Goal: Task Accomplishment & Management: Complete application form

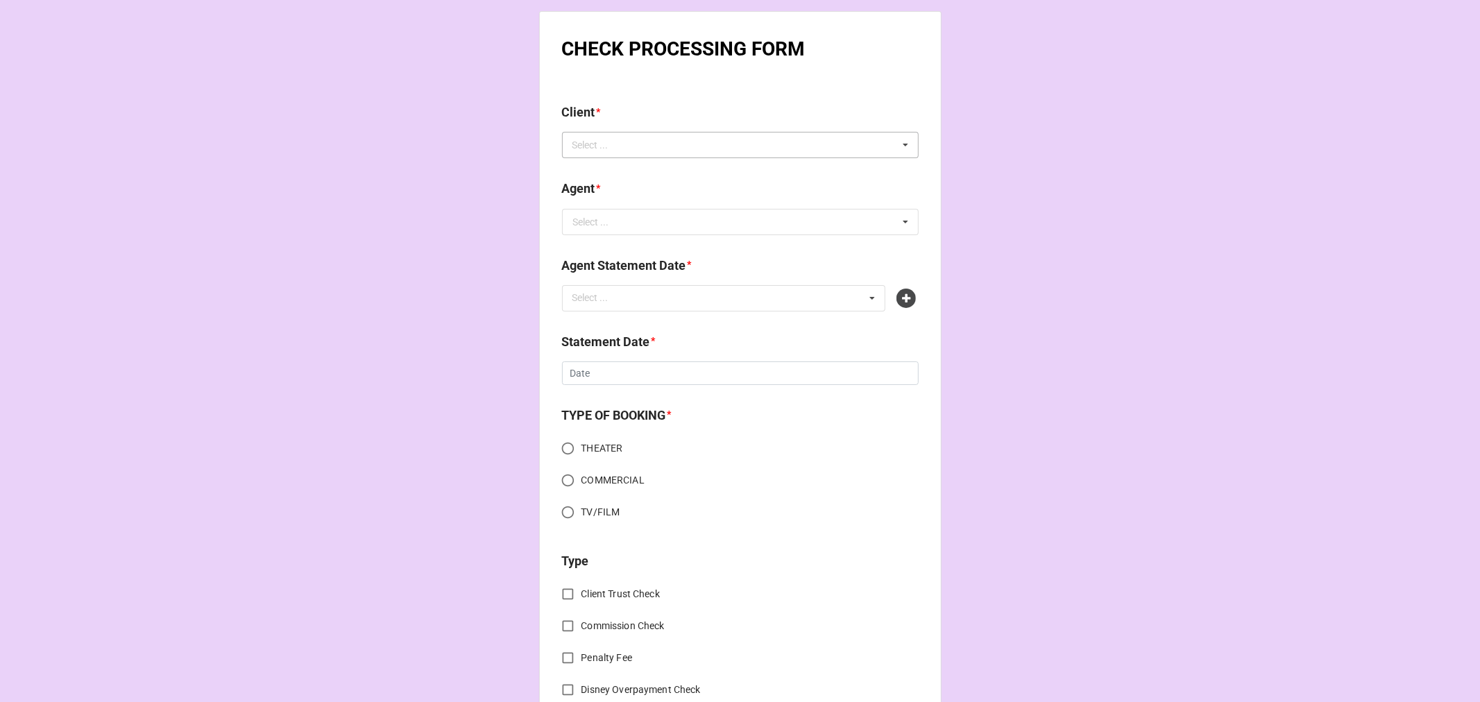
click at [578, 133] on div "Select ... No results found." at bounding box center [740, 145] width 357 height 26
paste input "James Simpson"
type input "James Simpson"
click at [663, 167] on div "James Simpson" at bounding box center [740, 171] width 355 height 26
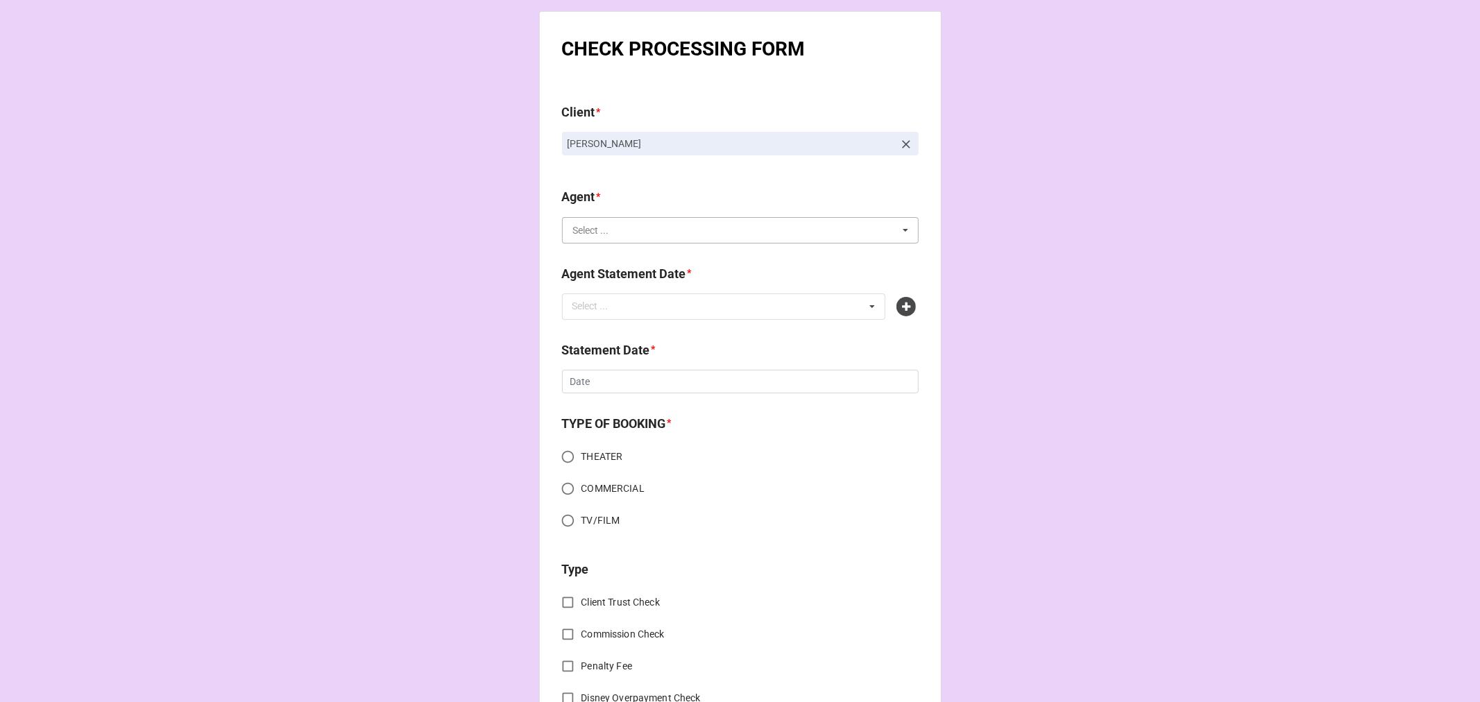
click at [625, 234] on input "text" at bounding box center [740, 230] width 355 height 25
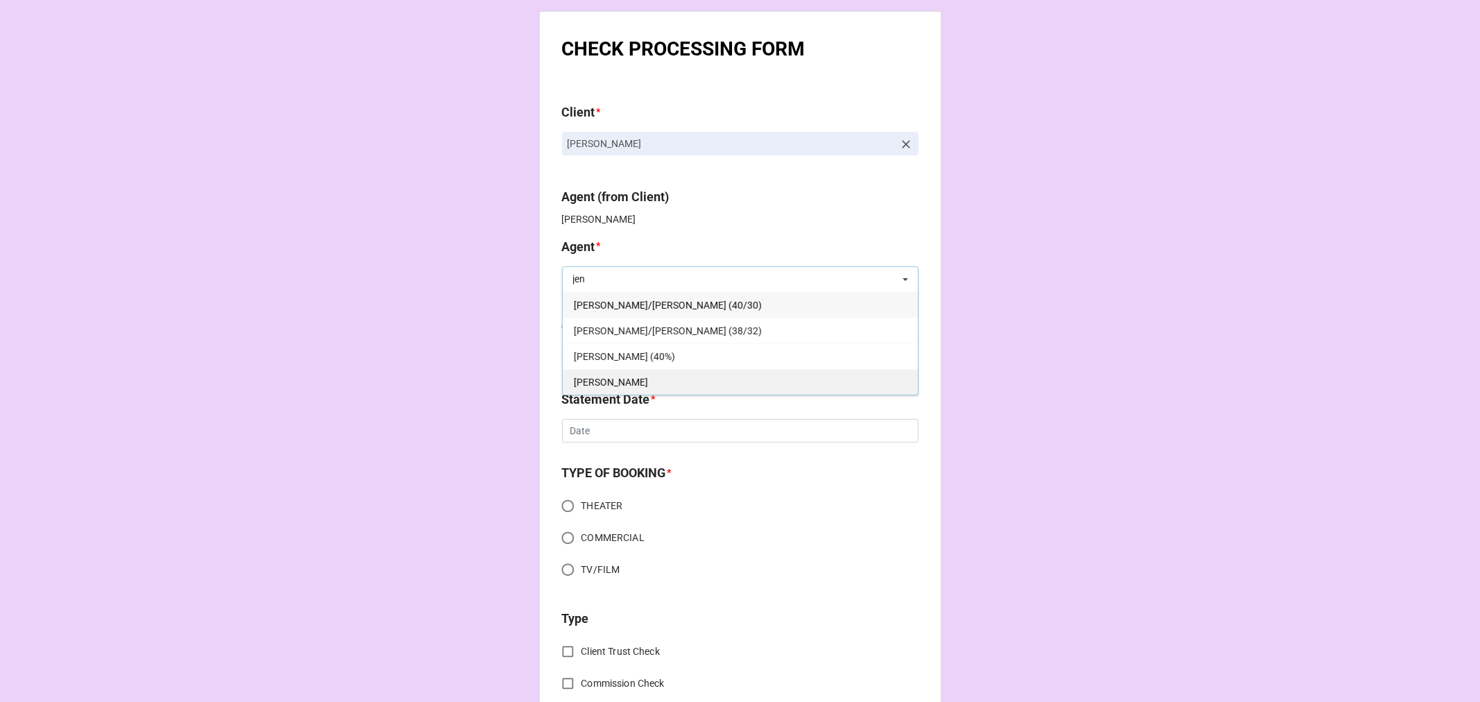
type input "jen"
click at [648, 377] on div "Jen" at bounding box center [740, 382] width 355 height 26
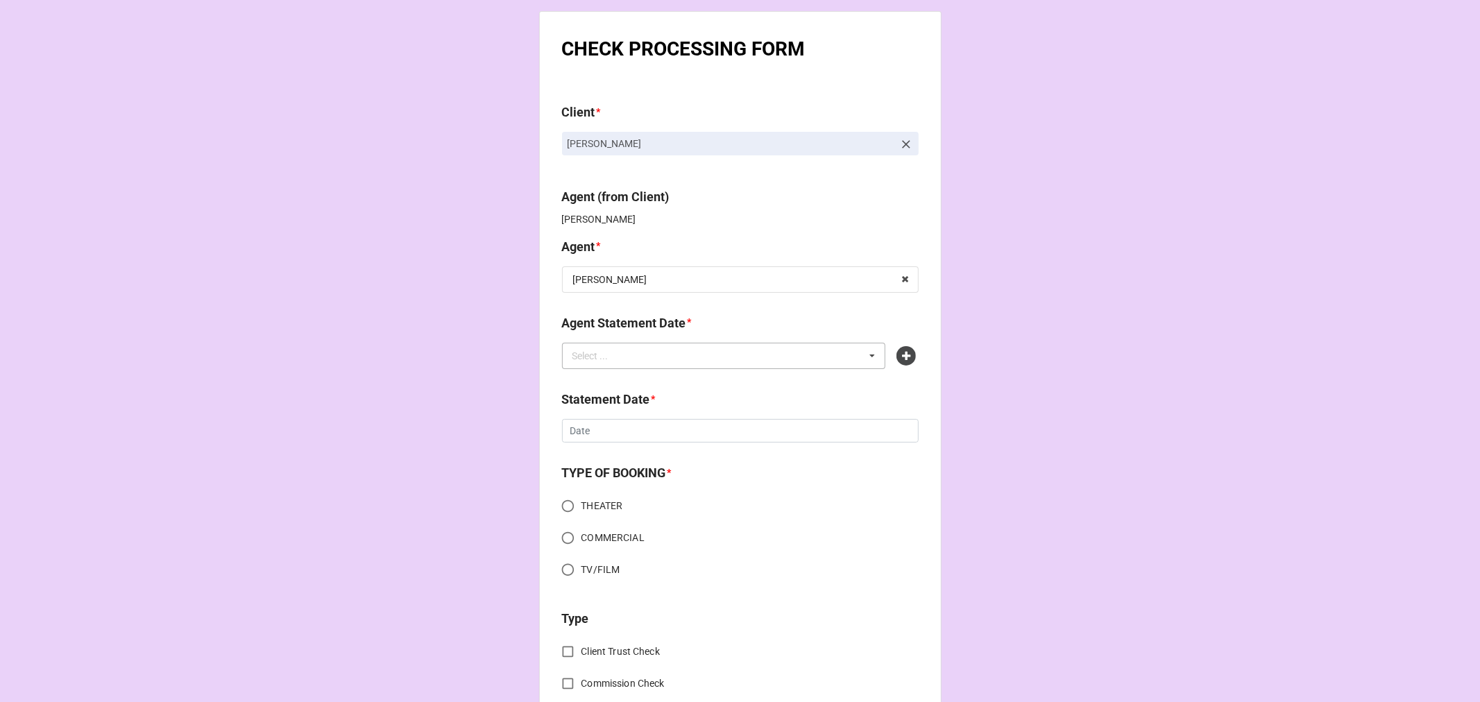
click at [606, 354] on div "Select ..." at bounding box center [599, 356] width 60 height 16
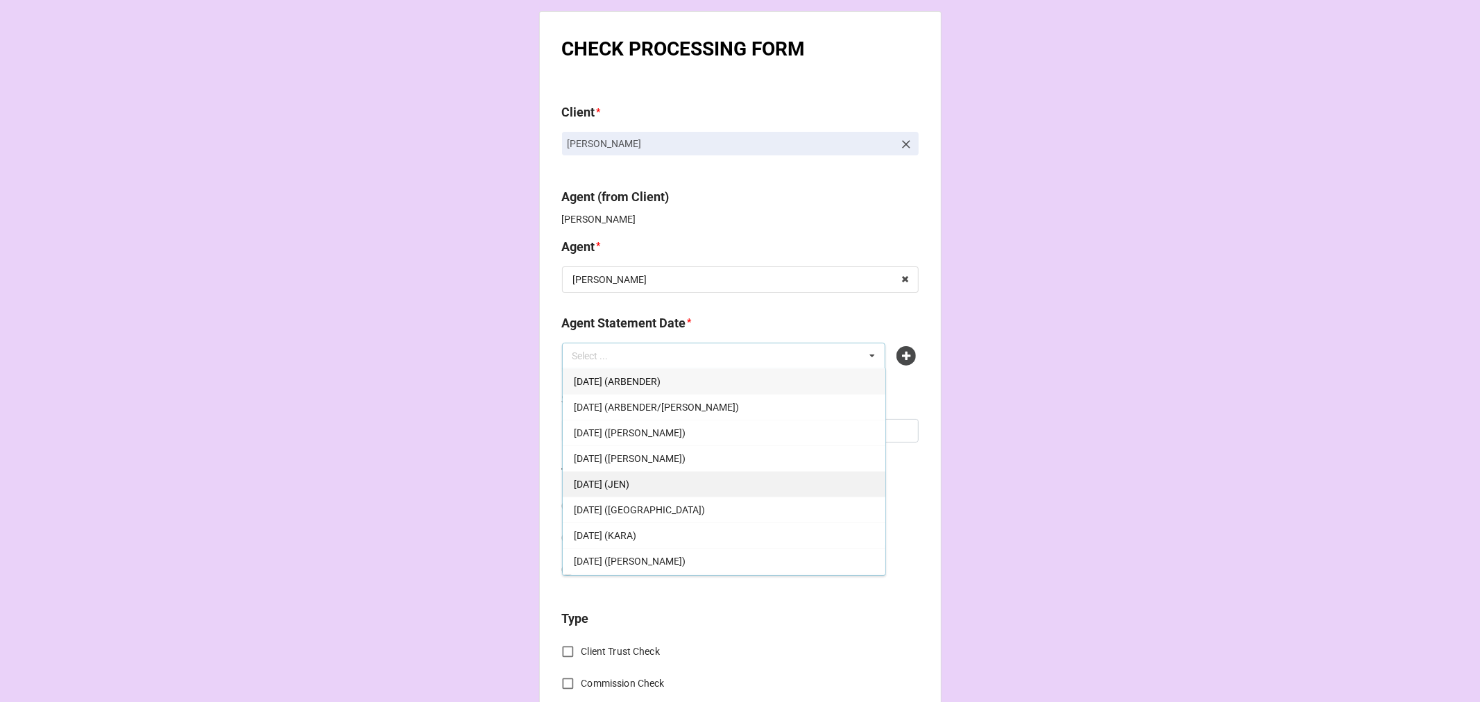
click at [629, 479] on span "[DATE] (JEN)" at bounding box center [602, 484] width 56 height 11
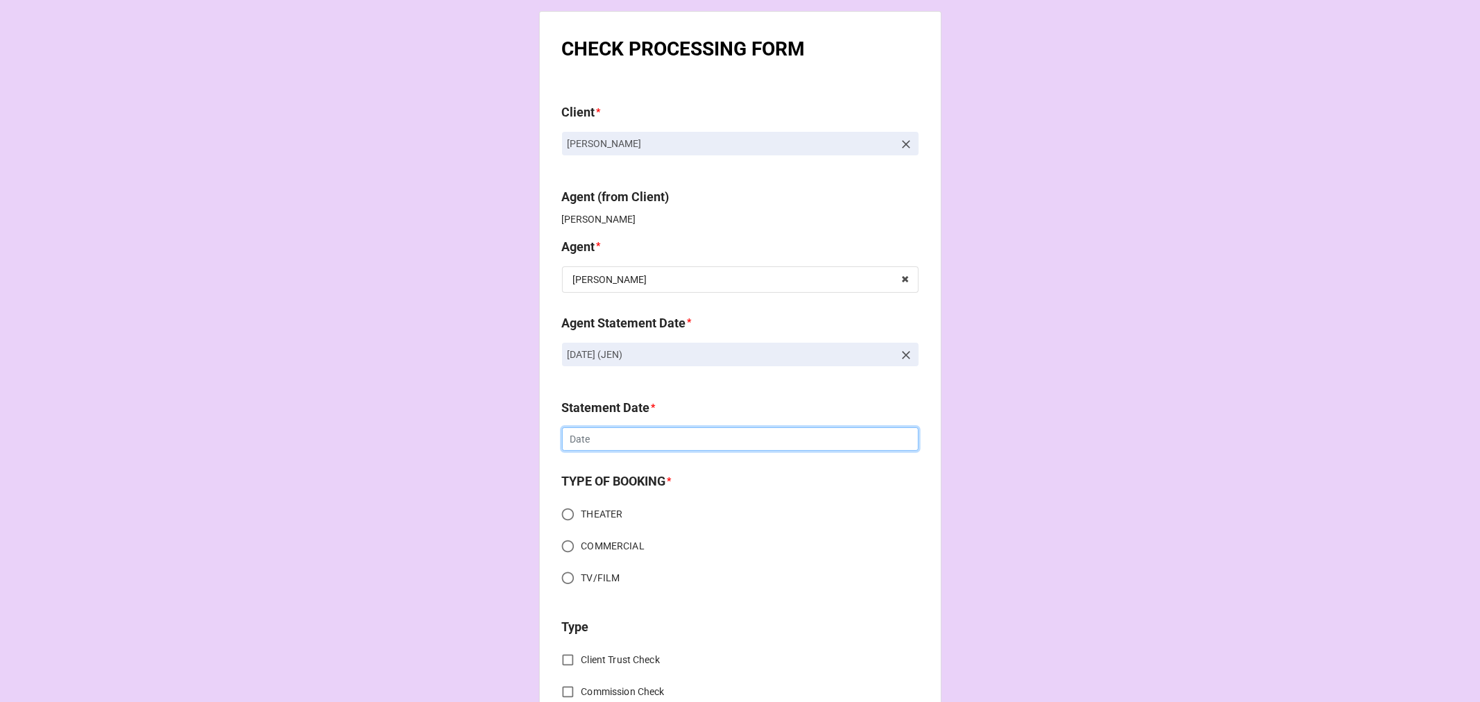
click at [609, 446] on input "text" at bounding box center [740, 439] width 357 height 24
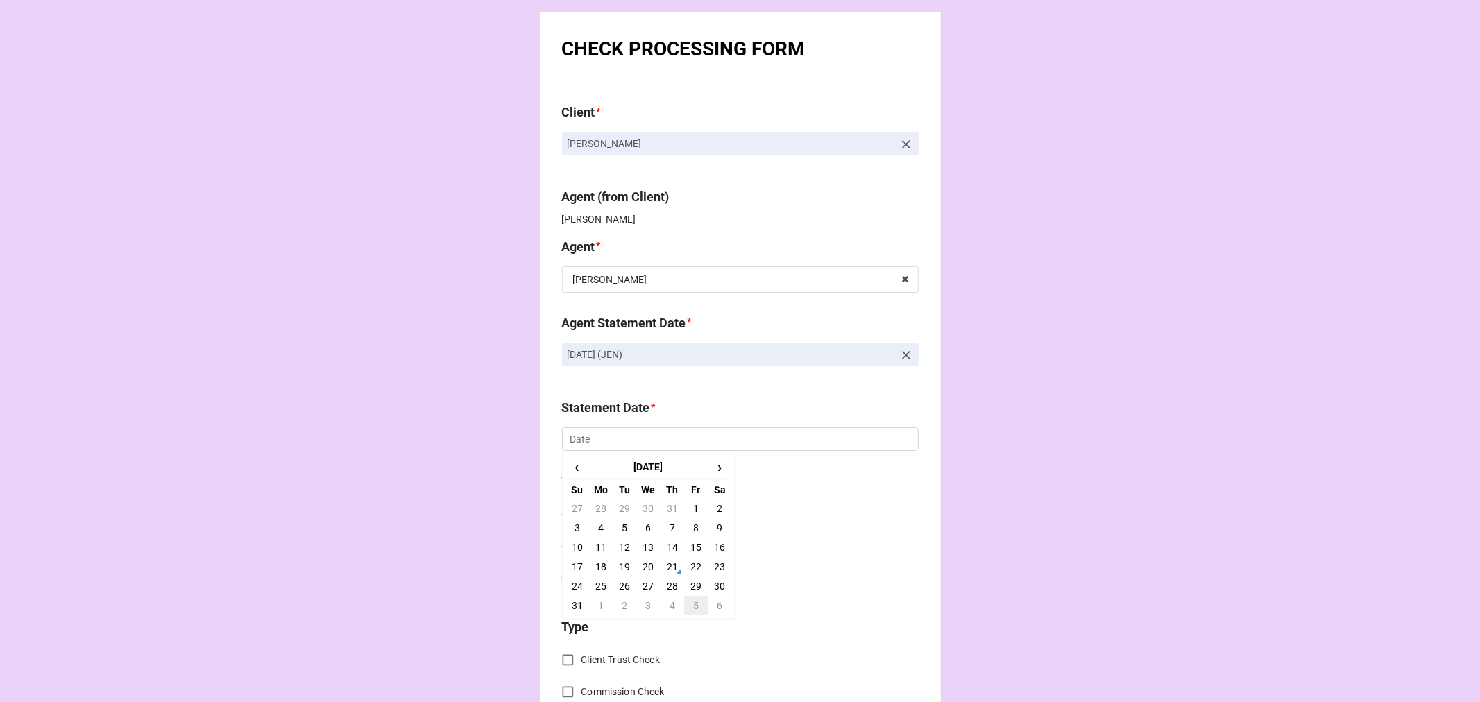
click at [699, 599] on td "5" at bounding box center [696, 605] width 24 height 19
type input "[DATE]"
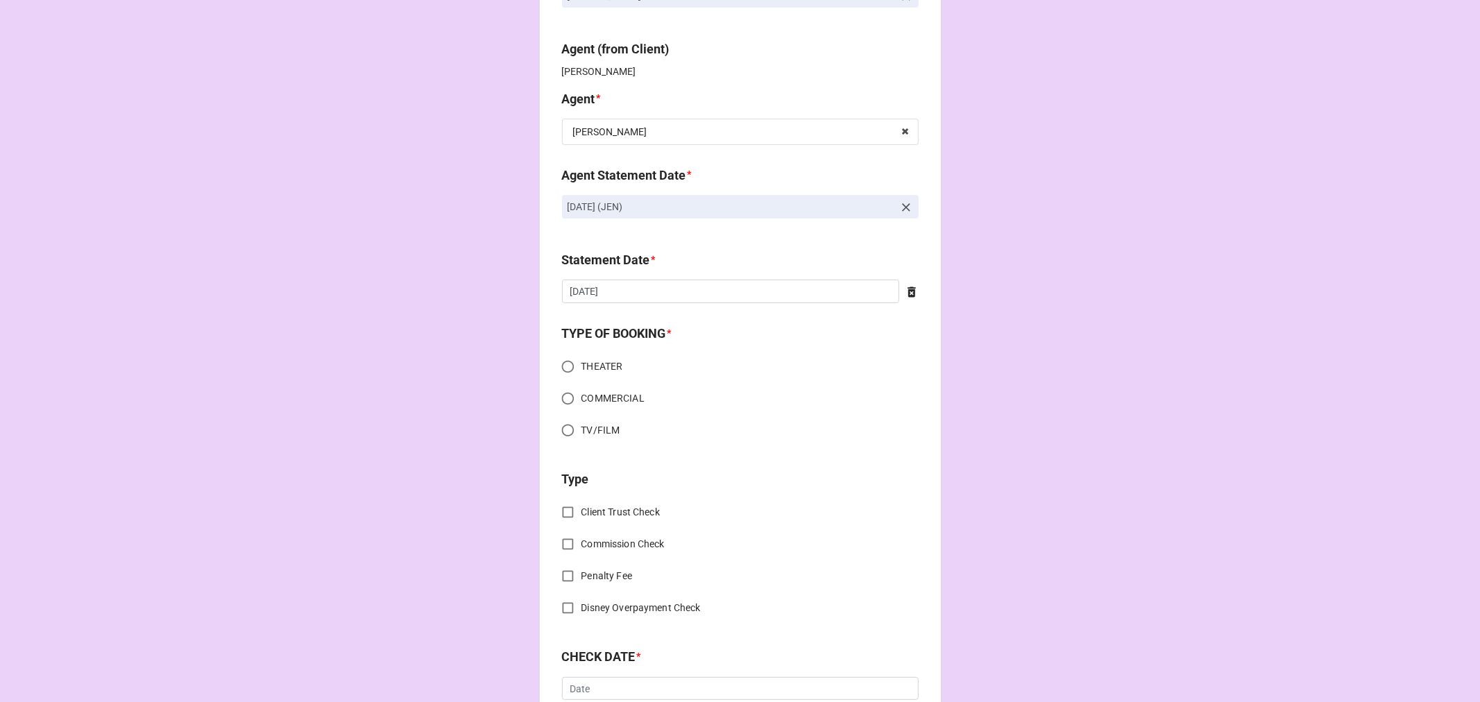
scroll to position [154, 0]
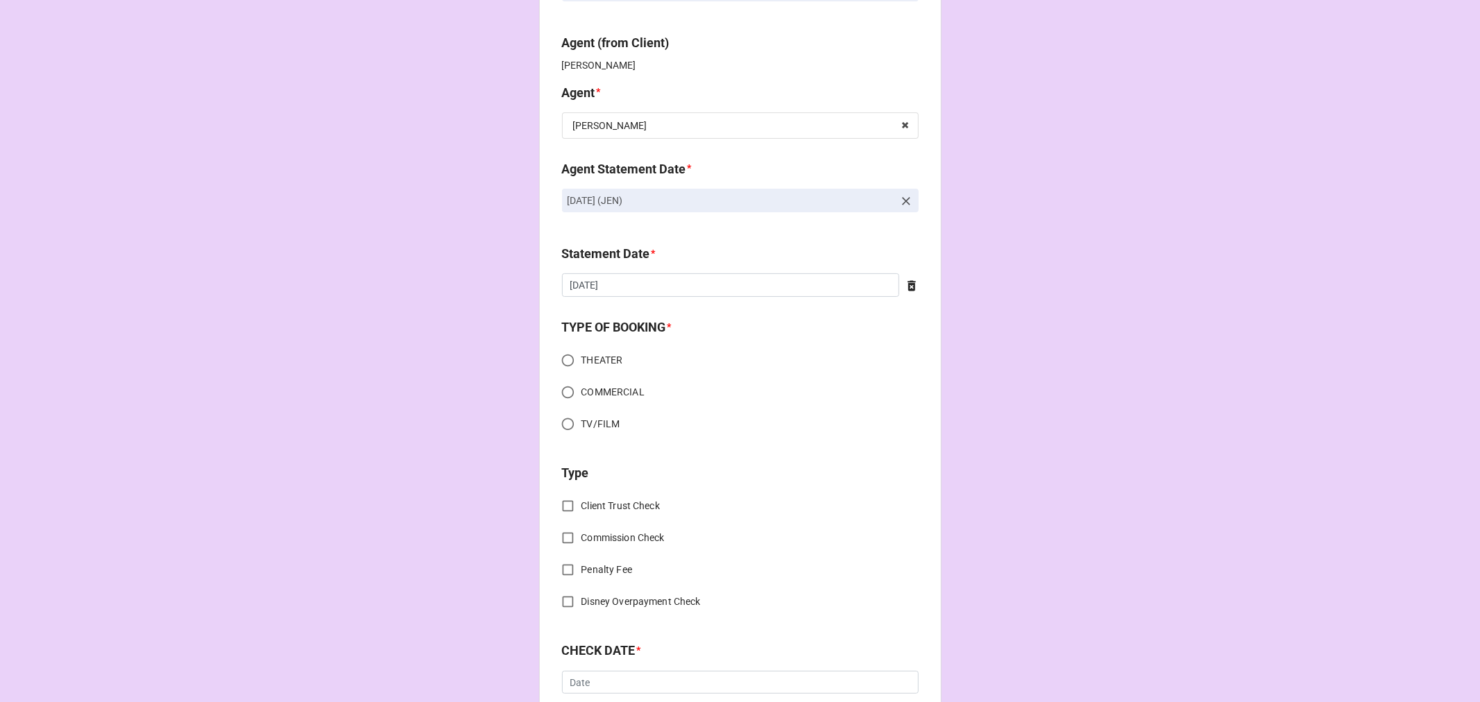
click at [564, 364] on input "THEATER" at bounding box center [567, 360] width 27 height 27
radio input "true"
click at [564, 540] on input "Commission Check" at bounding box center [567, 538] width 27 height 27
checkbox input "true"
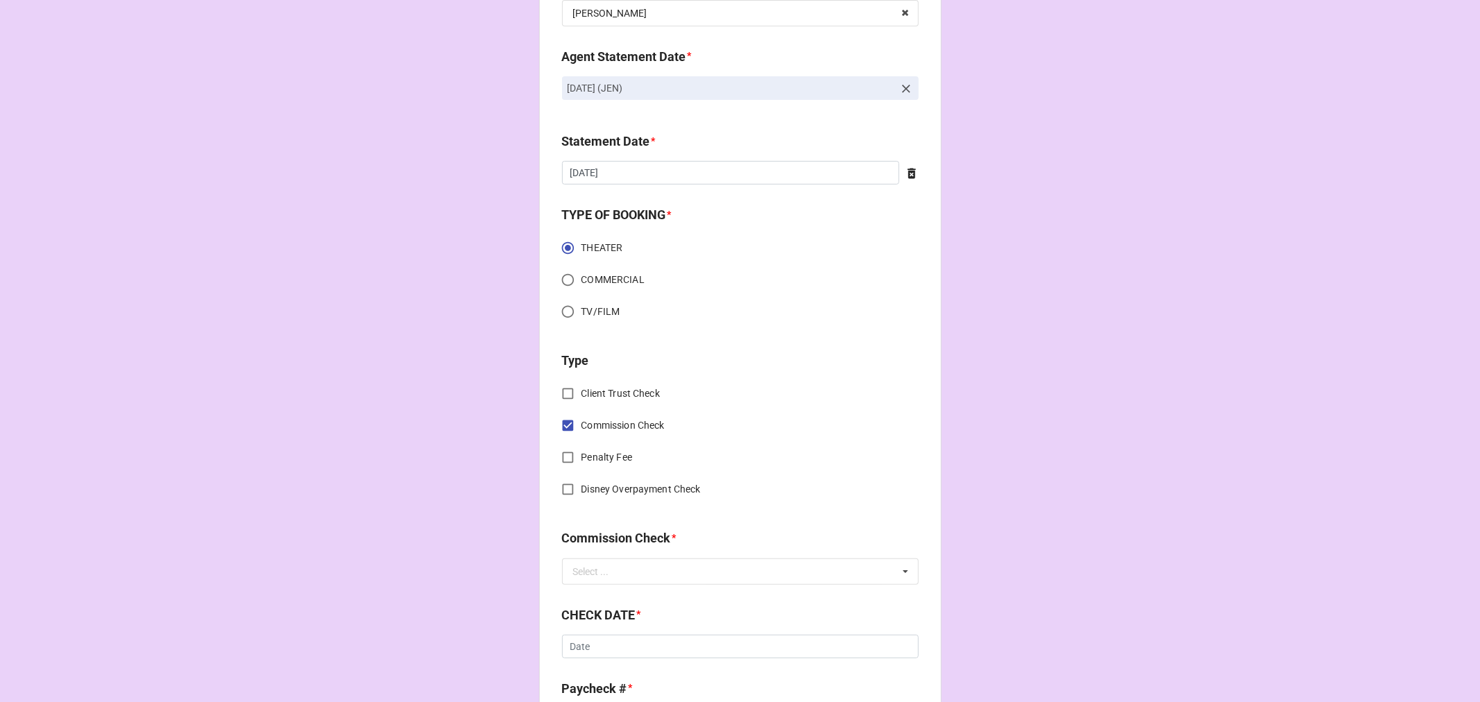
scroll to position [385, 0]
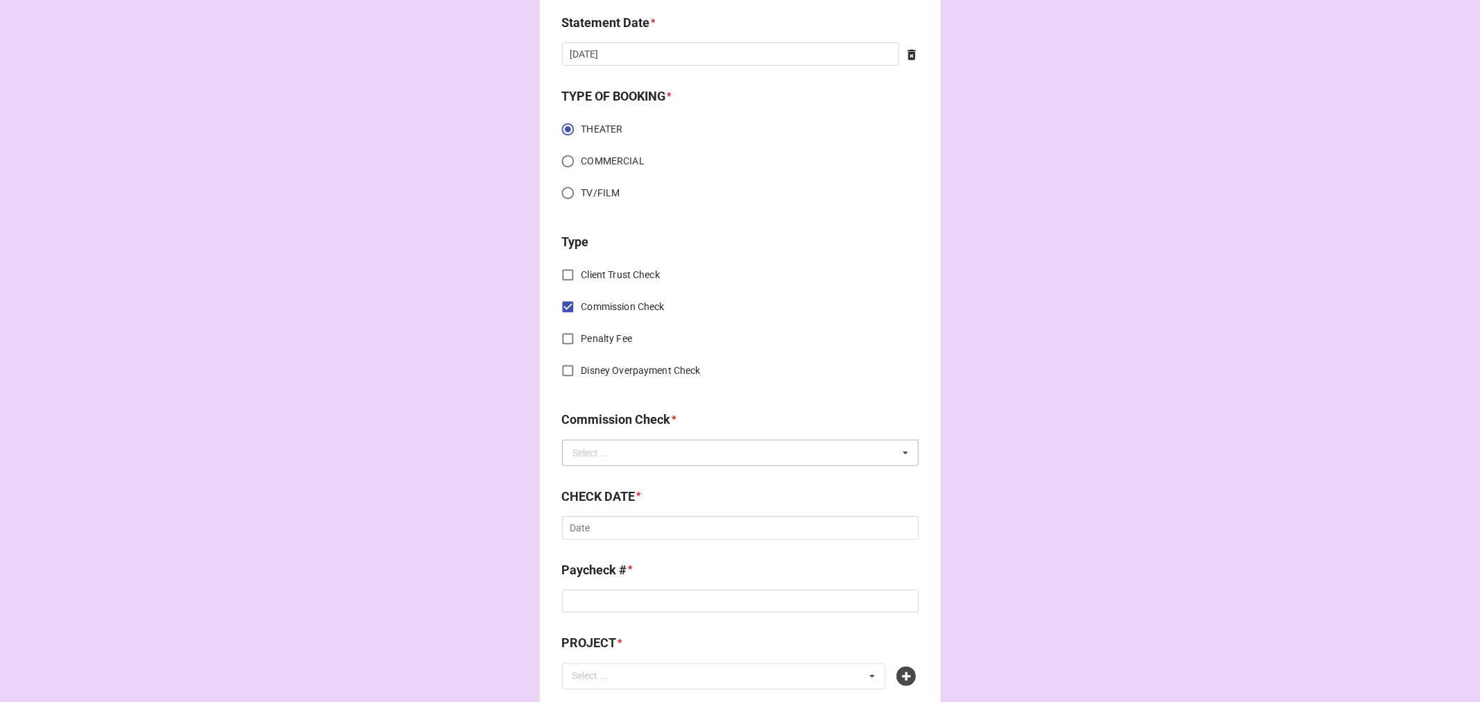
click at [593, 448] on div "Select ..." at bounding box center [591, 453] width 36 height 10
click at [595, 477] on span "FSE (Client)" at bounding box center [599, 478] width 50 height 11
click at [595, 523] on input "text" at bounding box center [740, 528] width 357 height 24
click at [671, 656] on td "21" at bounding box center [673, 655] width 24 height 19
type input "[DATE]"
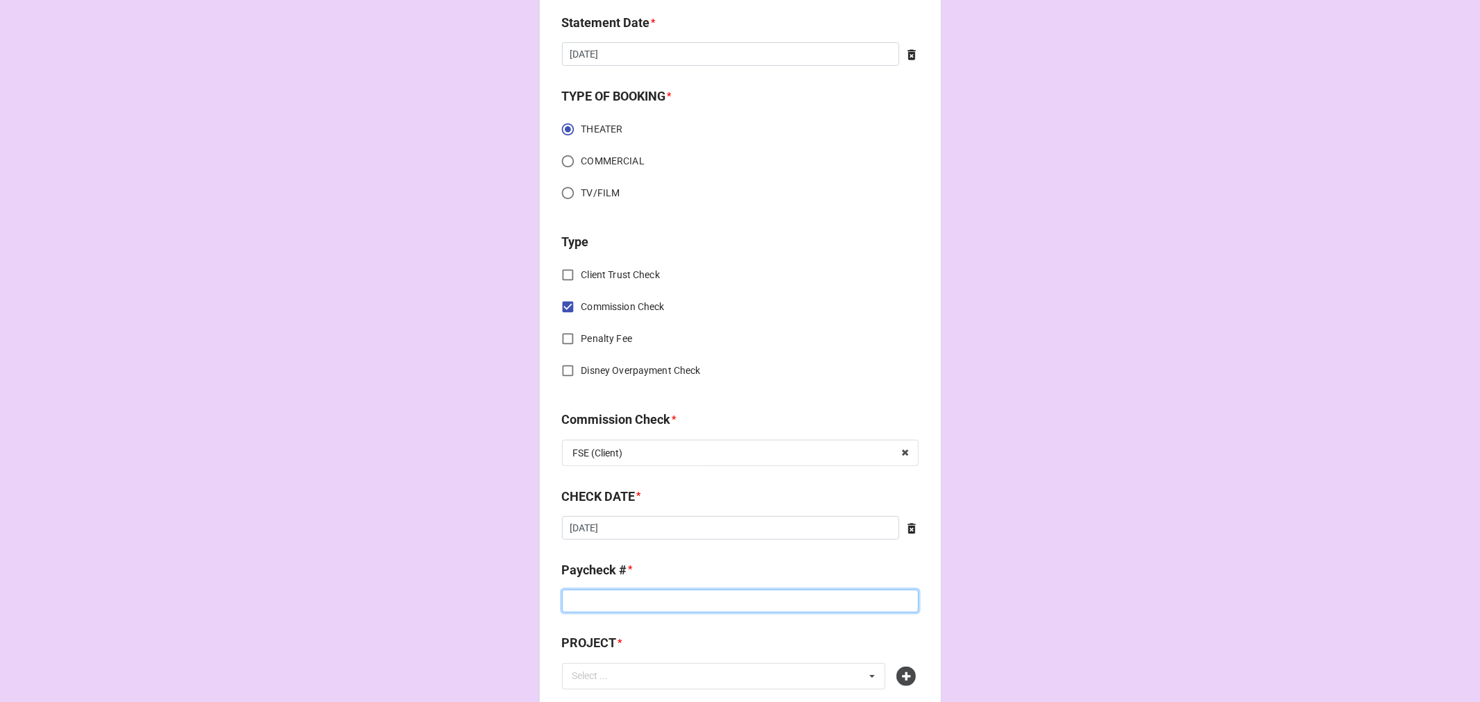
click at [613, 606] on input at bounding box center [740, 602] width 357 height 24
type input "ZELLE"
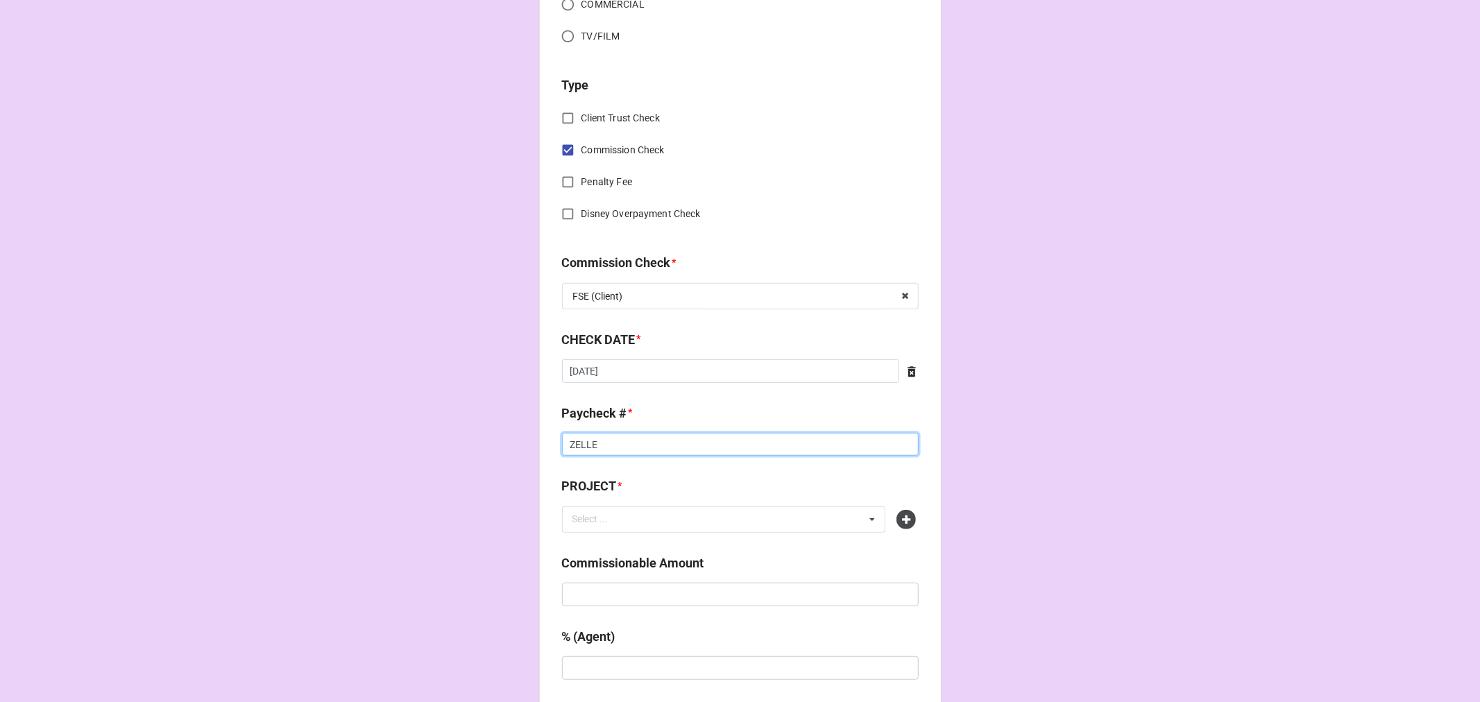
scroll to position [694, 0]
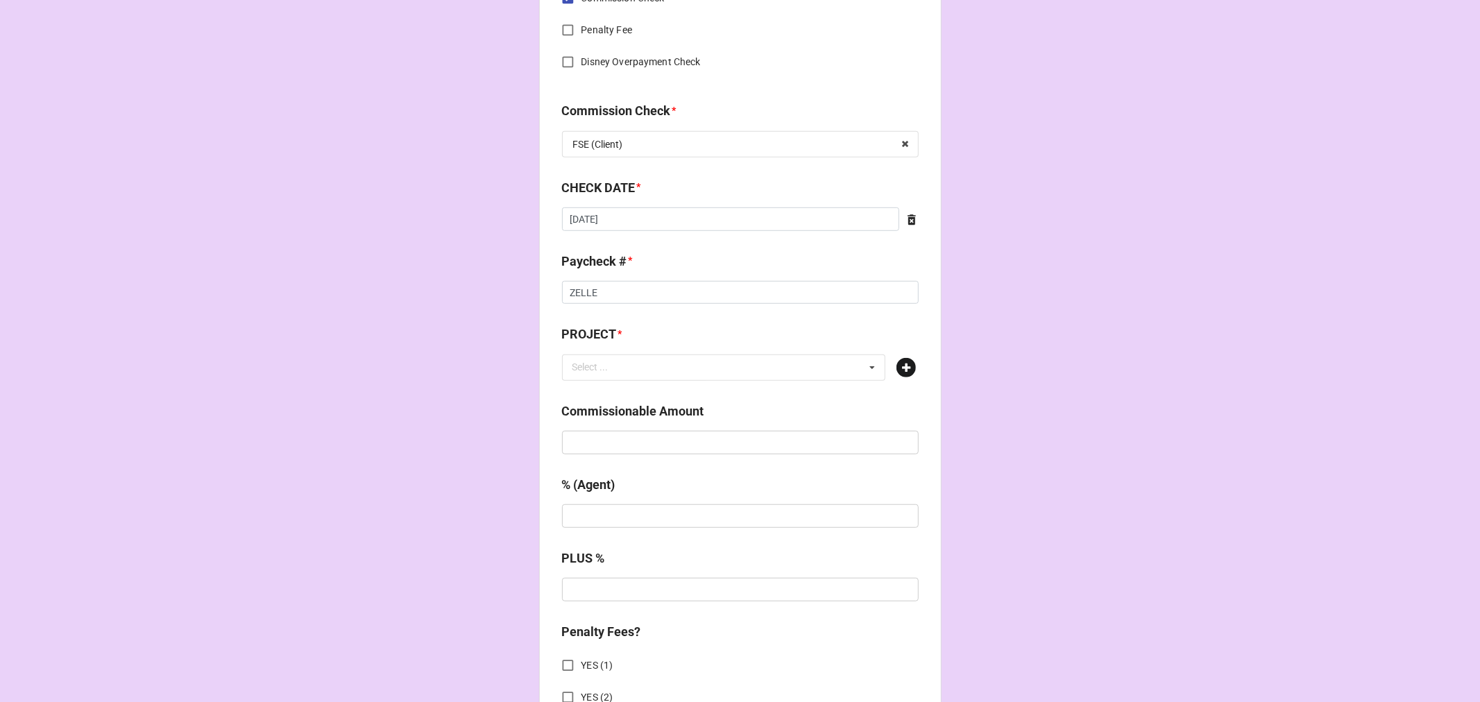
click at [907, 359] on icon at bounding box center [905, 367] width 19 height 19
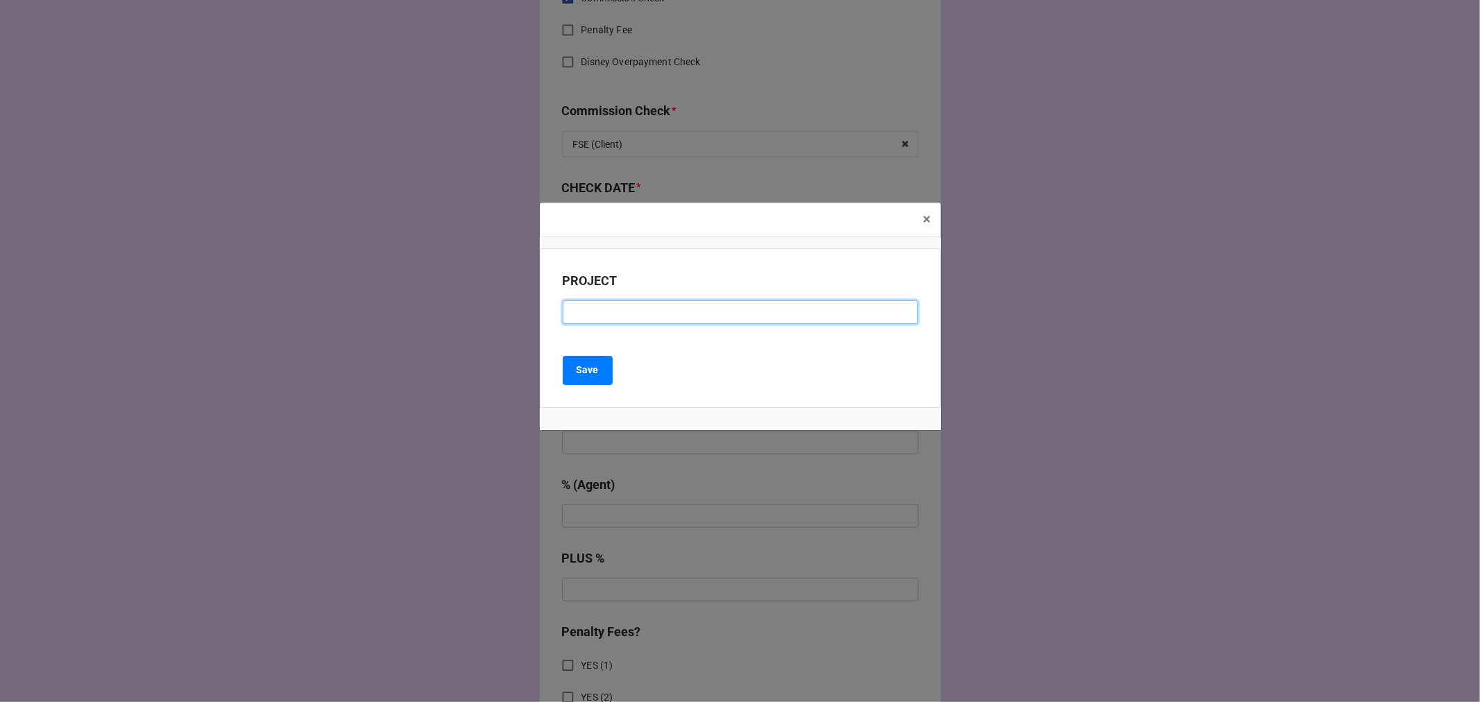
click at [624, 321] on input at bounding box center [740, 312] width 355 height 24
paste input "THE WIZARD OF OZ (THE SPHERE LAS VEGAS)"
type input "THE WIZARD OF OZ (THE SPHERE LAS VEGAS)"
click at [597, 379] on button "Save" at bounding box center [588, 370] width 50 height 29
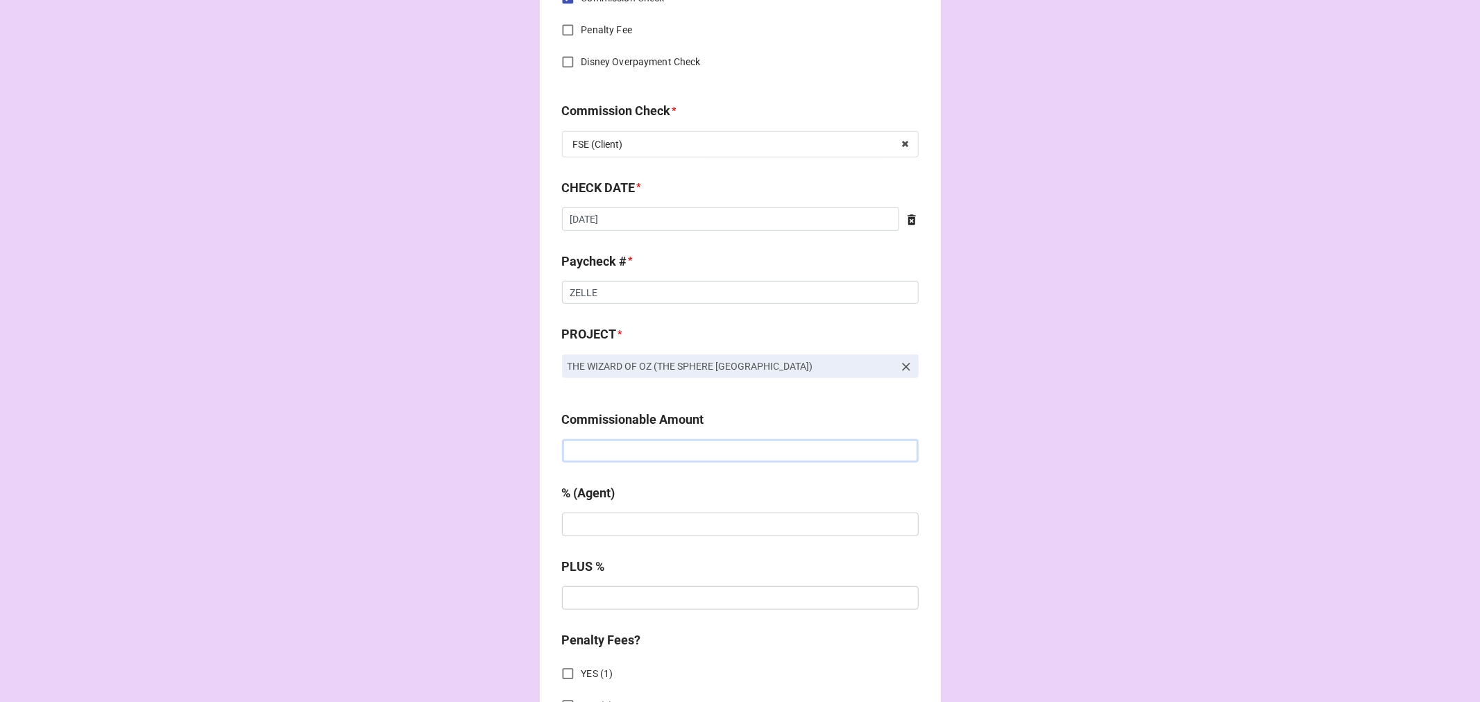
click at [634, 457] on input "text" at bounding box center [740, 451] width 357 height 24
paste input "$180.00"
type input "$180.00"
click at [661, 539] on div "% (Agent)" at bounding box center [740, 515] width 357 height 62
click at [653, 531] on input "text" at bounding box center [740, 525] width 357 height 24
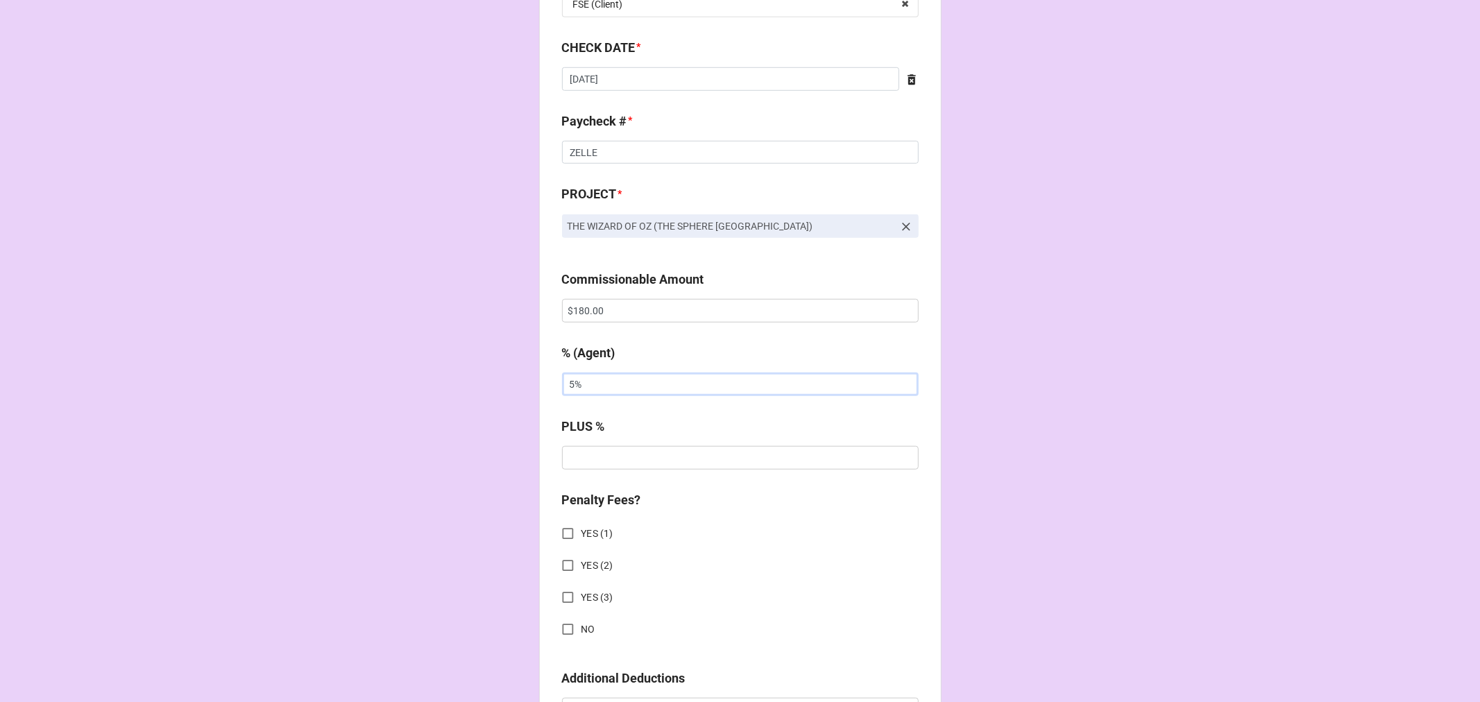
scroll to position [1156, 0]
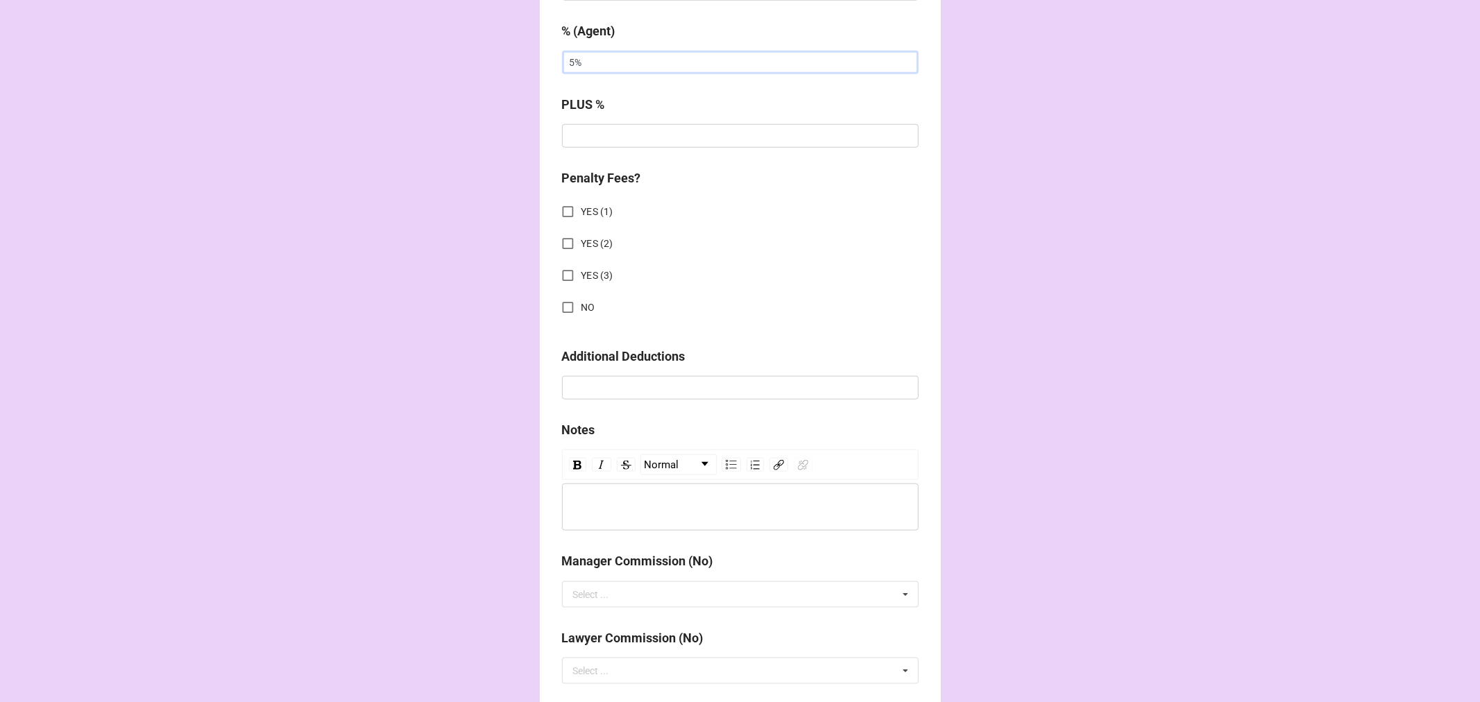
type input "5%"
click at [562, 300] on input "NO" at bounding box center [567, 307] width 27 height 27
checkbox input "true"
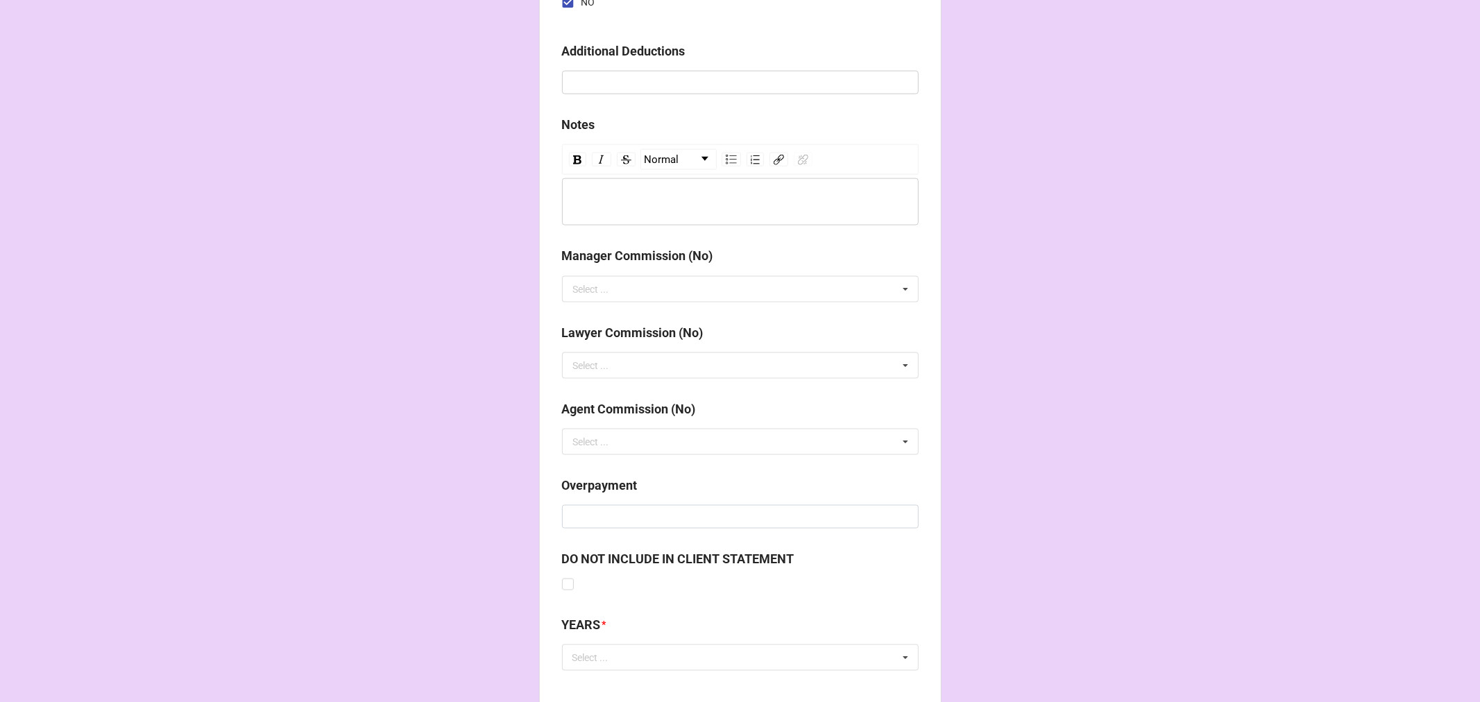
scroll to position [1536, 0]
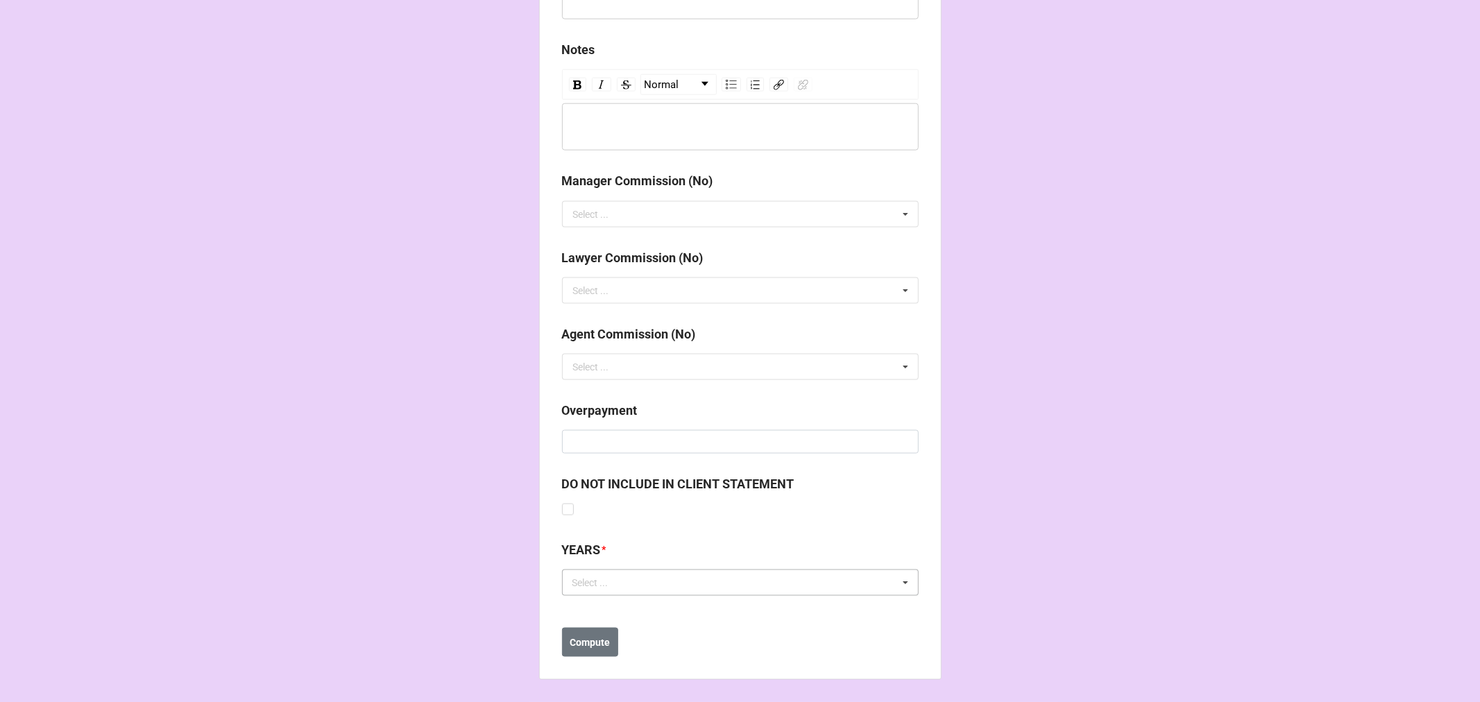
click at [592, 585] on div "Select ..." at bounding box center [599, 583] width 60 height 16
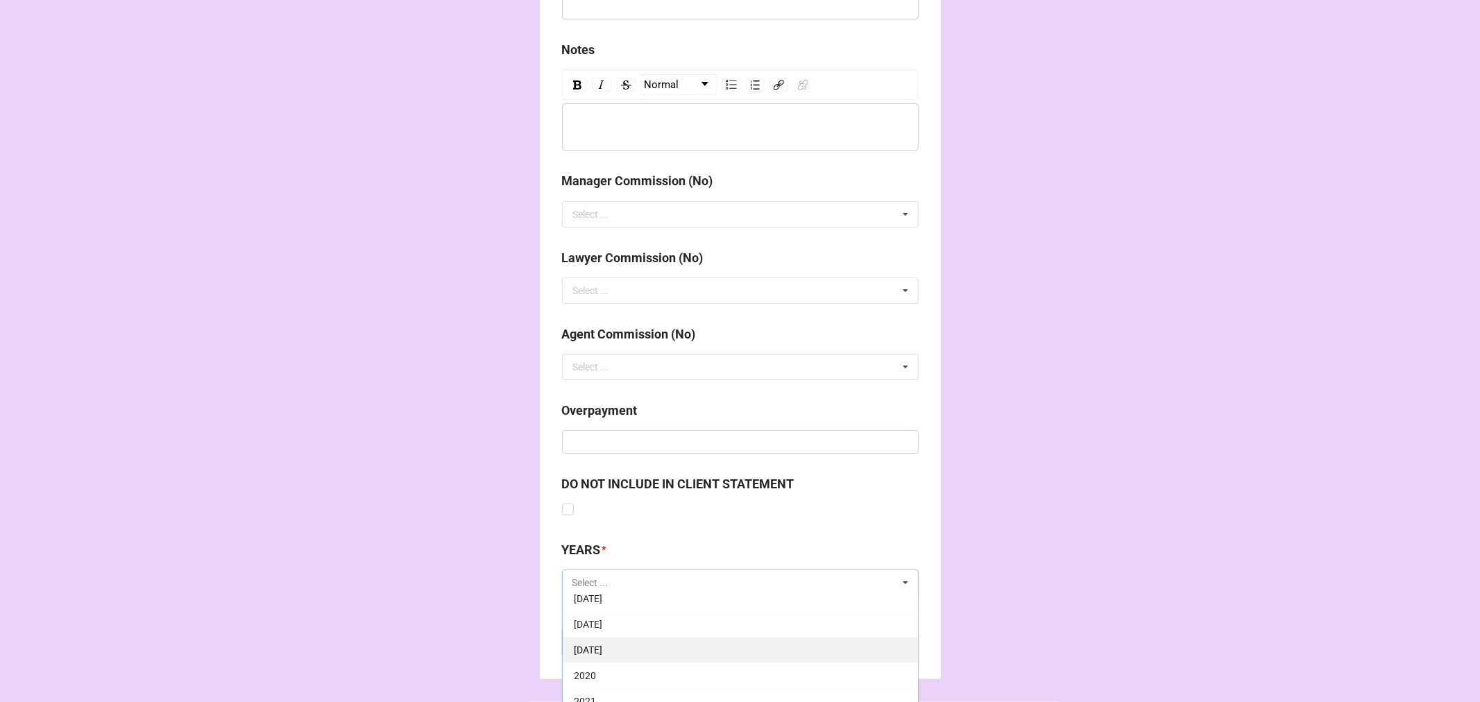
scroll to position [205, 0]
click at [602, 606] on span "[DATE]" at bounding box center [588, 609] width 28 height 11
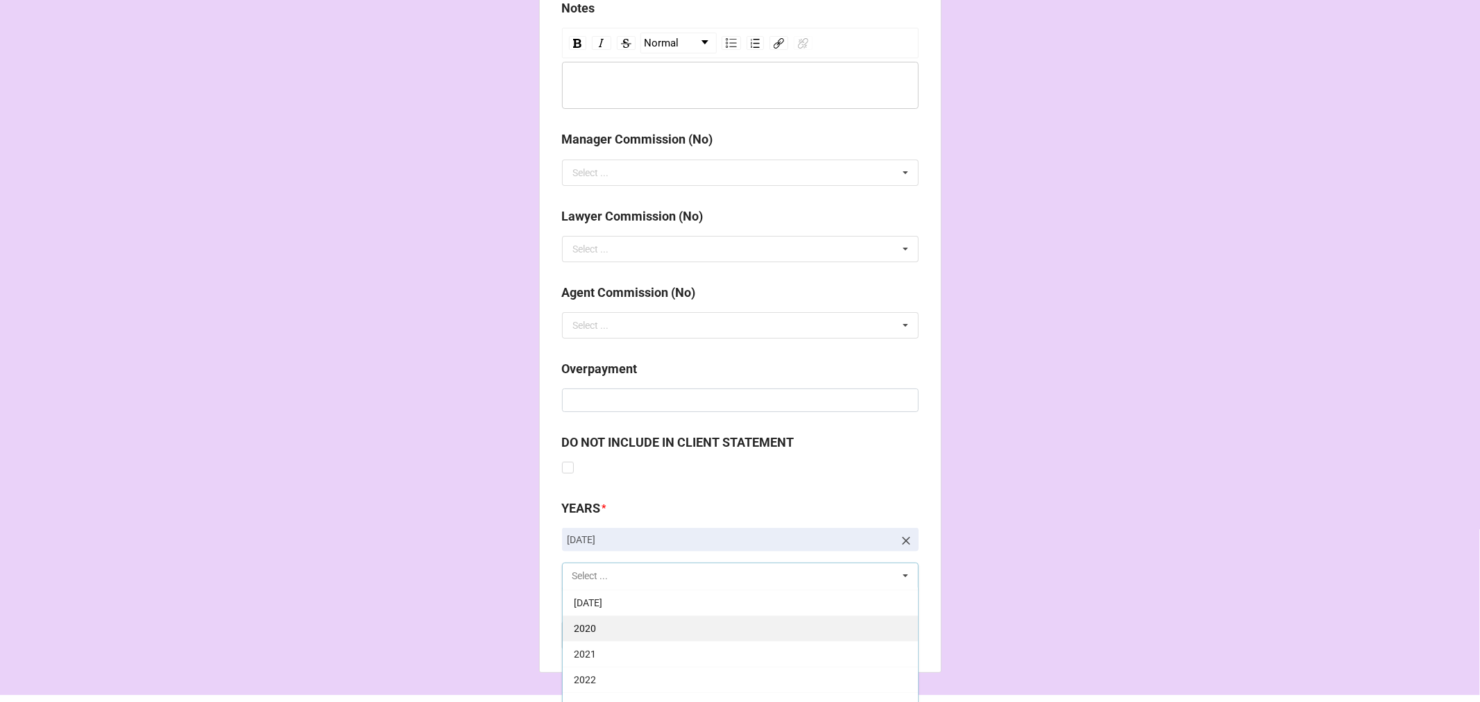
scroll to position [1671, 0]
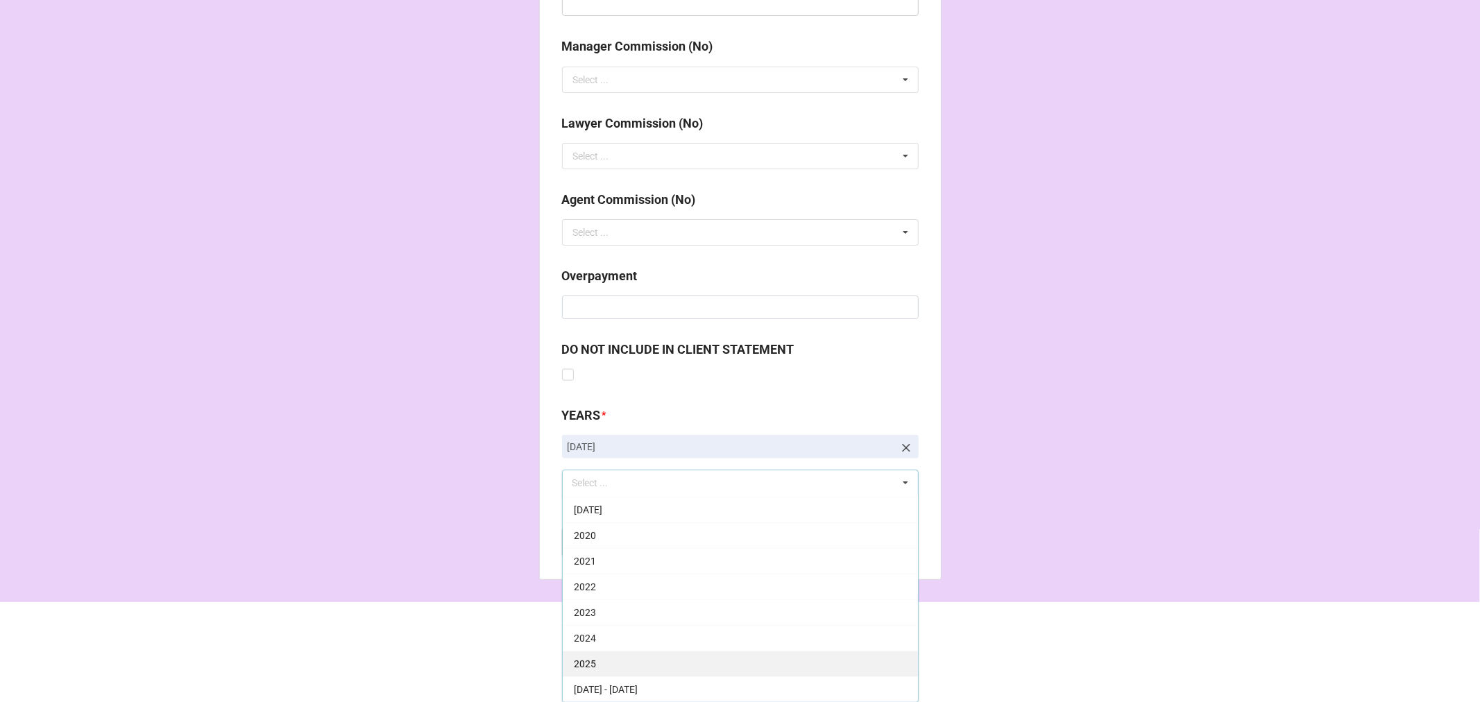
click at [602, 655] on div "2025" at bounding box center [740, 664] width 355 height 26
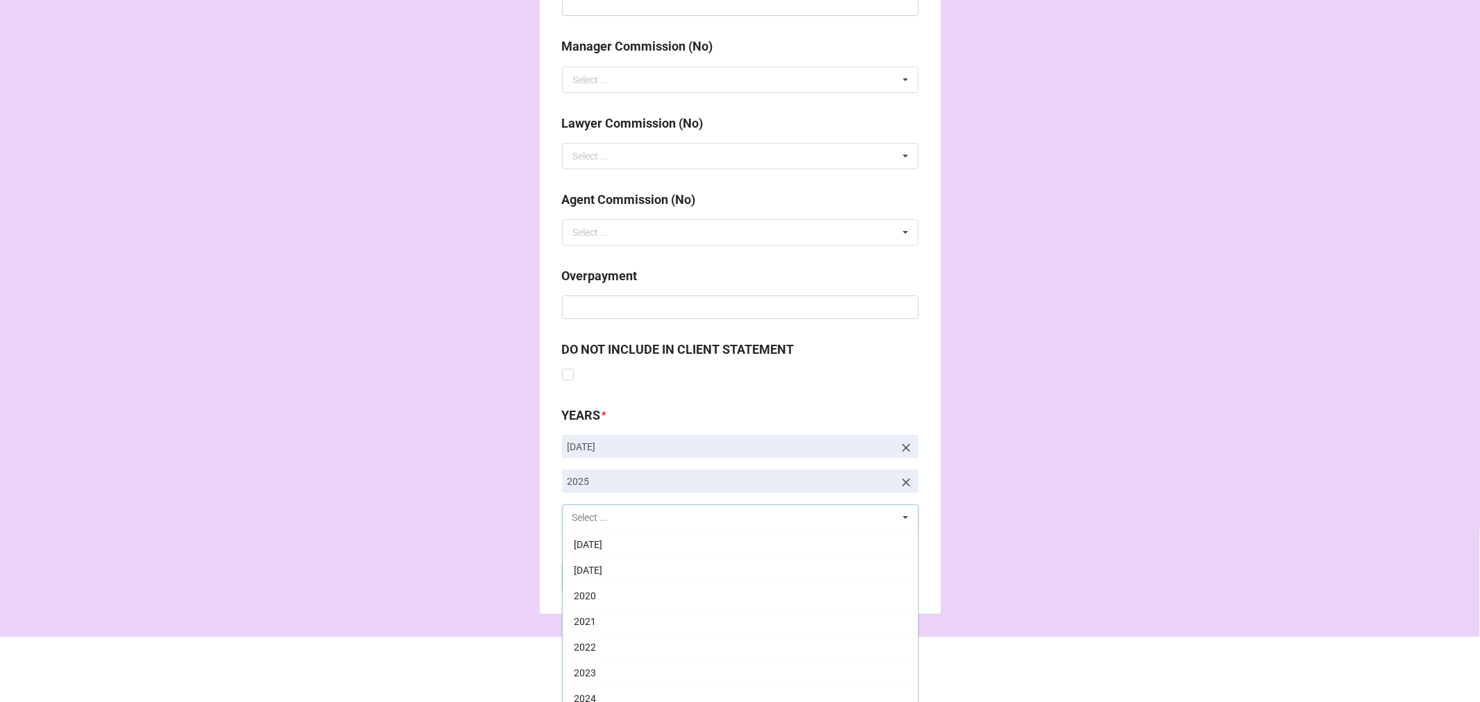
scroll to position [230, 0]
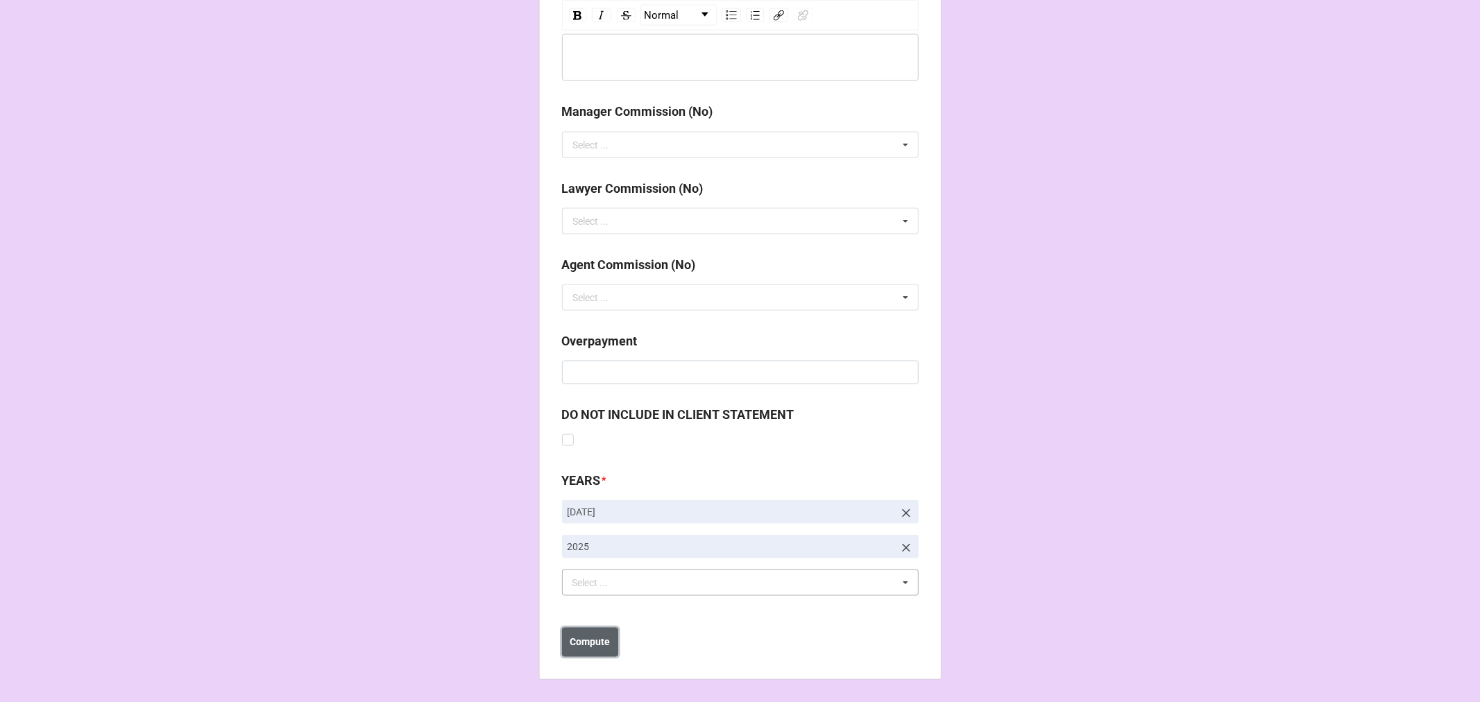
click at [584, 645] on b "Compute" at bounding box center [590, 643] width 40 height 15
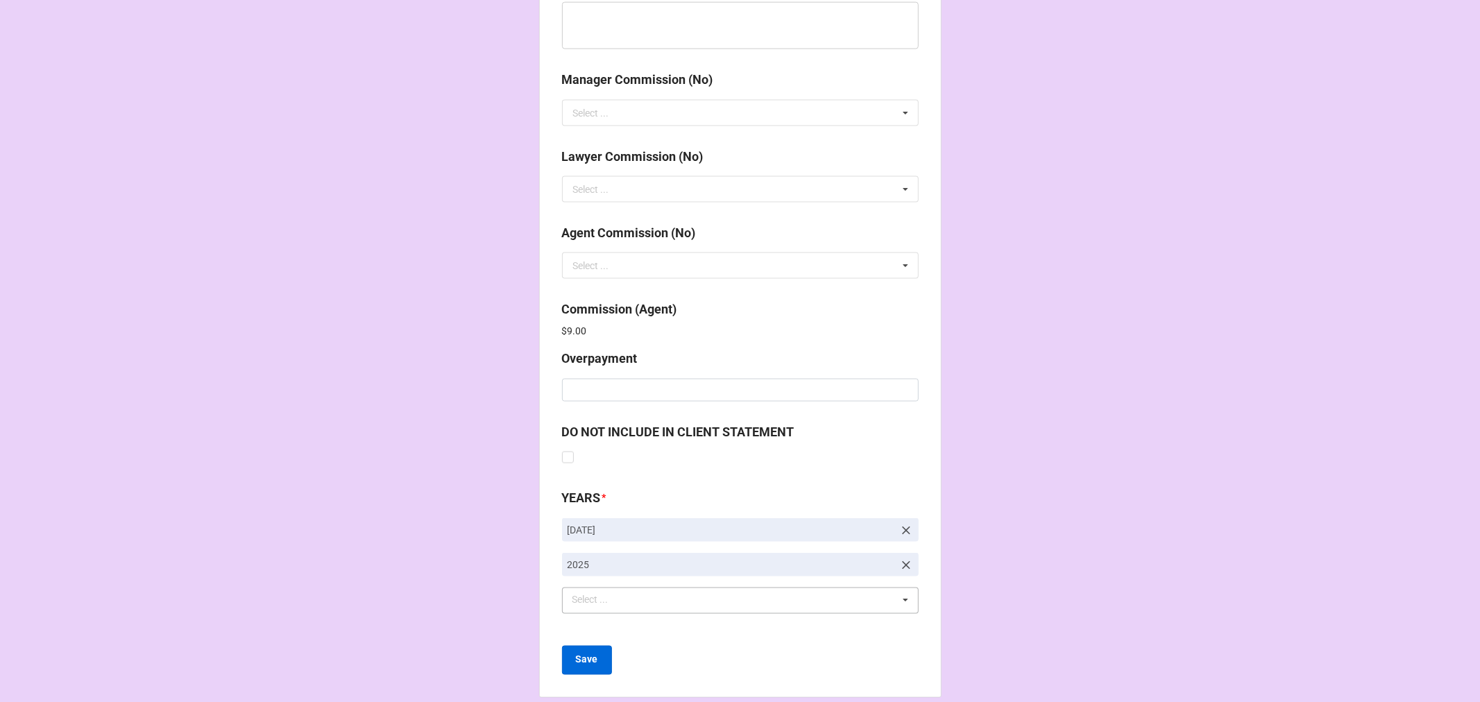
scroll to position [1655, 0]
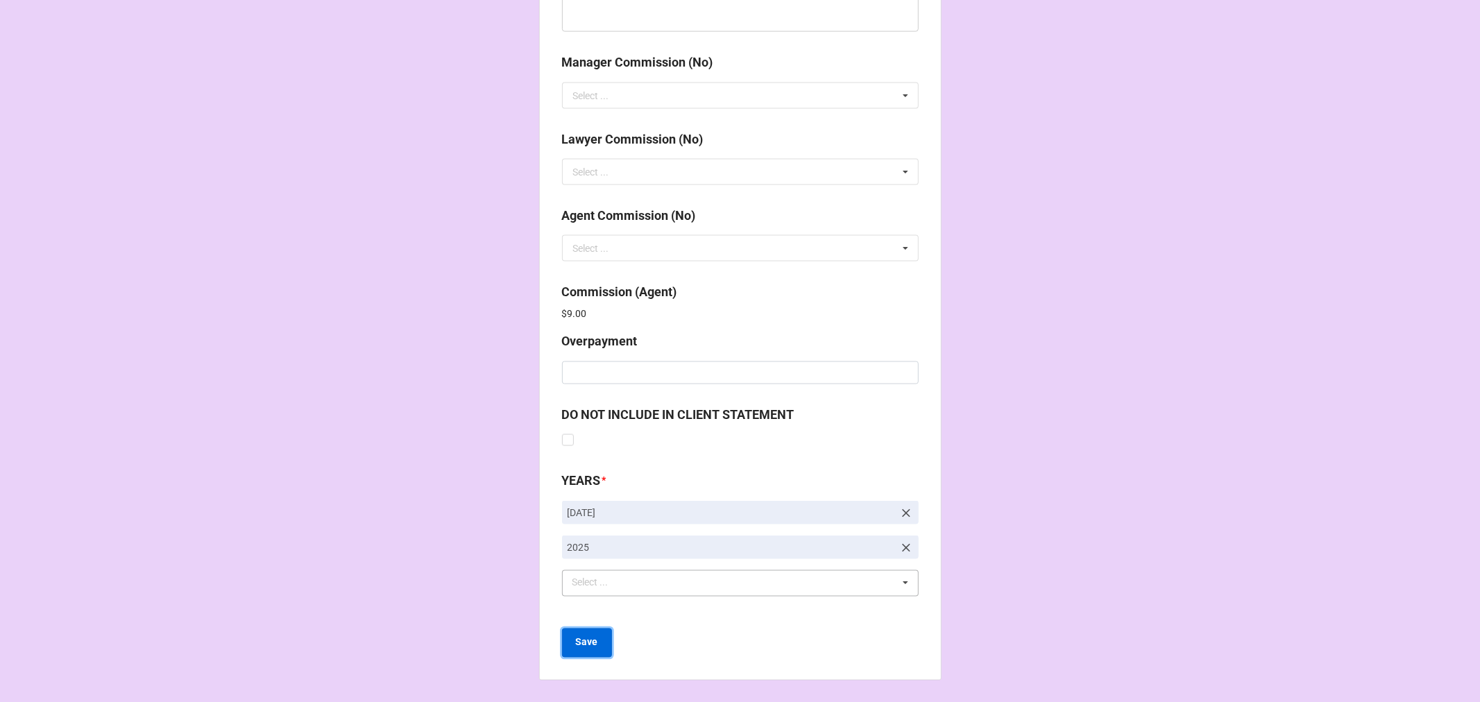
click at [563, 636] on button "Save" at bounding box center [587, 643] width 50 height 29
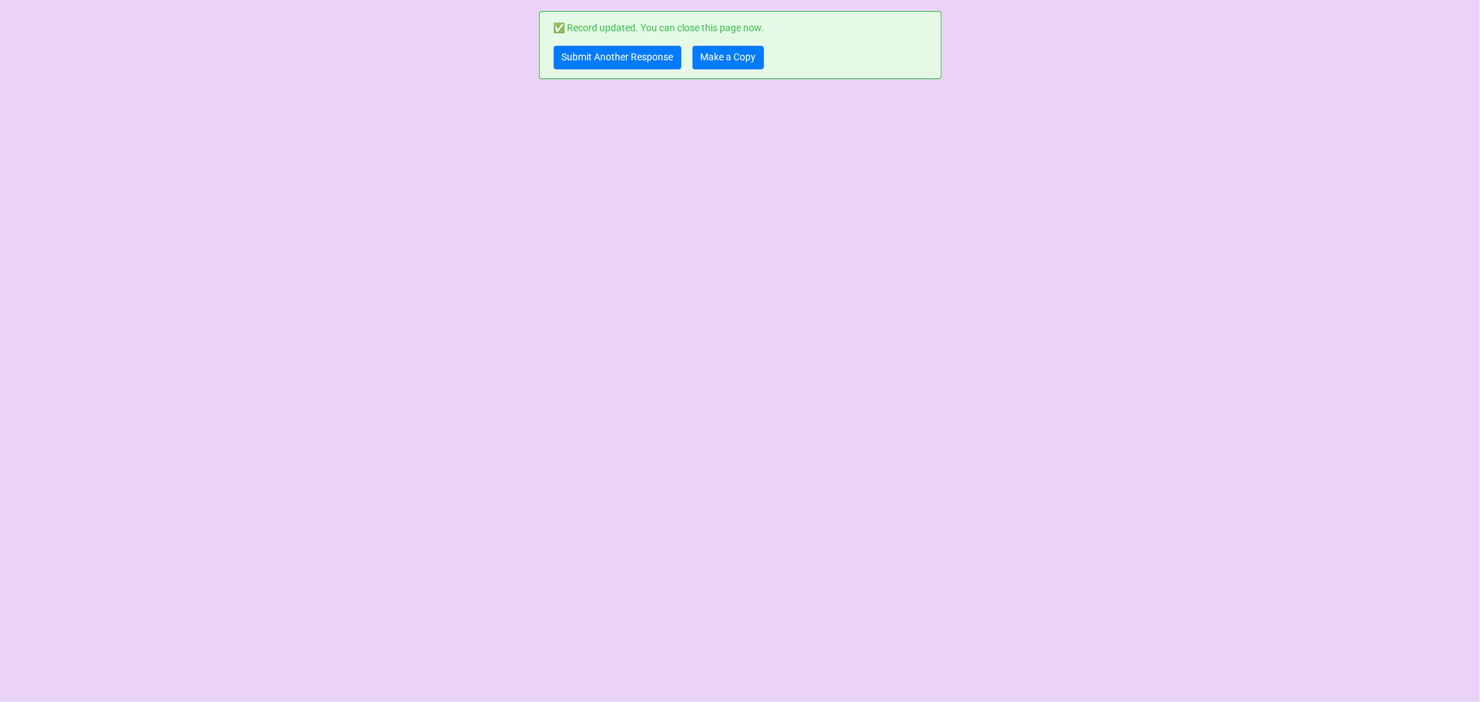
scroll to position [0, 0]
click at [584, 56] on link "Submit Another Response" at bounding box center [618, 58] width 128 height 24
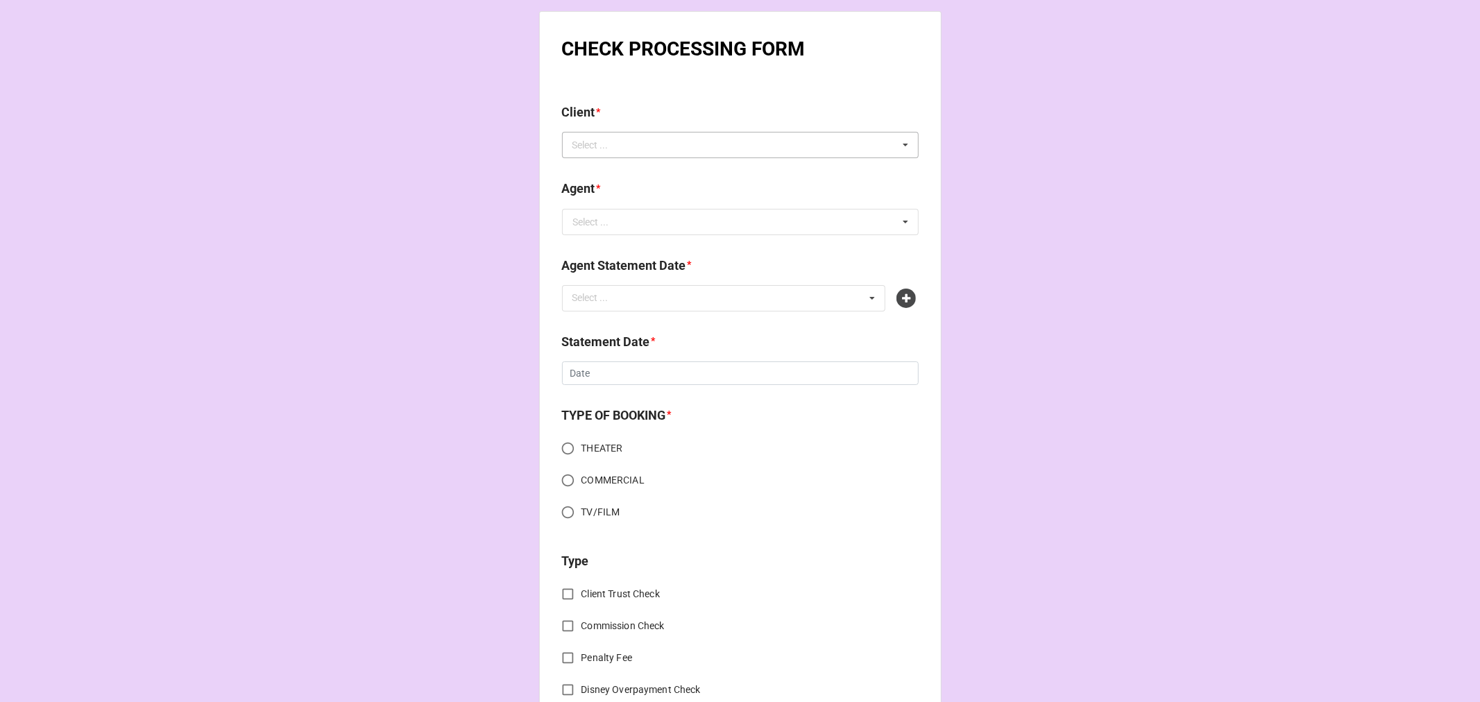
click at [654, 142] on div "Select ... No results found." at bounding box center [740, 145] width 357 height 26
paste input "Jazmyne Charles"
type input "Jazmyne Charles"
click at [636, 173] on span "Jazmyne Charles" at bounding box center [611, 170] width 74 height 11
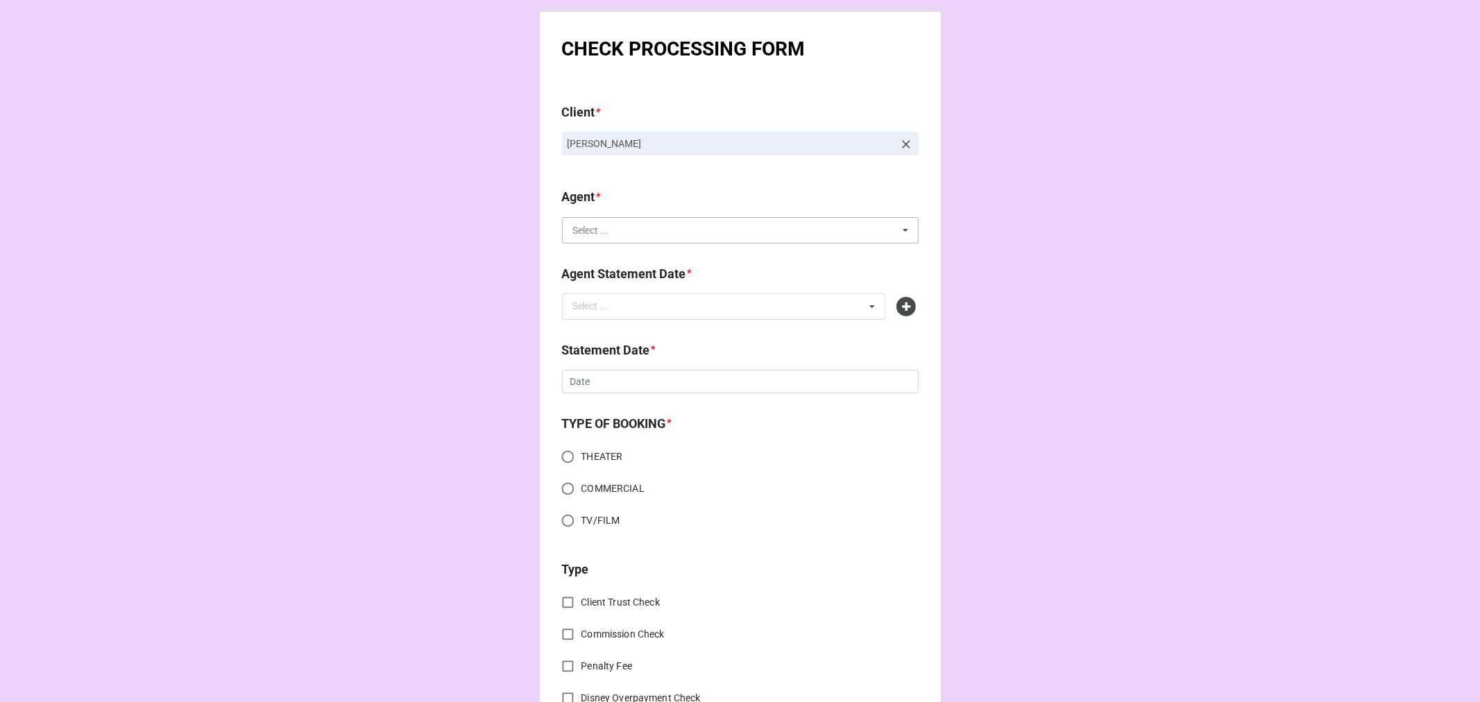
click at [622, 226] on input "text" at bounding box center [740, 230] width 355 height 25
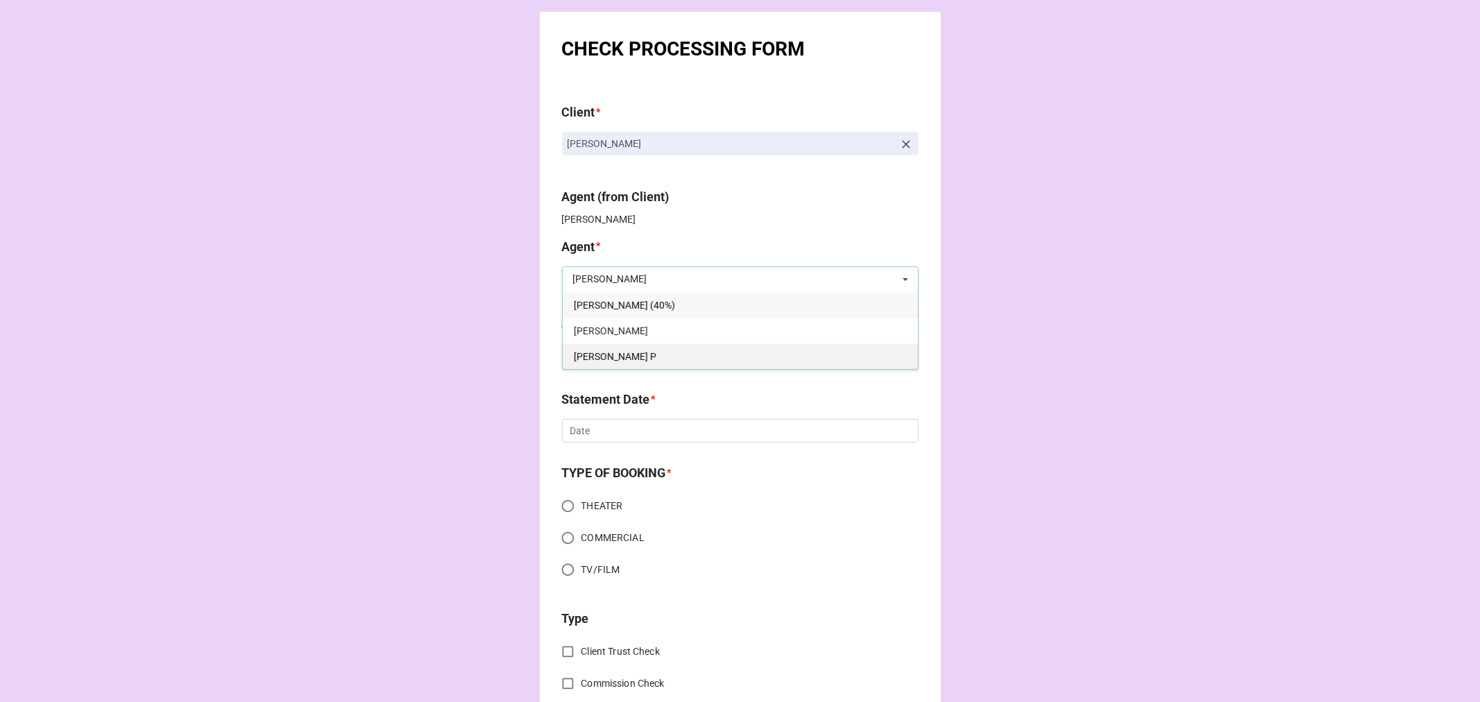
type input "kell"
click at [615, 359] on div "[PERSON_NAME] P" at bounding box center [740, 356] width 355 height 26
click at [615, 362] on div "Select ..." at bounding box center [599, 356] width 60 height 16
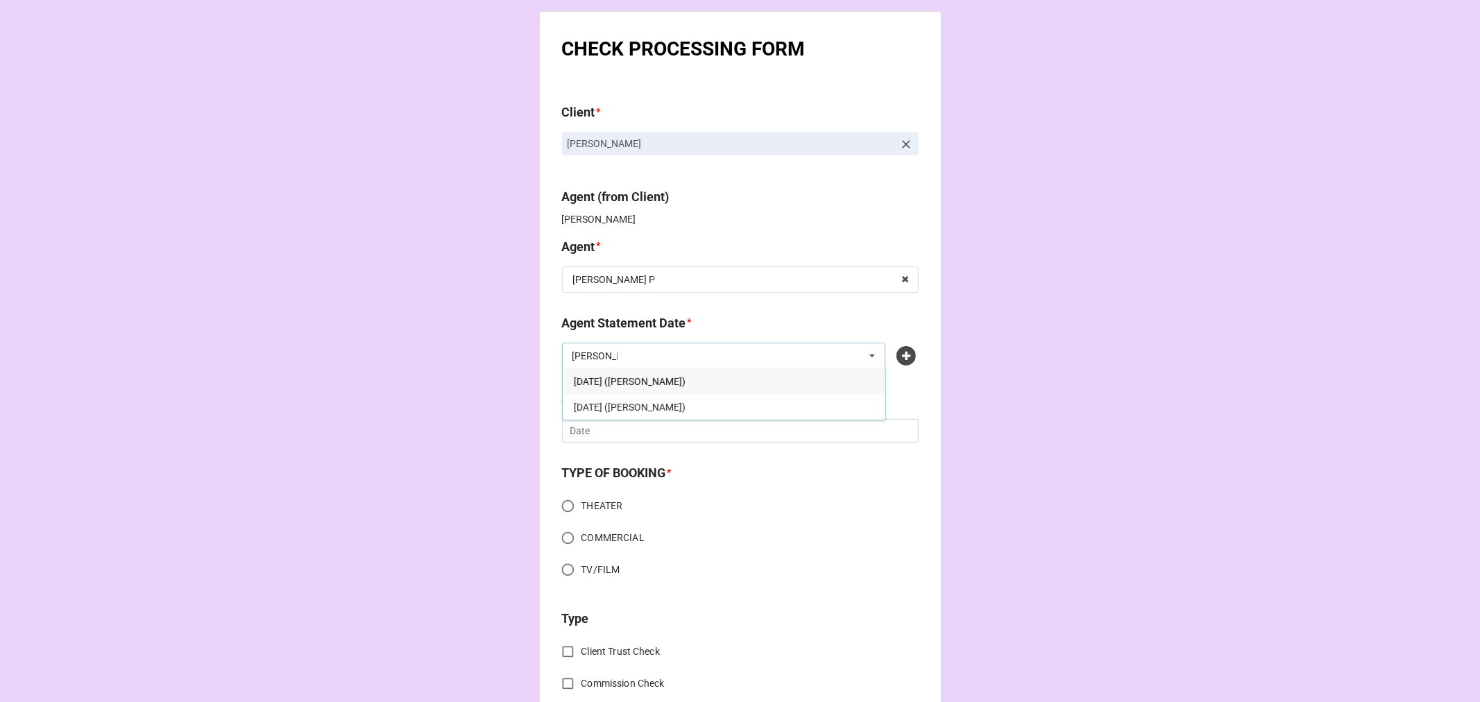
type input "kell"
click at [668, 382] on span "[DATE] ([PERSON_NAME])" at bounding box center [630, 381] width 112 height 11
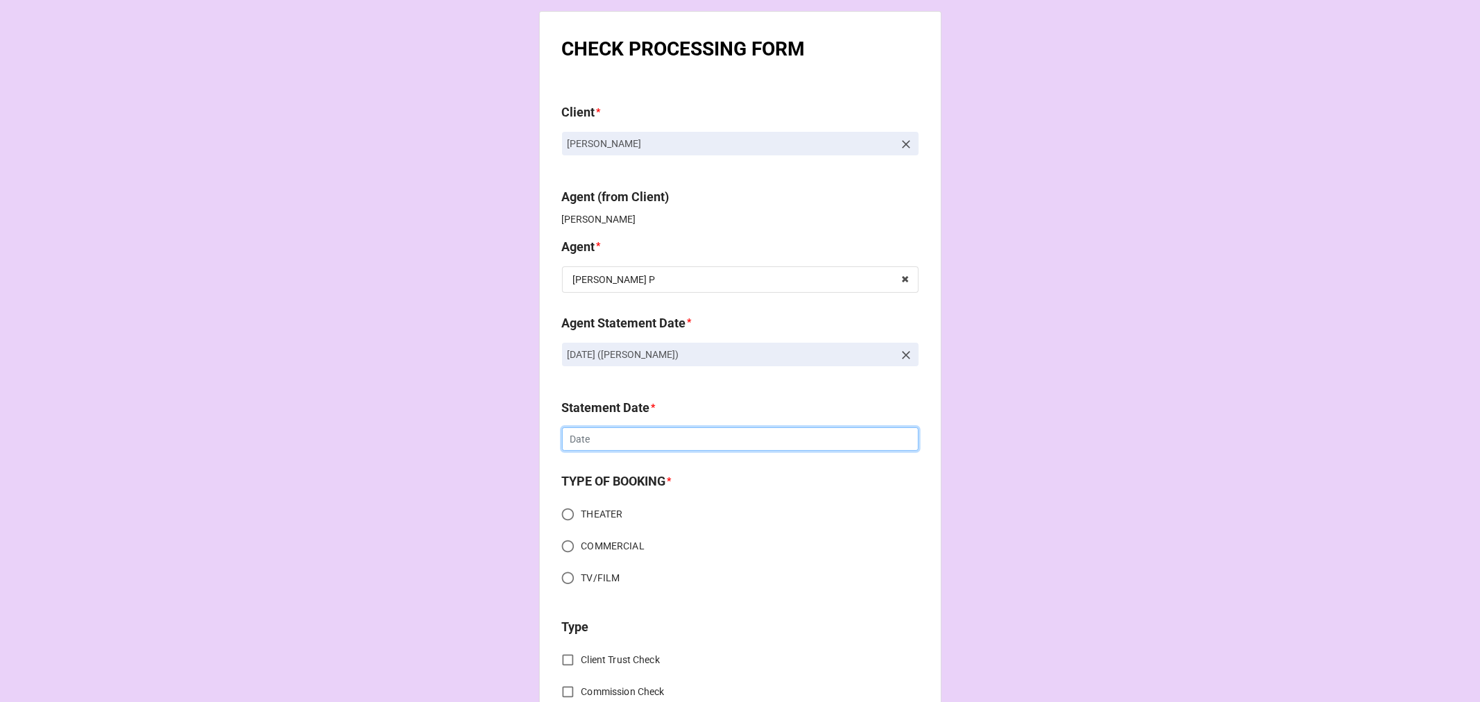
click at [624, 448] on input "text" at bounding box center [740, 439] width 357 height 24
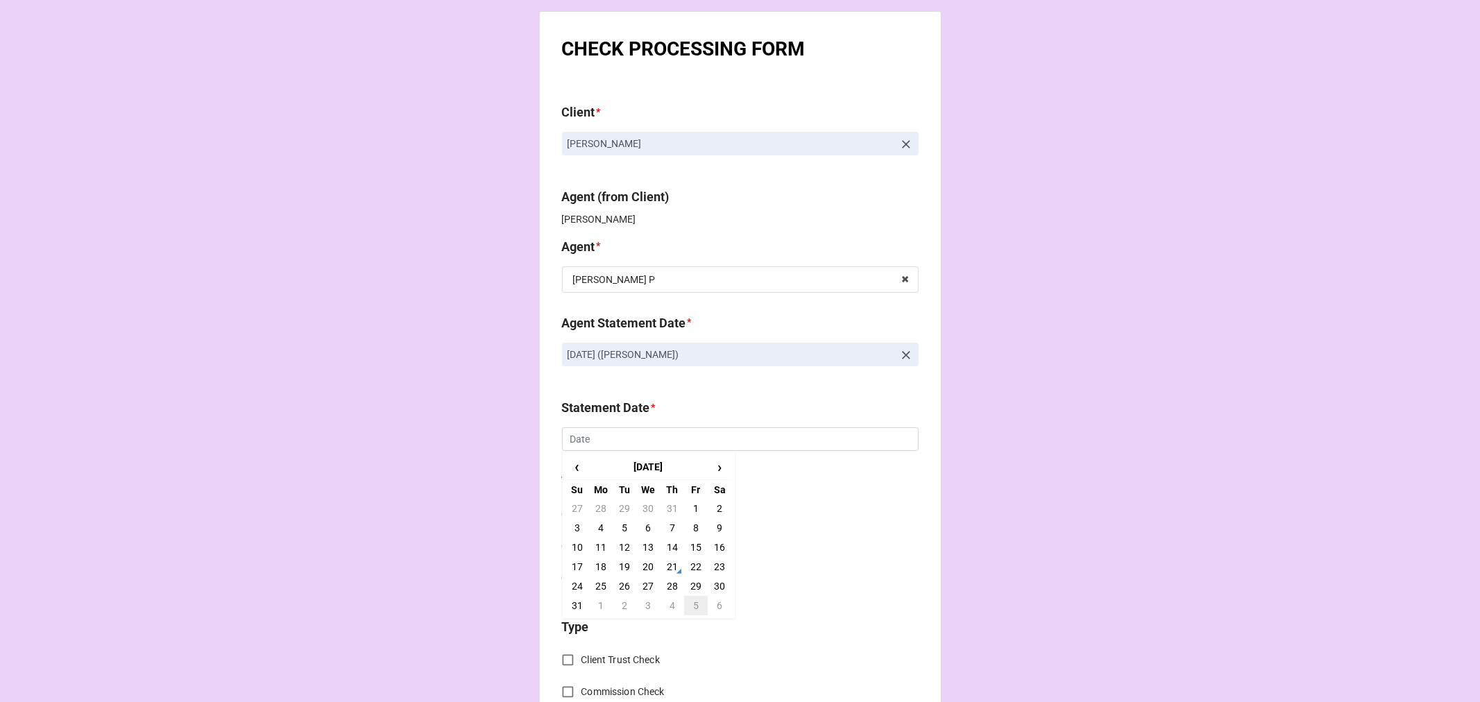
click at [695, 602] on td "5" at bounding box center [696, 605] width 24 height 19
type input "[DATE]"
click at [566, 514] on input "THEATER" at bounding box center [567, 514] width 27 height 27
radio input "true"
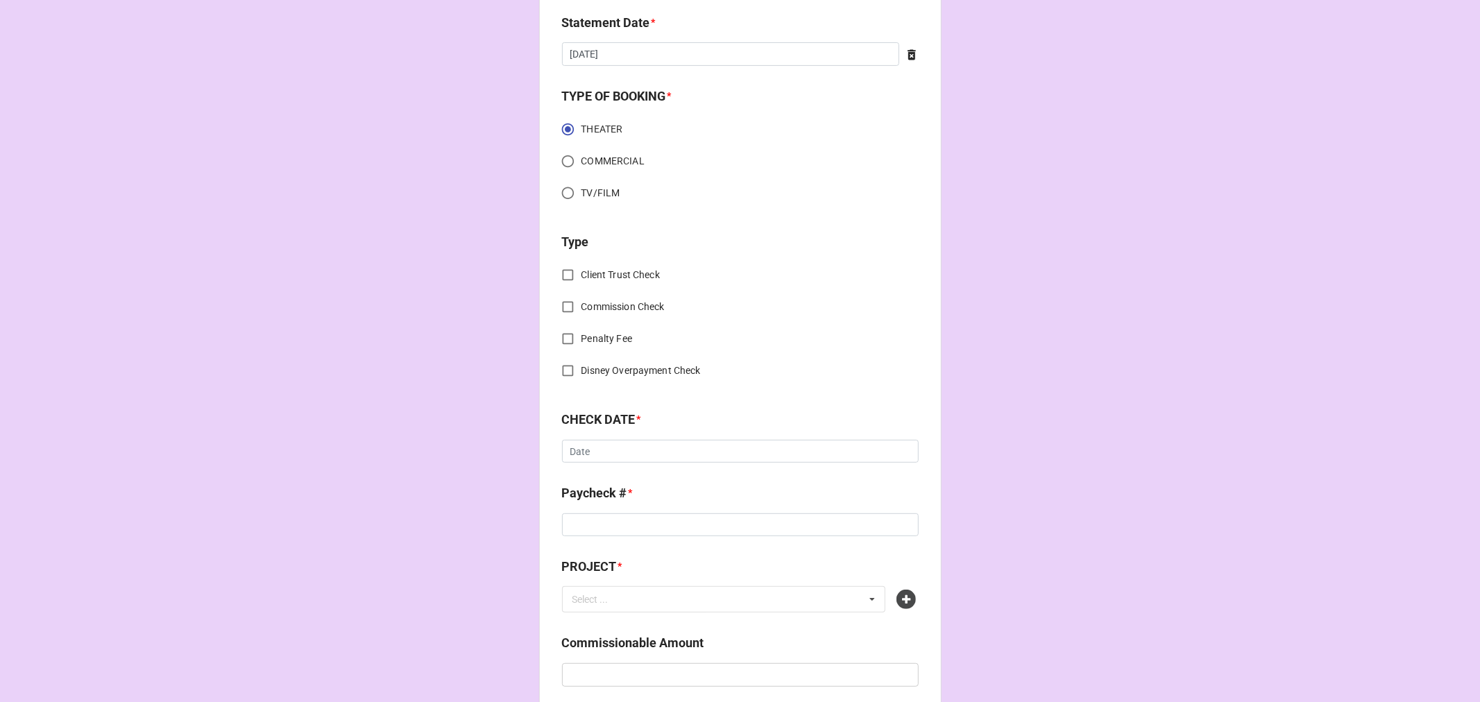
click at [562, 307] on input "Commission Check" at bounding box center [567, 307] width 27 height 27
checkbox input "true"
drag, startPoint x: 590, startPoint y: 463, endPoint x: 599, endPoint y: 477, distance: 16.2
click at [590, 463] on input "text" at bounding box center [740, 453] width 355 height 25
click at [599, 477] on span "FSE (Client)" at bounding box center [599, 478] width 50 height 11
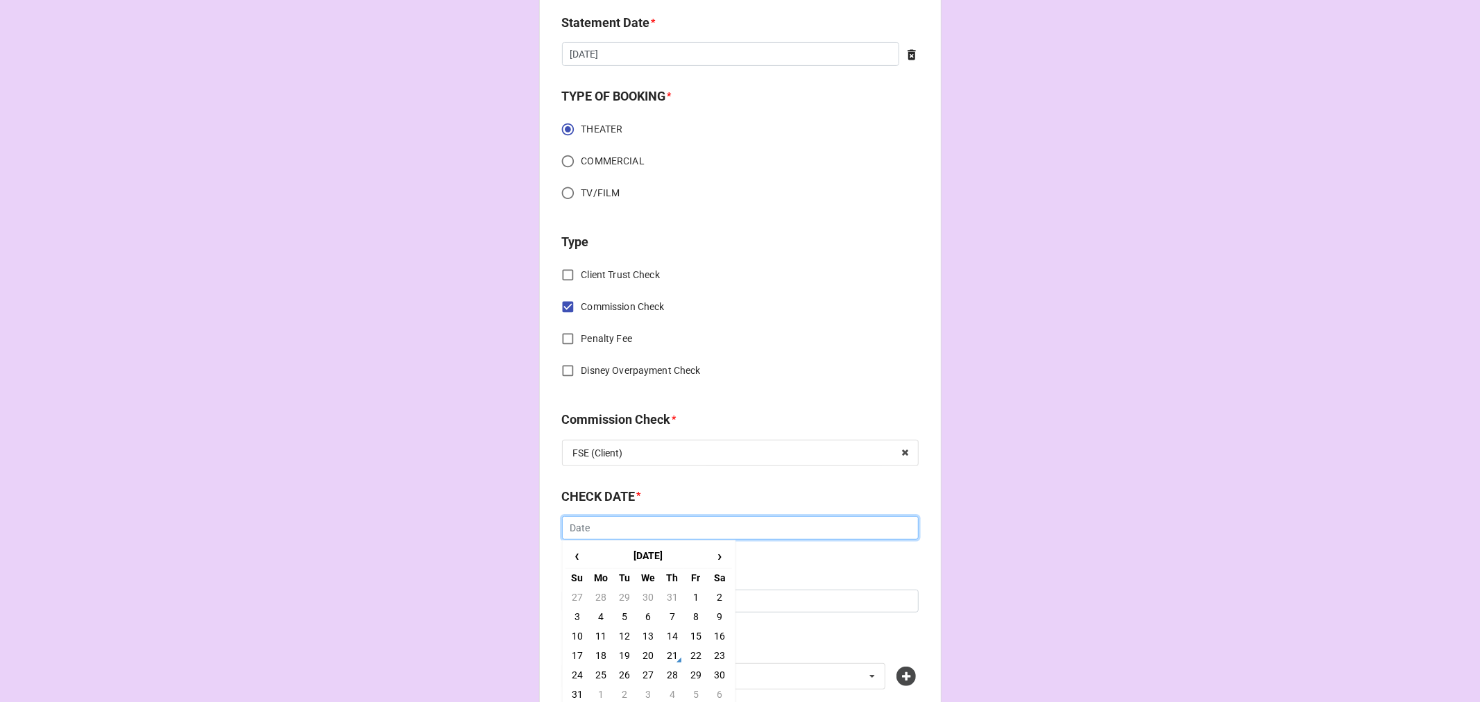
click at [599, 537] on input "text" at bounding box center [740, 528] width 357 height 24
click at [672, 652] on td "21" at bounding box center [673, 655] width 24 height 19
type input "[DATE]"
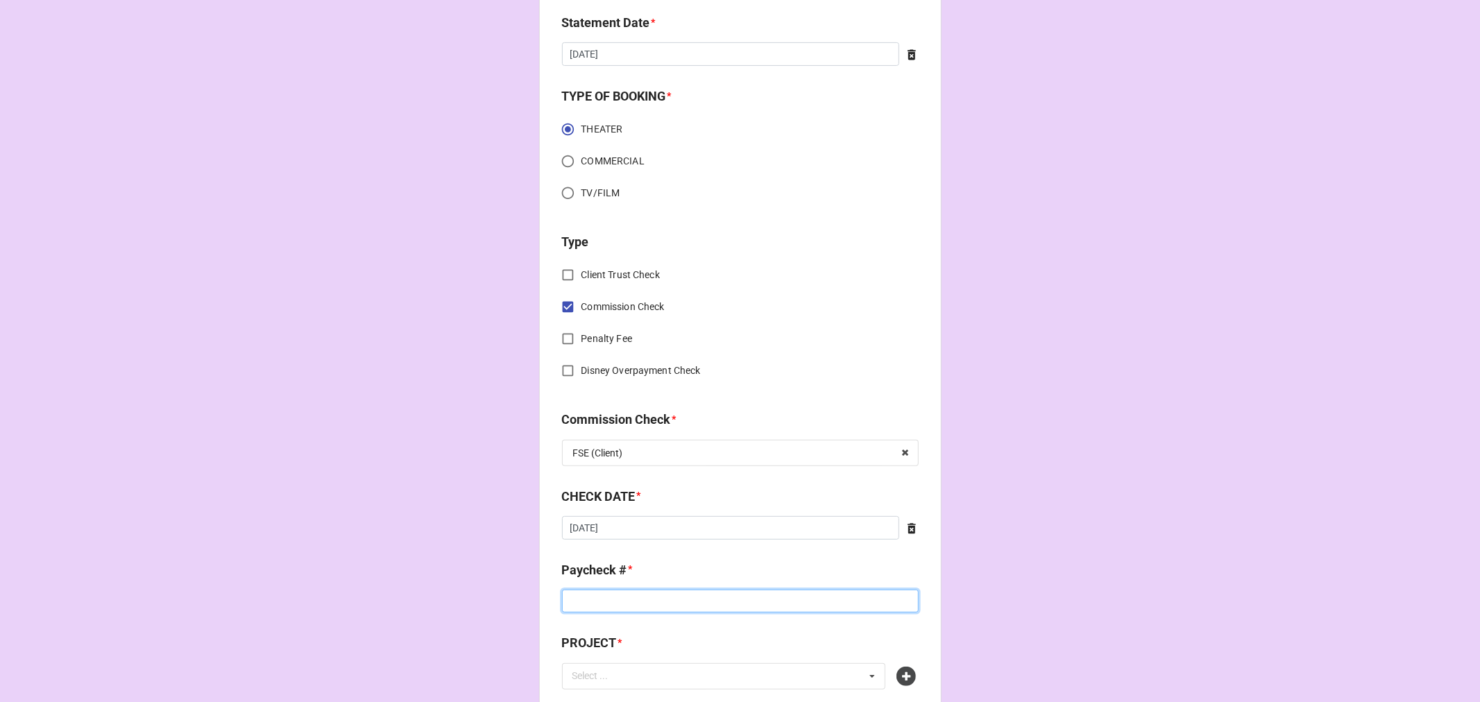
click at [619, 600] on input at bounding box center [740, 602] width 357 height 24
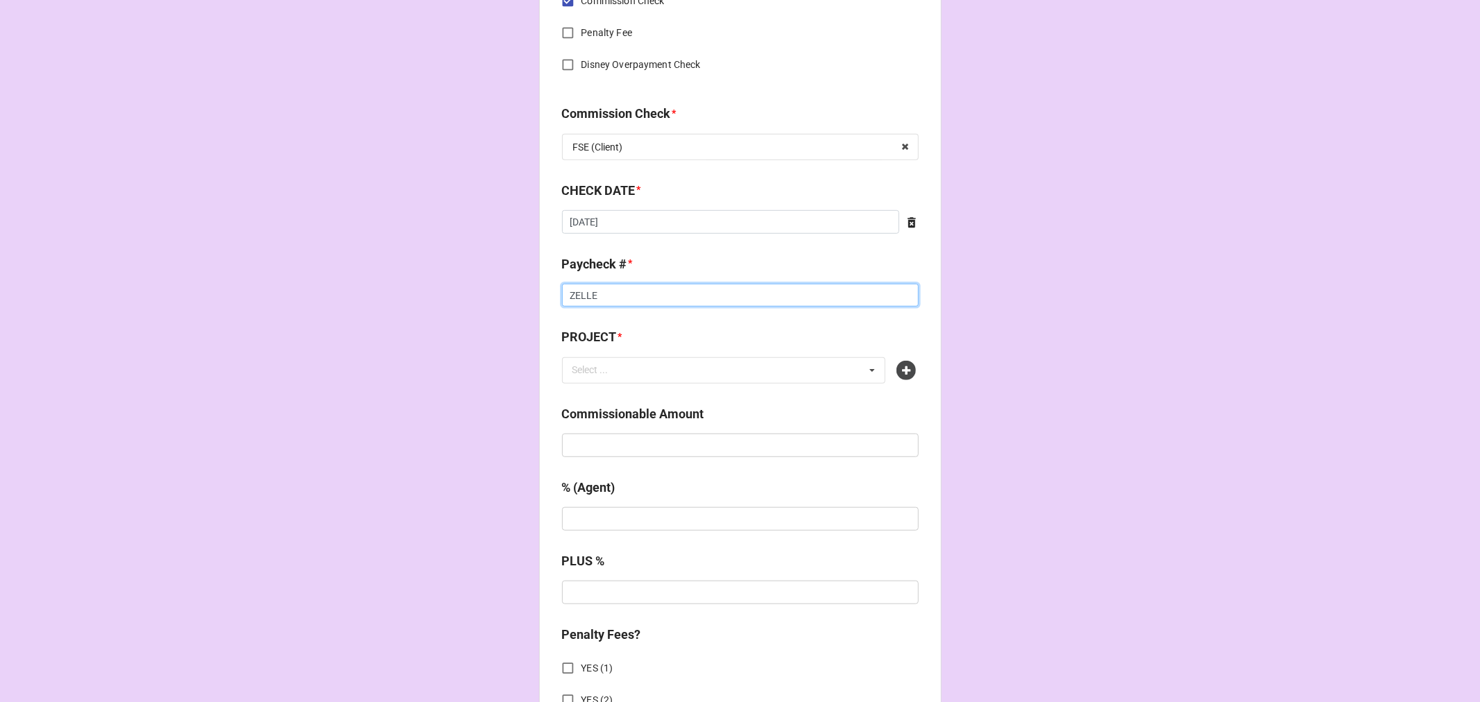
scroll to position [694, 0]
type input "ZELLE"
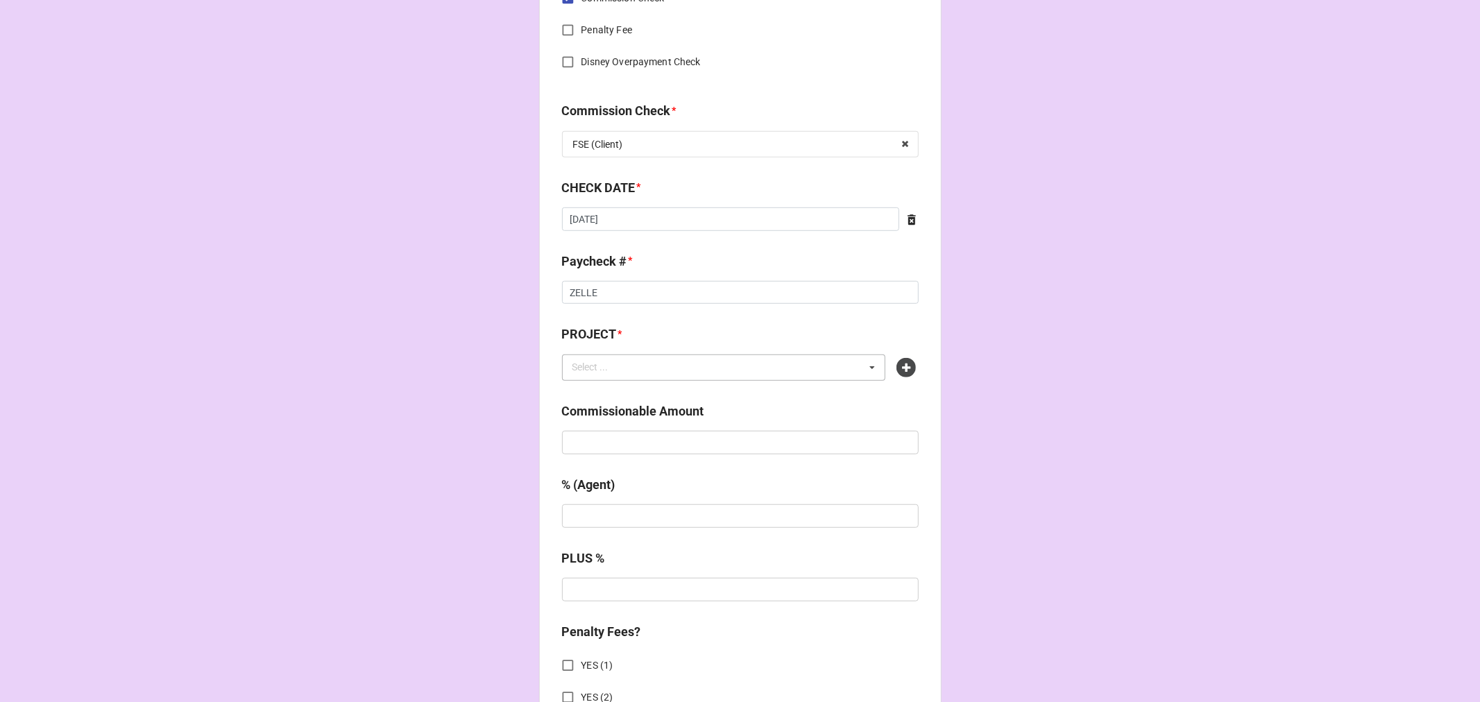
click at [696, 366] on div "Select ... No results found." at bounding box center [724, 368] width 324 height 26
type input "DISNEY"
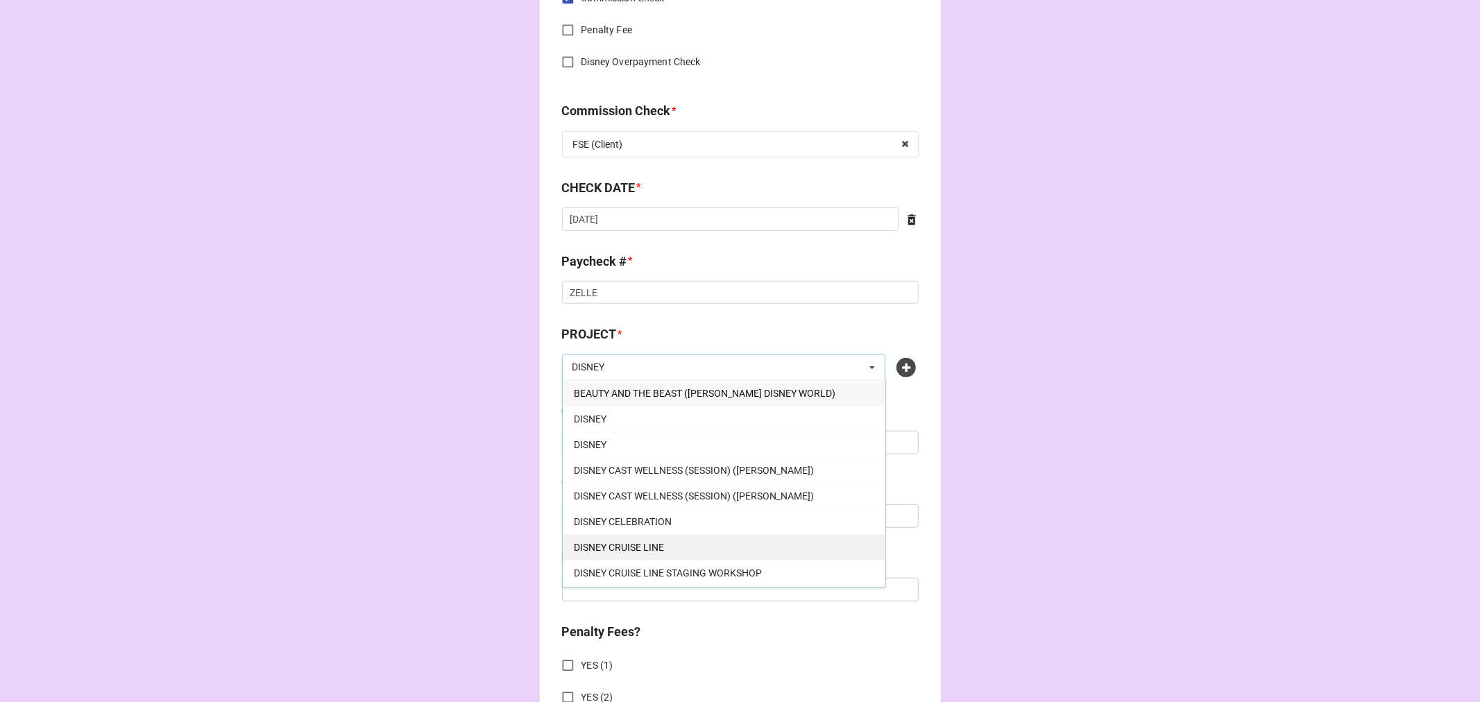
click at [639, 547] on span "DISNEY CRUISE LINE" at bounding box center [619, 547] width 90 height 11
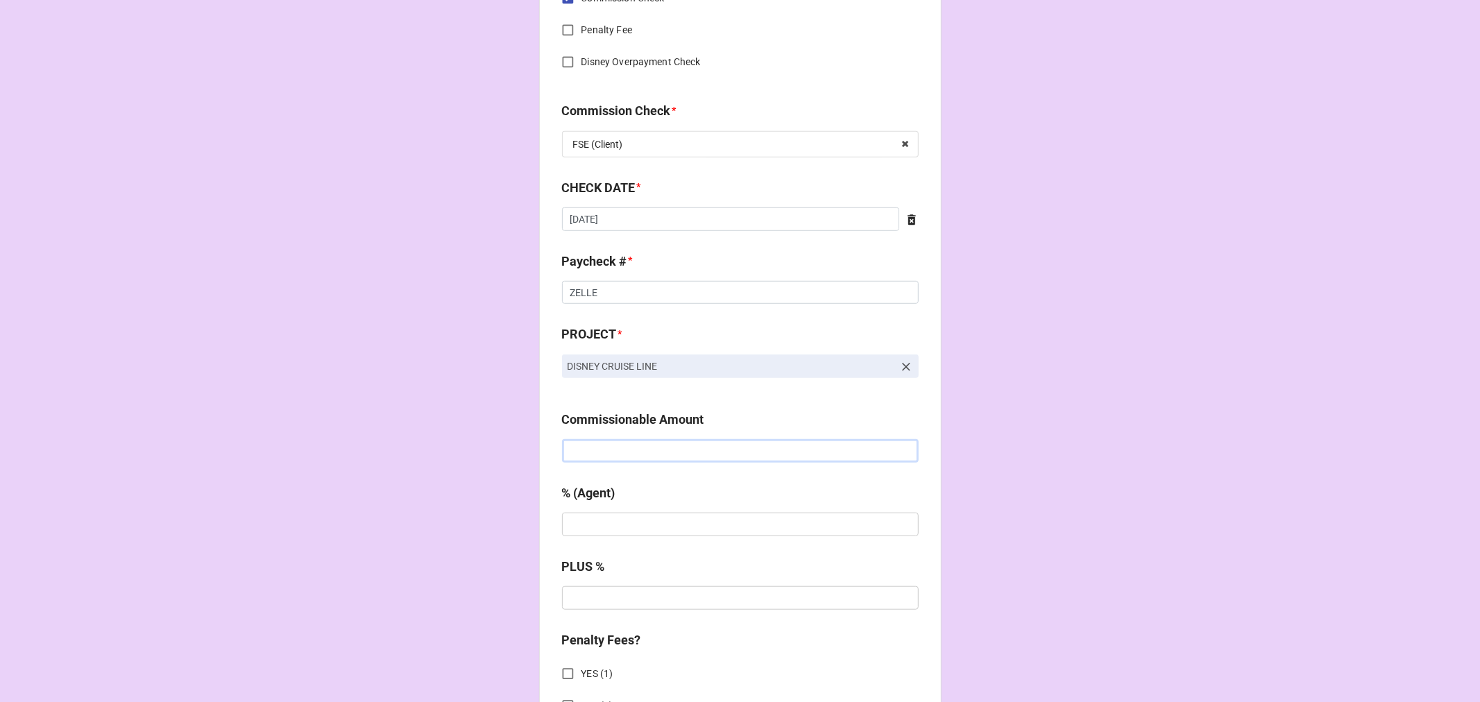
click at [667, 447] on input "text" at bounding box center [740, 451] width 357 height 24
paste input "$7,071.43"
type input "$7,071.43"
click at [632, 524] on input "text" at bounding box center [740, 525] width 357 height 24
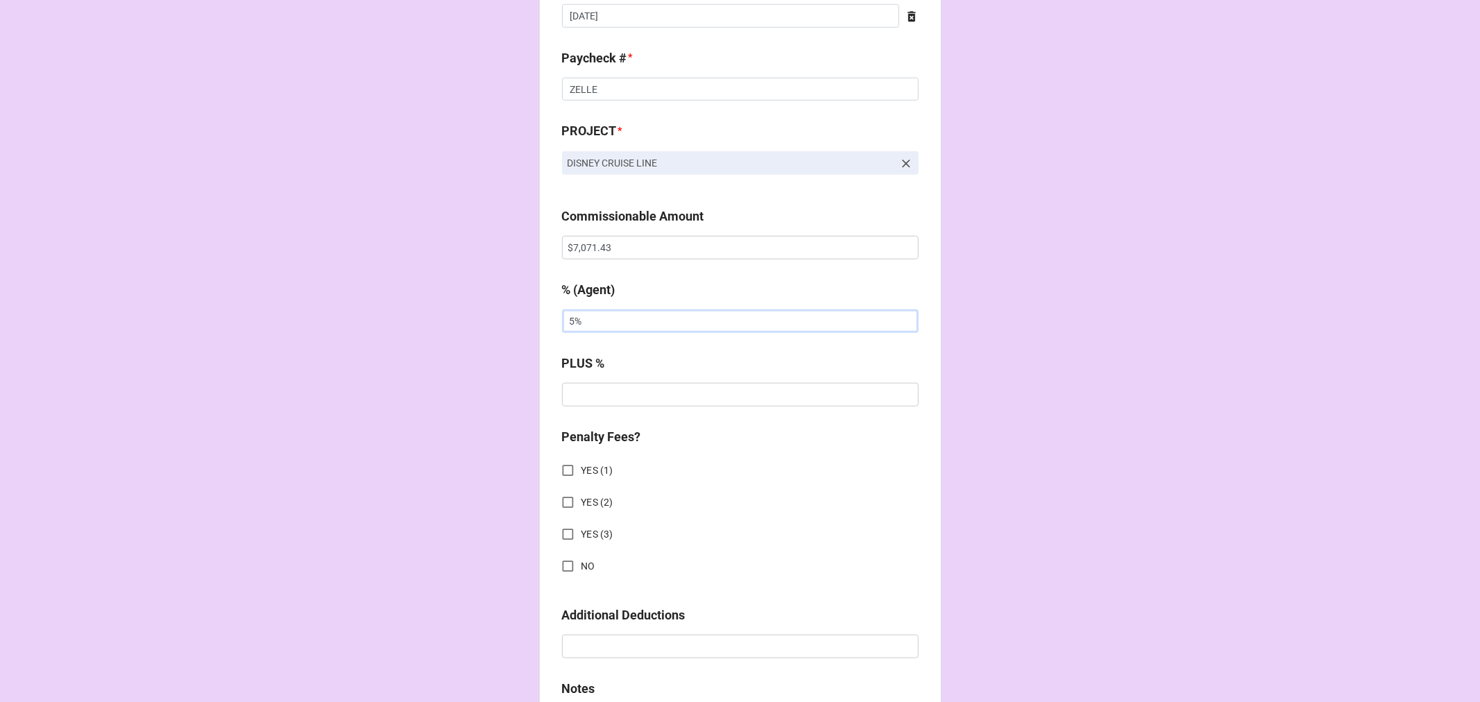
scroll to position [1233, 0]
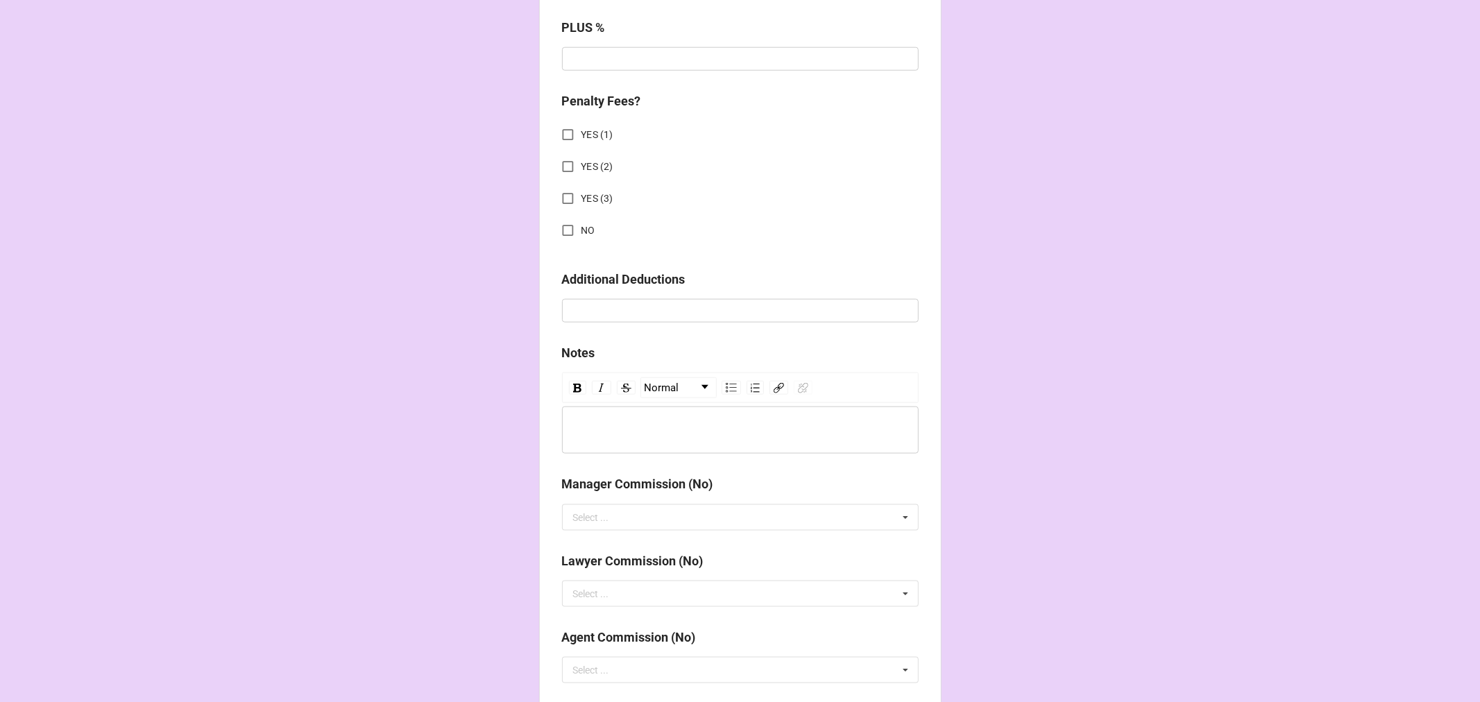
type input "5%"
click at [560, 229] on input "NO" at bounding box center [567, 230] width 27 height 27
checkbox input "true"
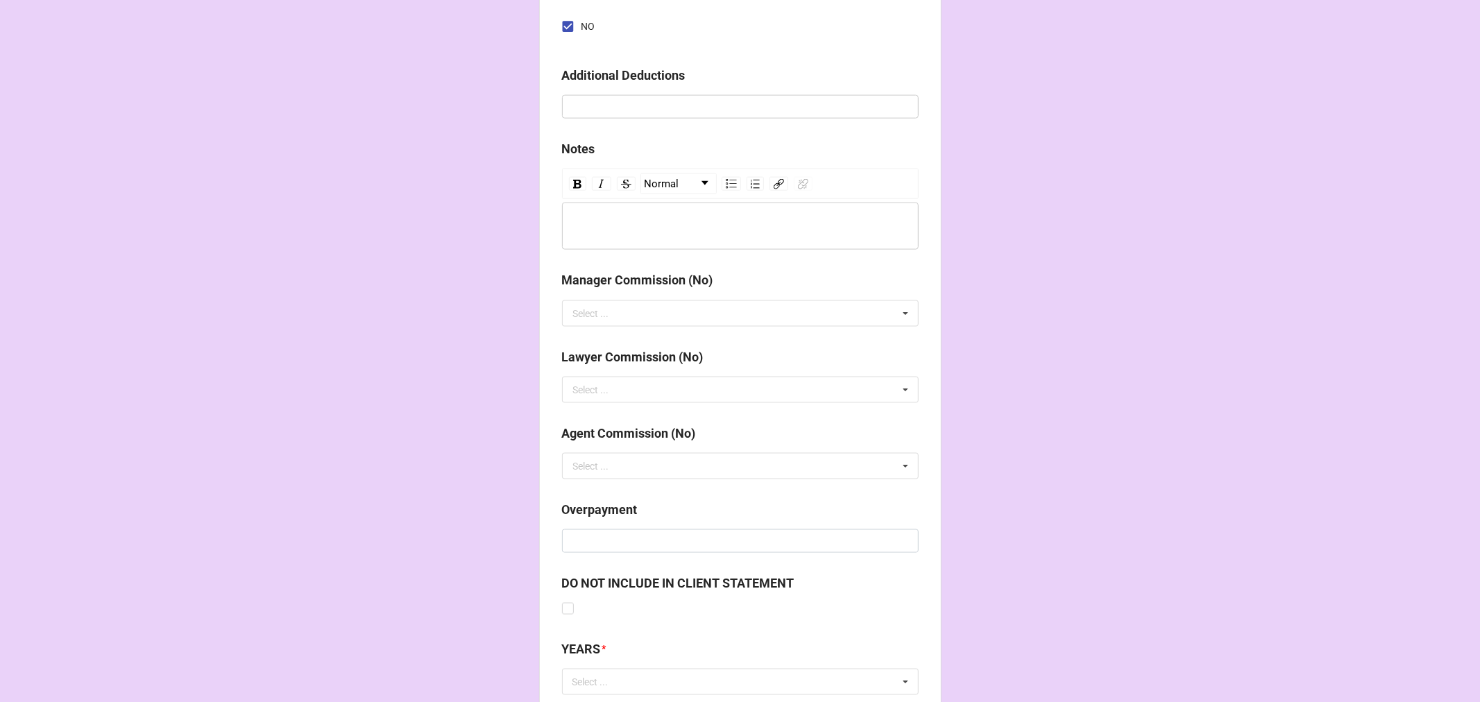
scroll to position [1536, 0]
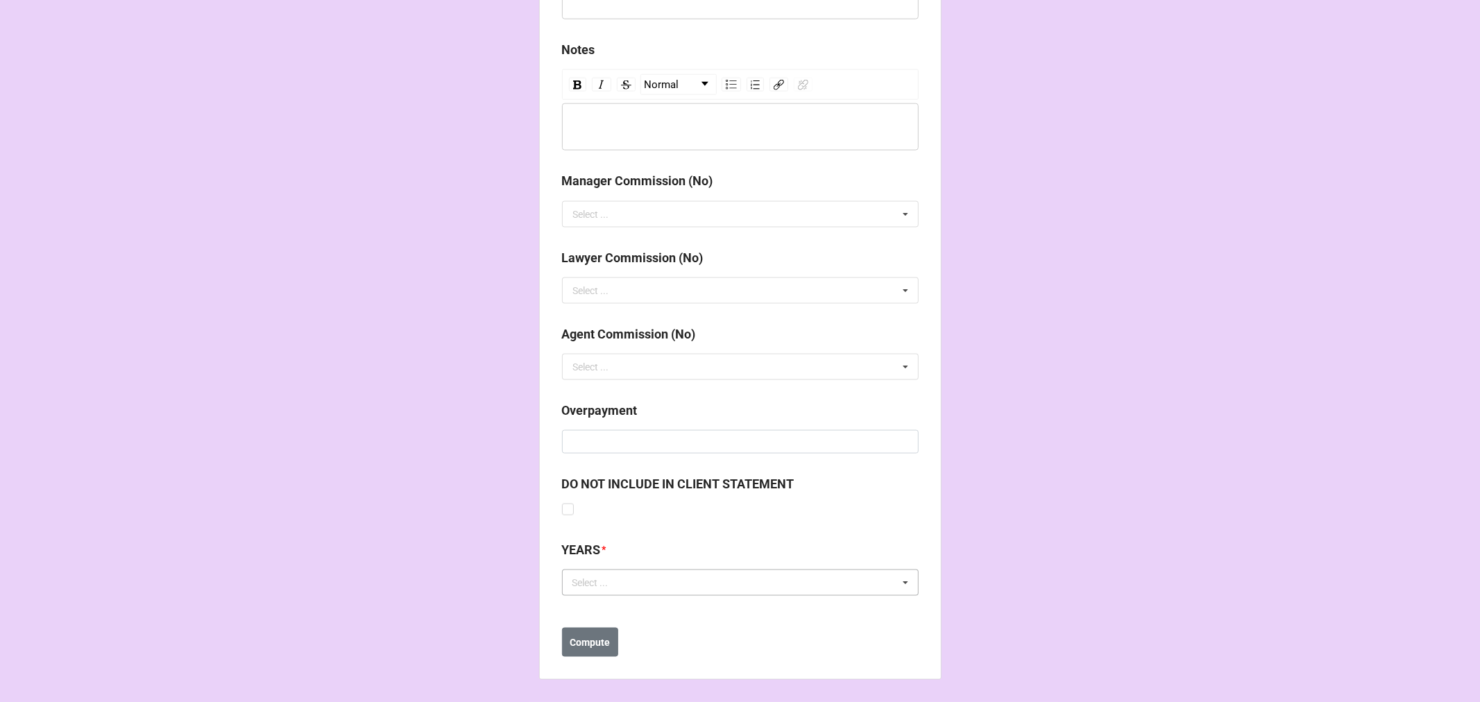
click at [604, 586] on div "Select ..." at bounding box center [599, 583] width 60 height 16
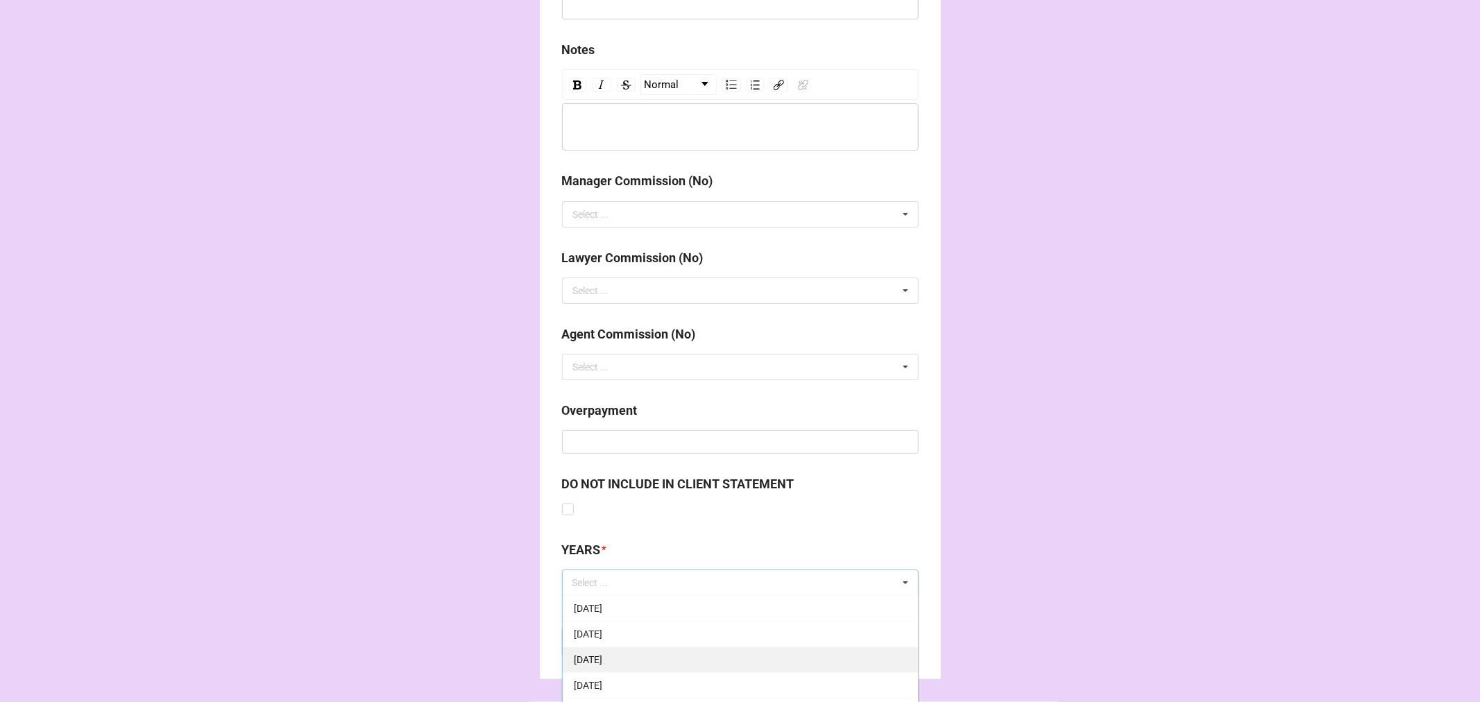
click at [652, 651] on div "[DATE]" at bounding box center [740, 660] width 355 height 26
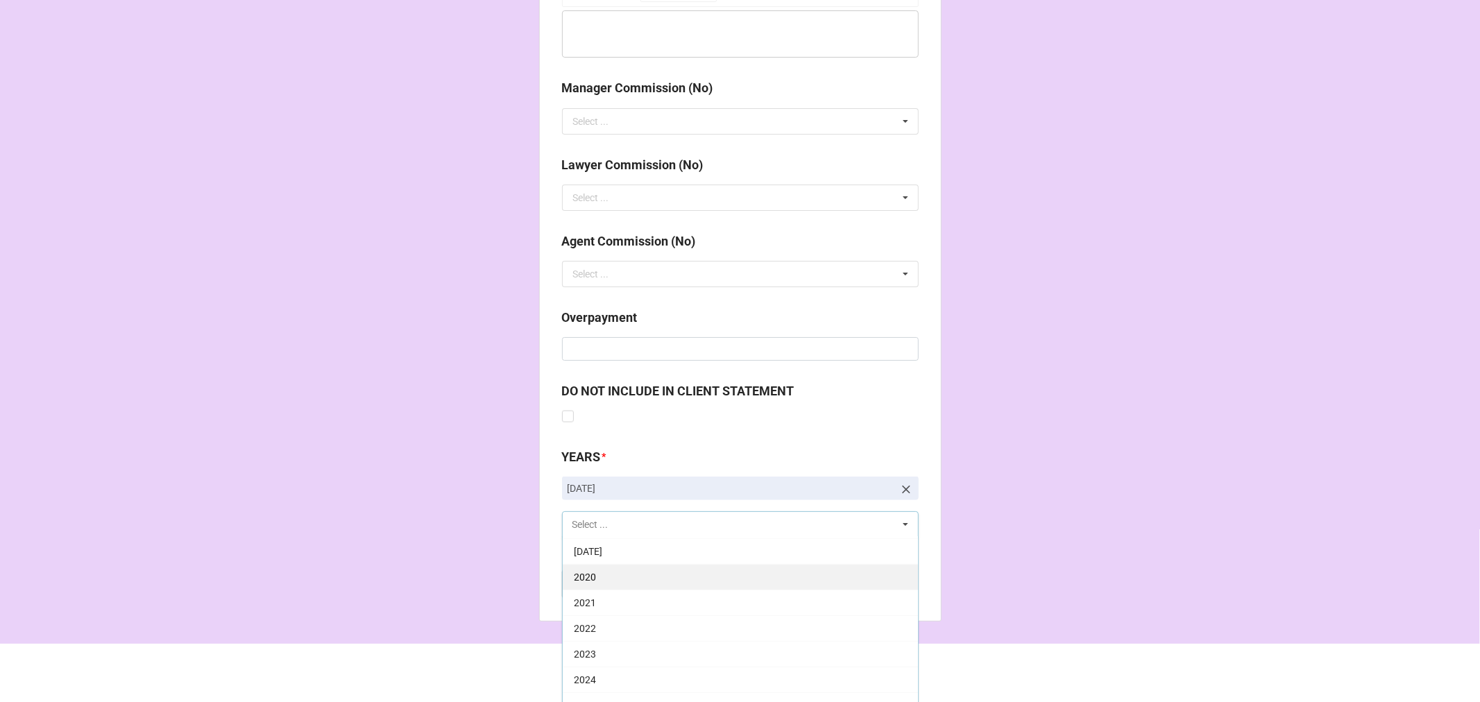
scroll to position [1671, 0]
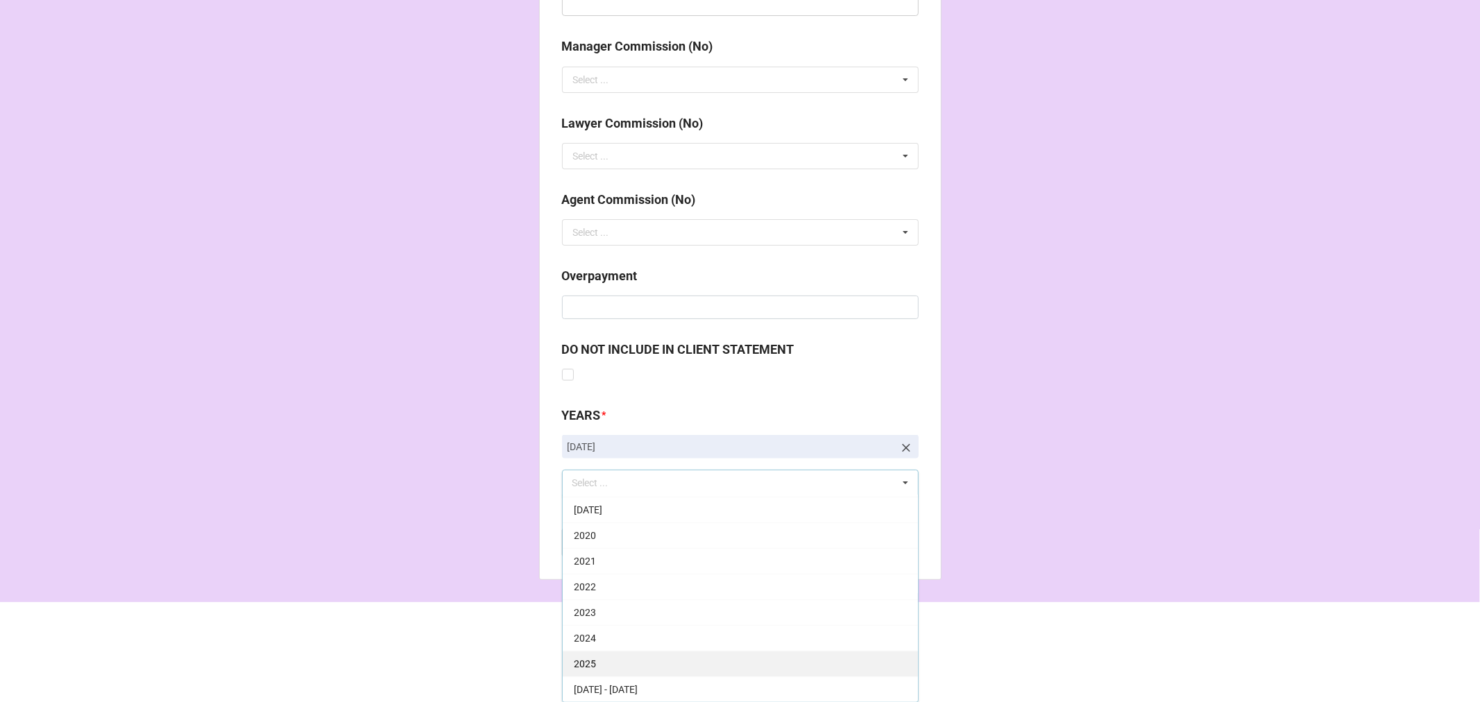
click at [622, 661] on div "2025" at bounding box center [740, 664] width 355 height 26
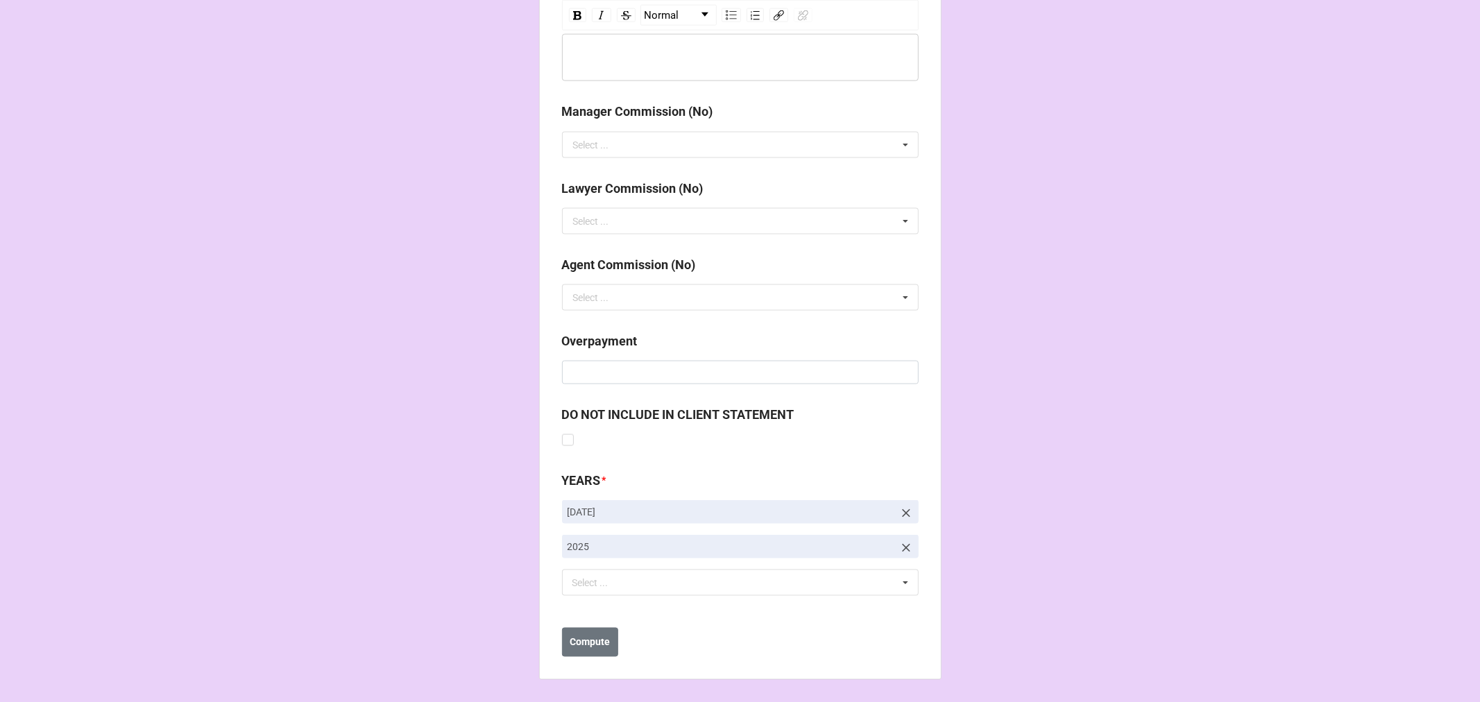
scroll to position [1606, 0]
click at [593, 637] on b "Compute" at bounding box center [590, 643] width 40 height 15
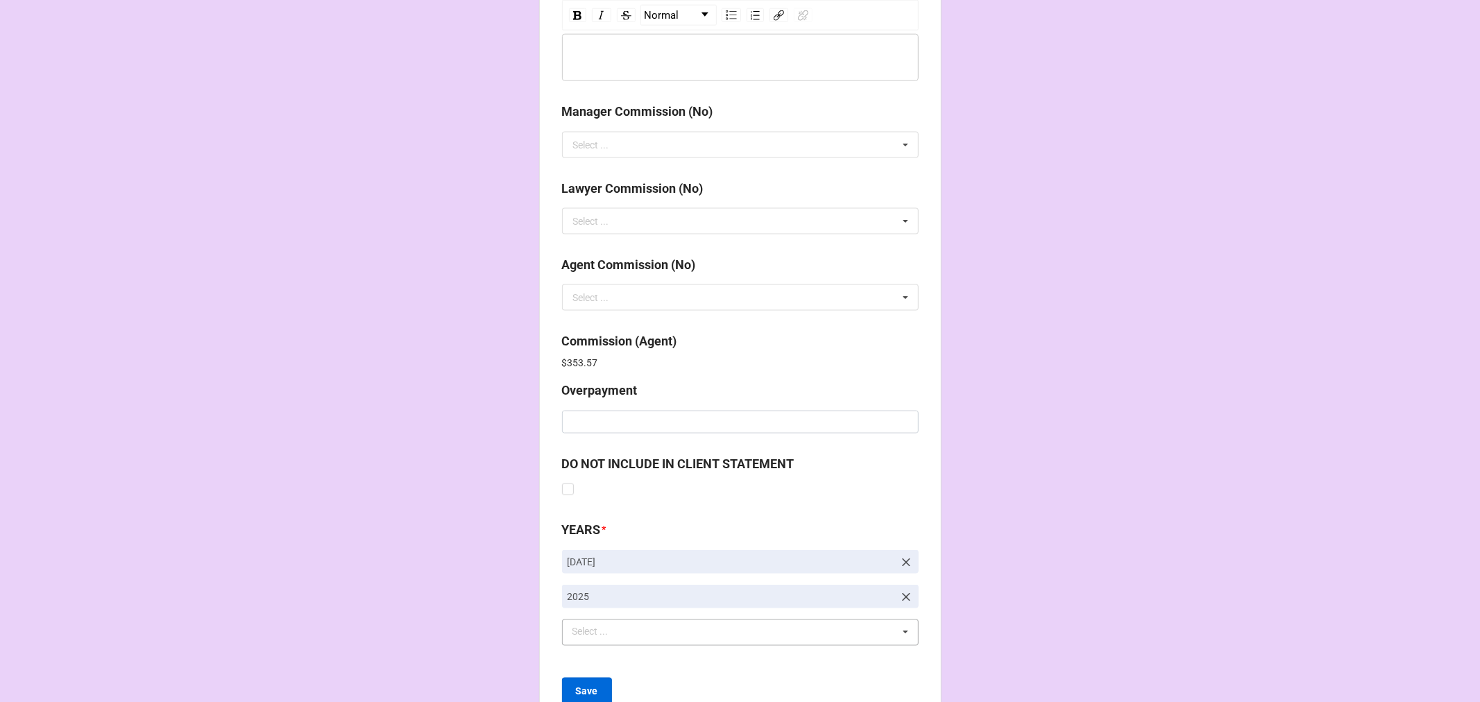
scroll to position [1655, 0]
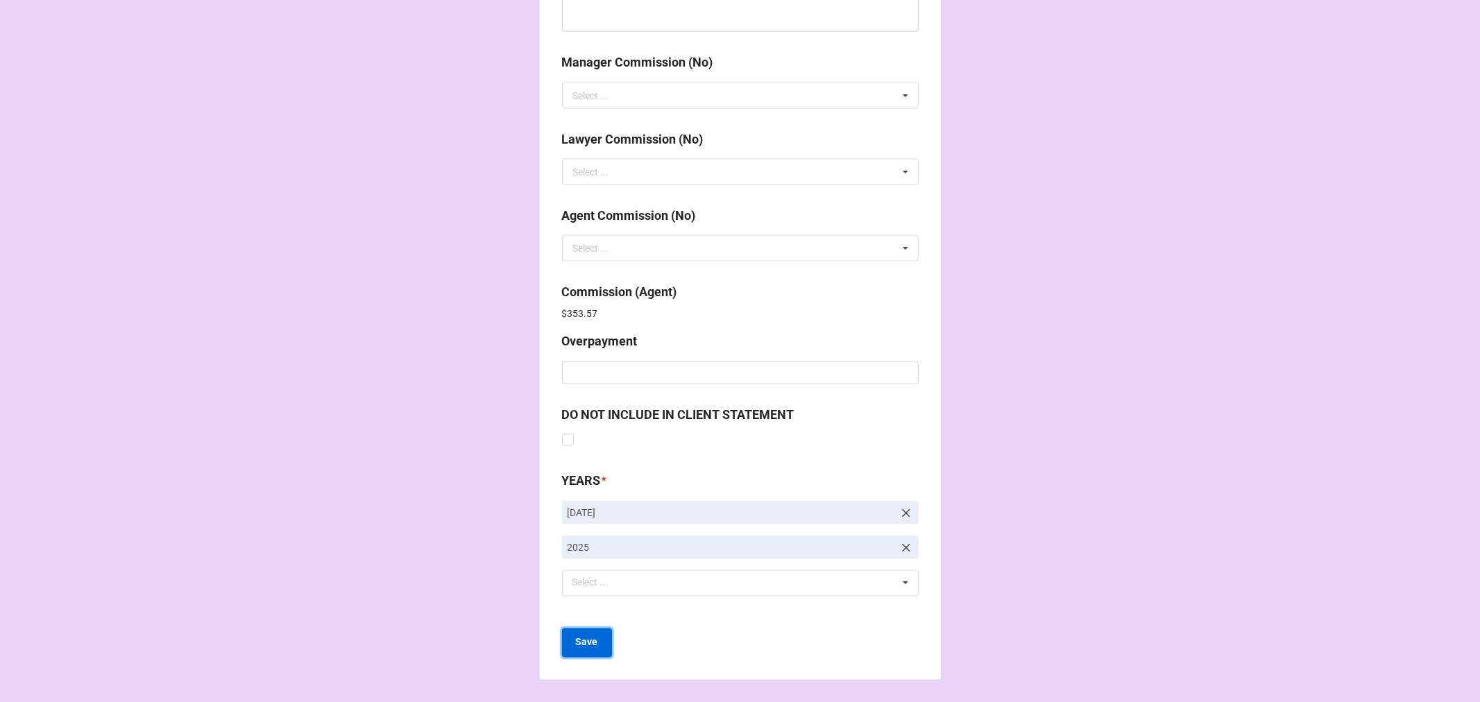
click at [591, 646] on b "Save" at bounding box center [587, 643] width 22 height 15
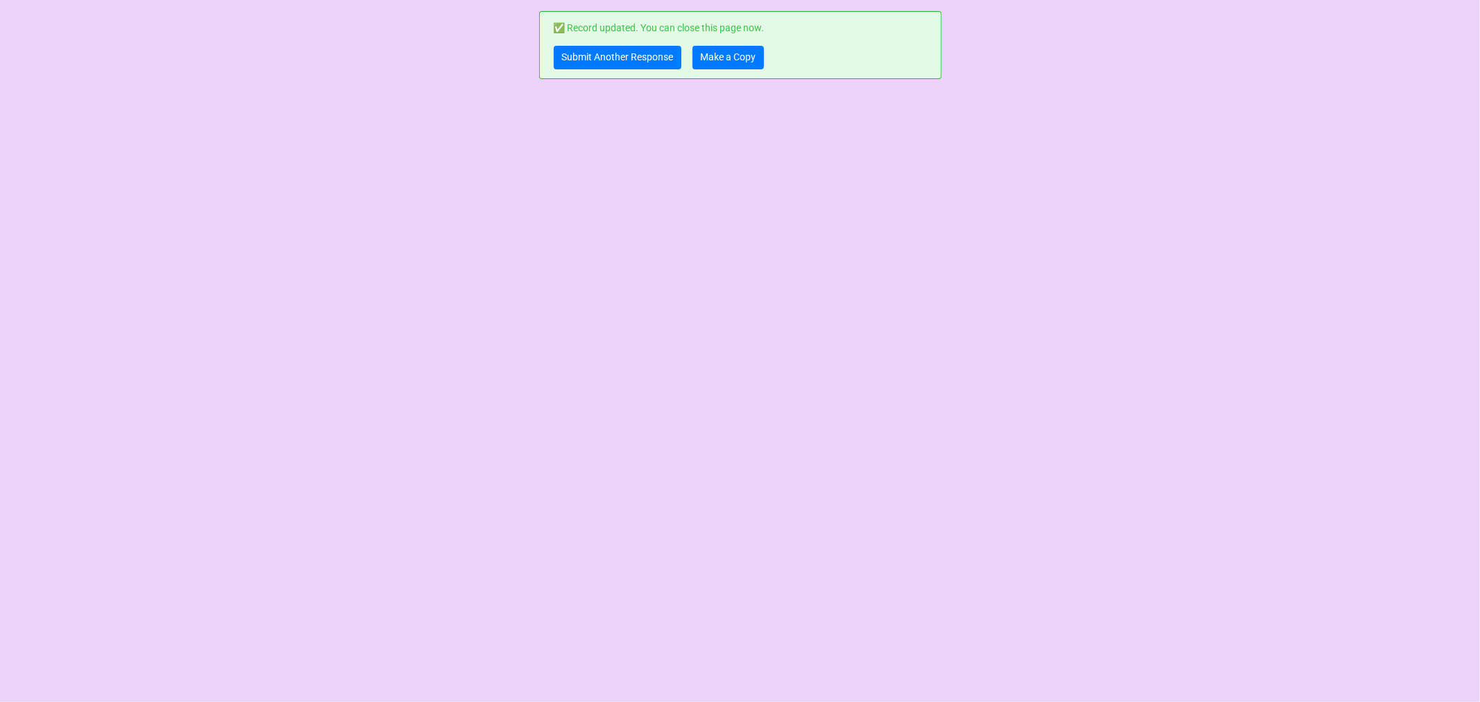
scroll to position [0, 0]
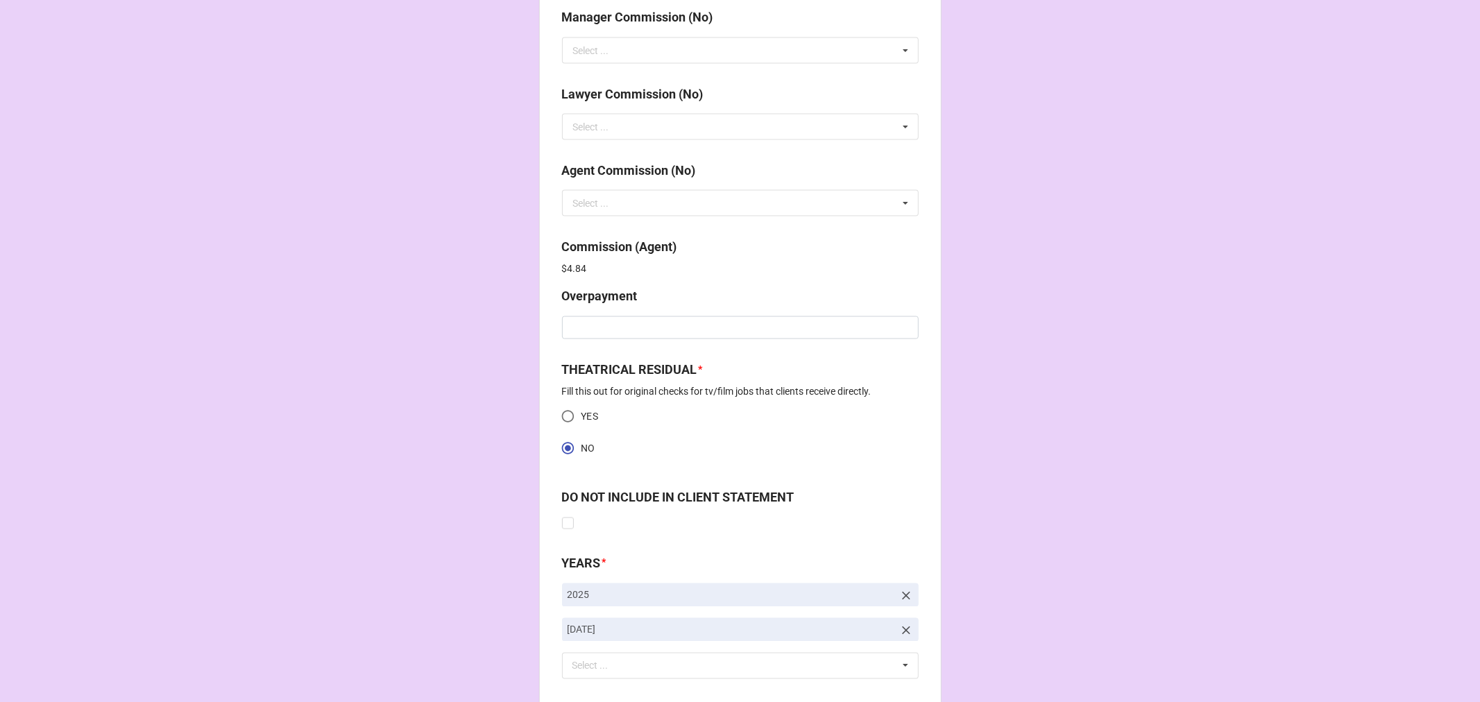
scroll to position [1783, 0]
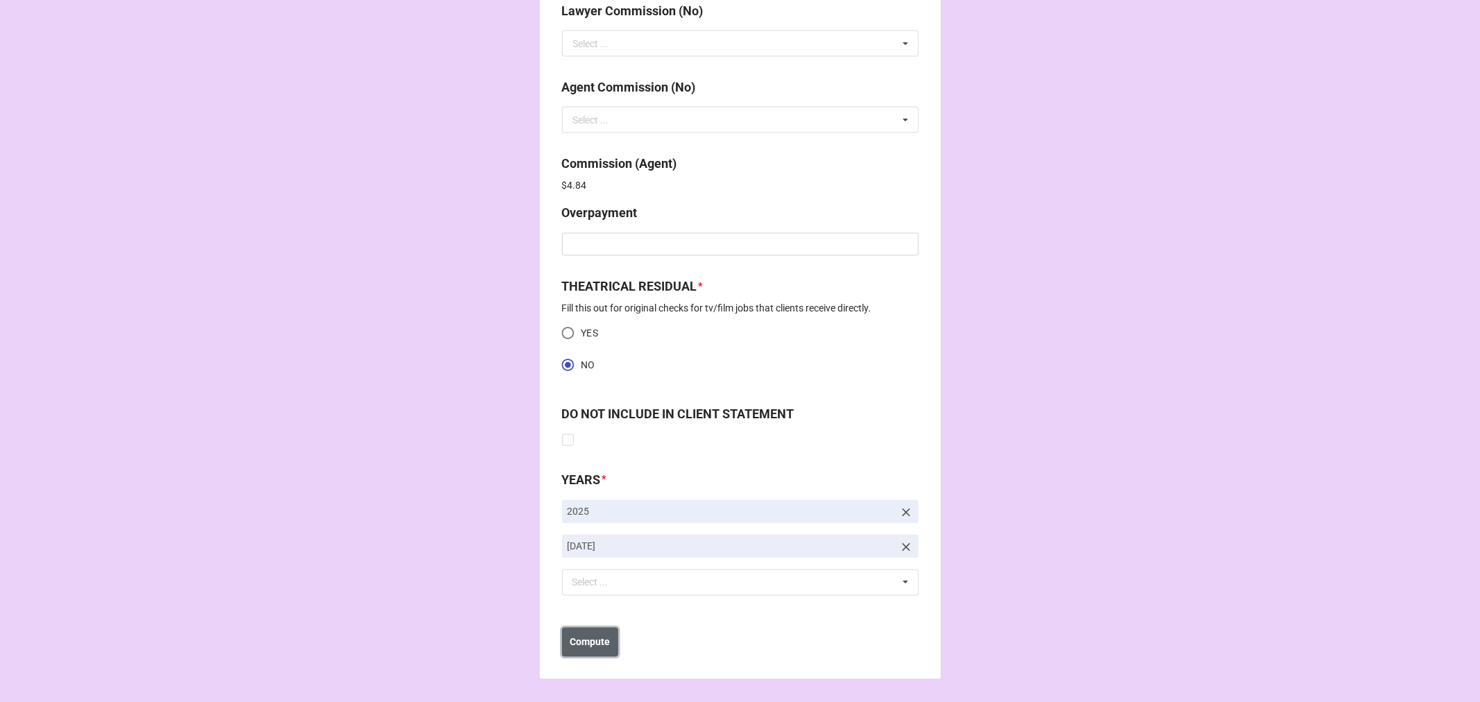
click at [598, 640] on b "Compute" at bounding box center [590, 643] width 40 height 15
click at [591, 648] on b "Save" at bounding box center [587, 643] width 22 height 15
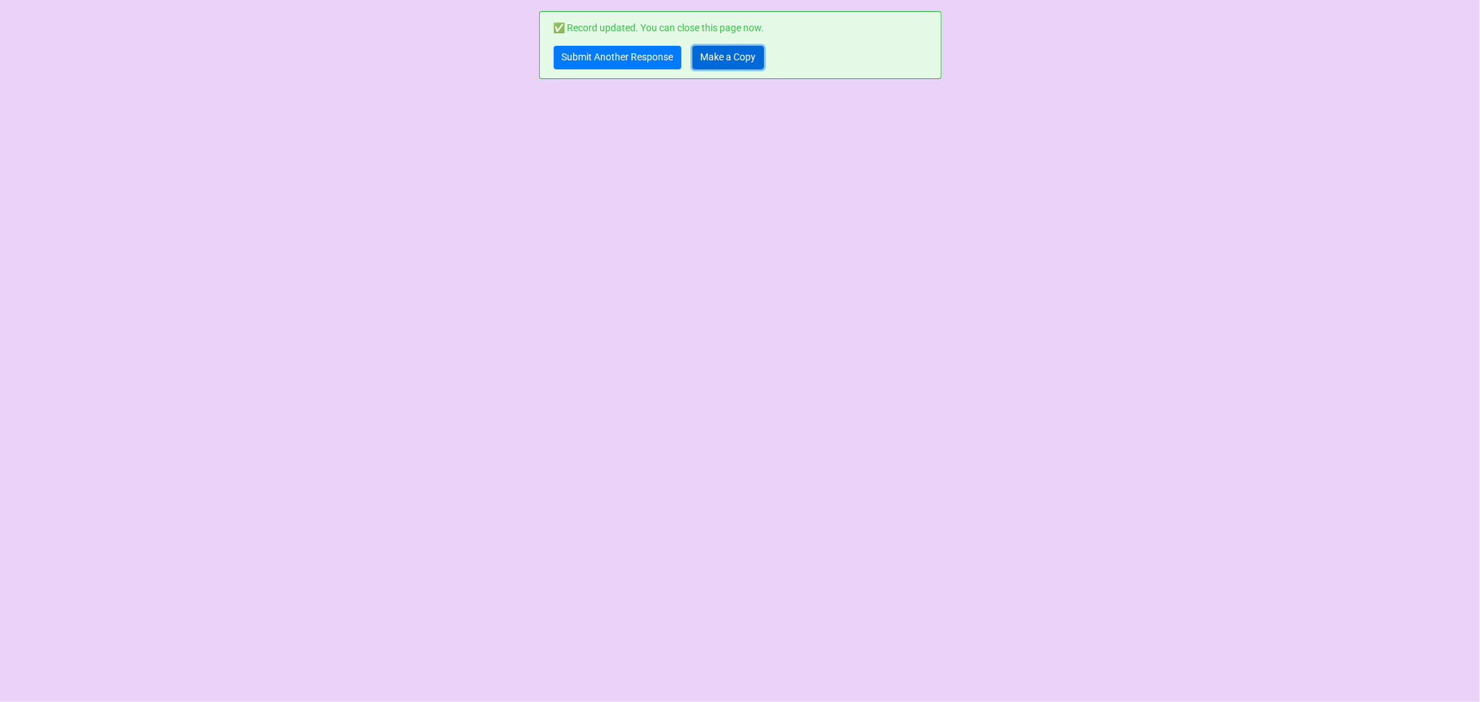
click at [722, 56] on link "Make a Copy" at bounding box center [727, 58] width 71 height 24
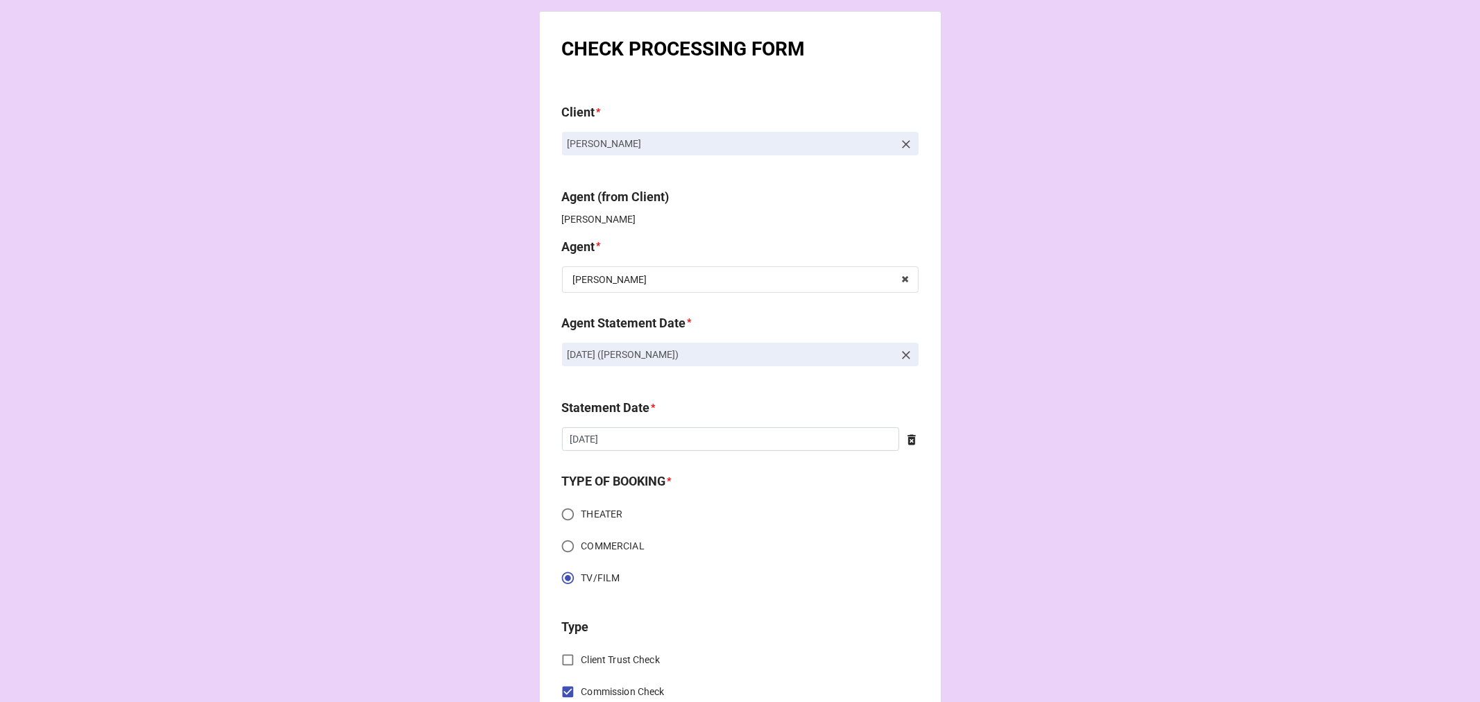
click at [901, 359] on icon at bounding box center [906, 355] width 14 height 14
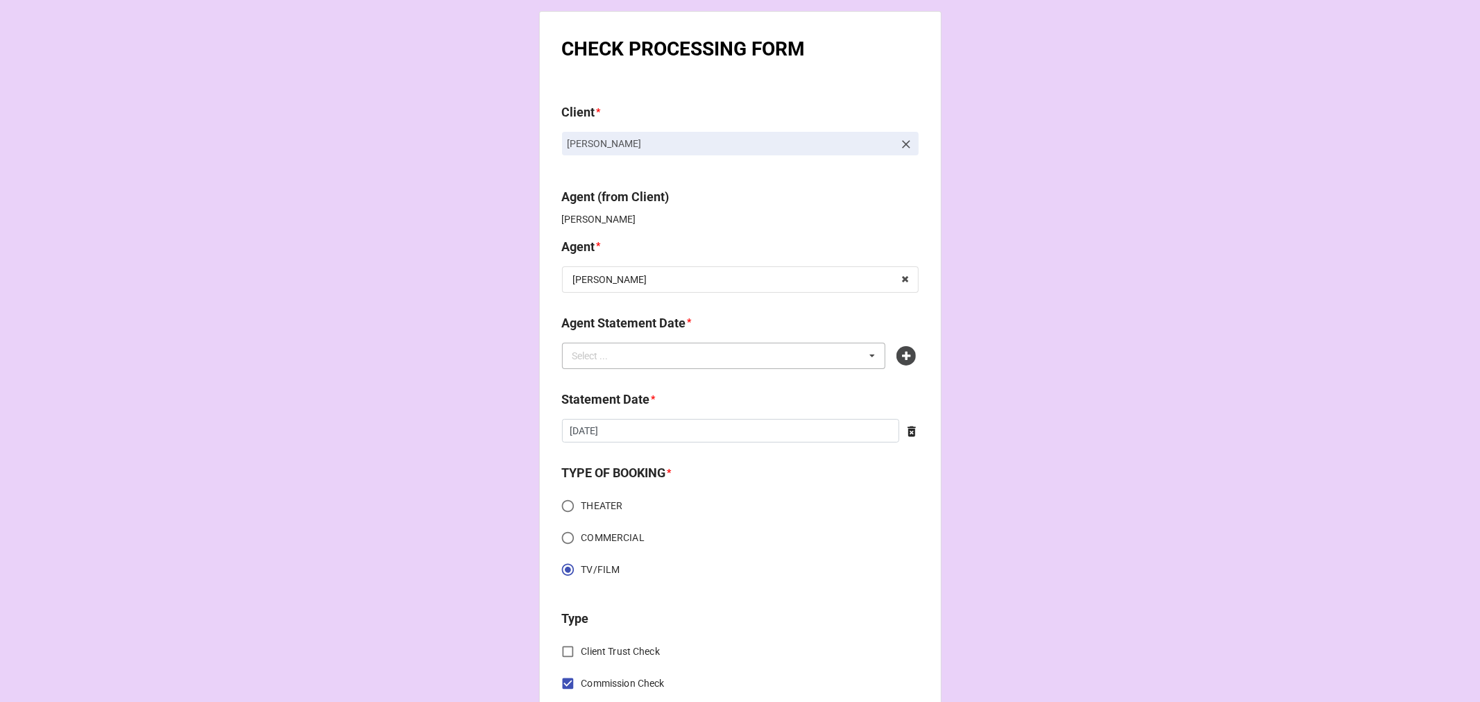
click at [812, 362] on div "Select ... No results found." at bounding box center [724, 356] width 324 height 26
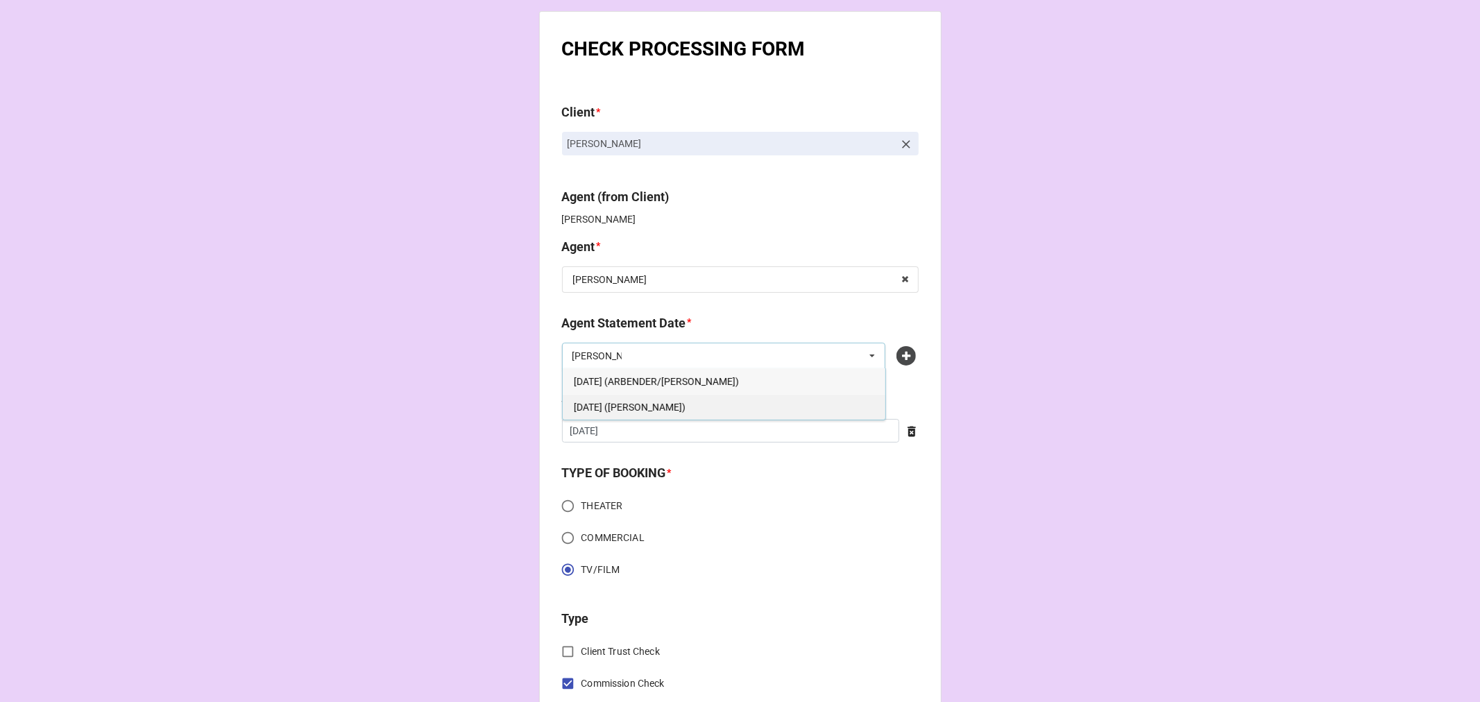
type input "[PERSON_NAME]"
click at [680, 402] on span "[DATE] ([PERSON_NAME])" at bounding box center [630, 407] width 112 height 11
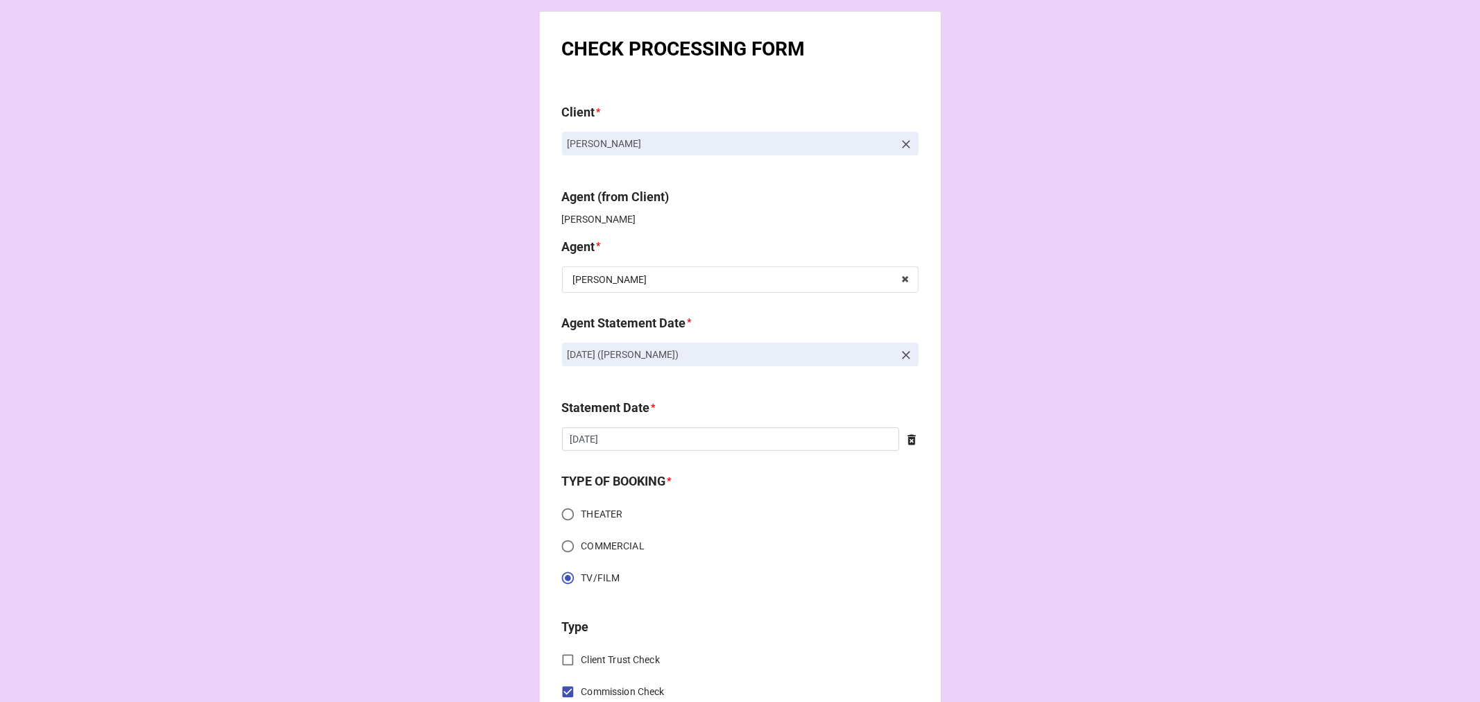
click at [912, 439] on icon at bounding box center [912, 440] width 14 height 14
click at [749, 439] on input "text" at bounding box center [740, 439] width 357 height 24
click at [711, 463] on span "›" at bounding box center [719, 467] width 22 height 23
click at [689, 507] on td "5" at bounding box center [696, 508] width 24 height 19
type input "[DATE]"
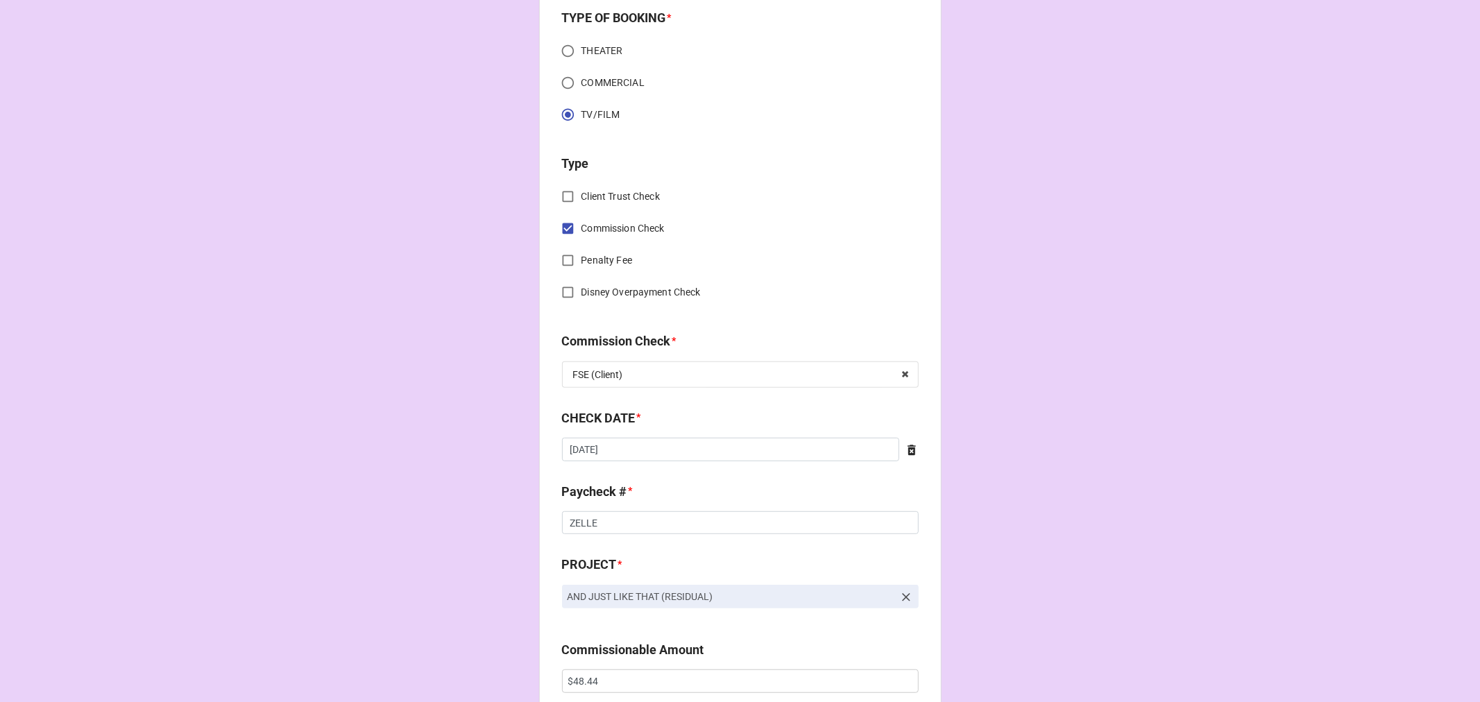
scroll to position [539, 0]
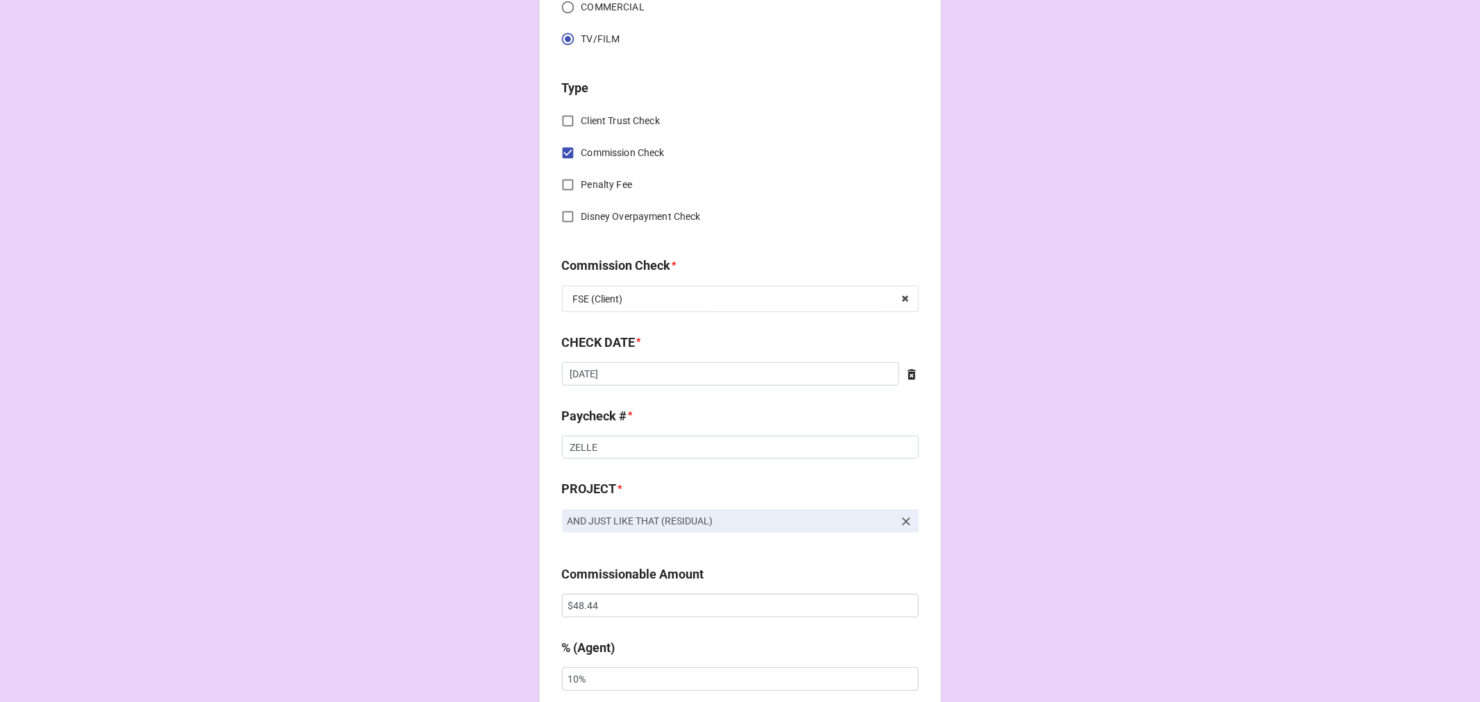
click at [910, 375] on icon at bounding box center [912, 374] width 8 height 10
click at [794, 379] on input "text" at bounding box center [740, 374] width 357 height 24
click at [665, 502] on td "21" at bounding box center [673, 501] width 24 height 19
type input "[DATE]"
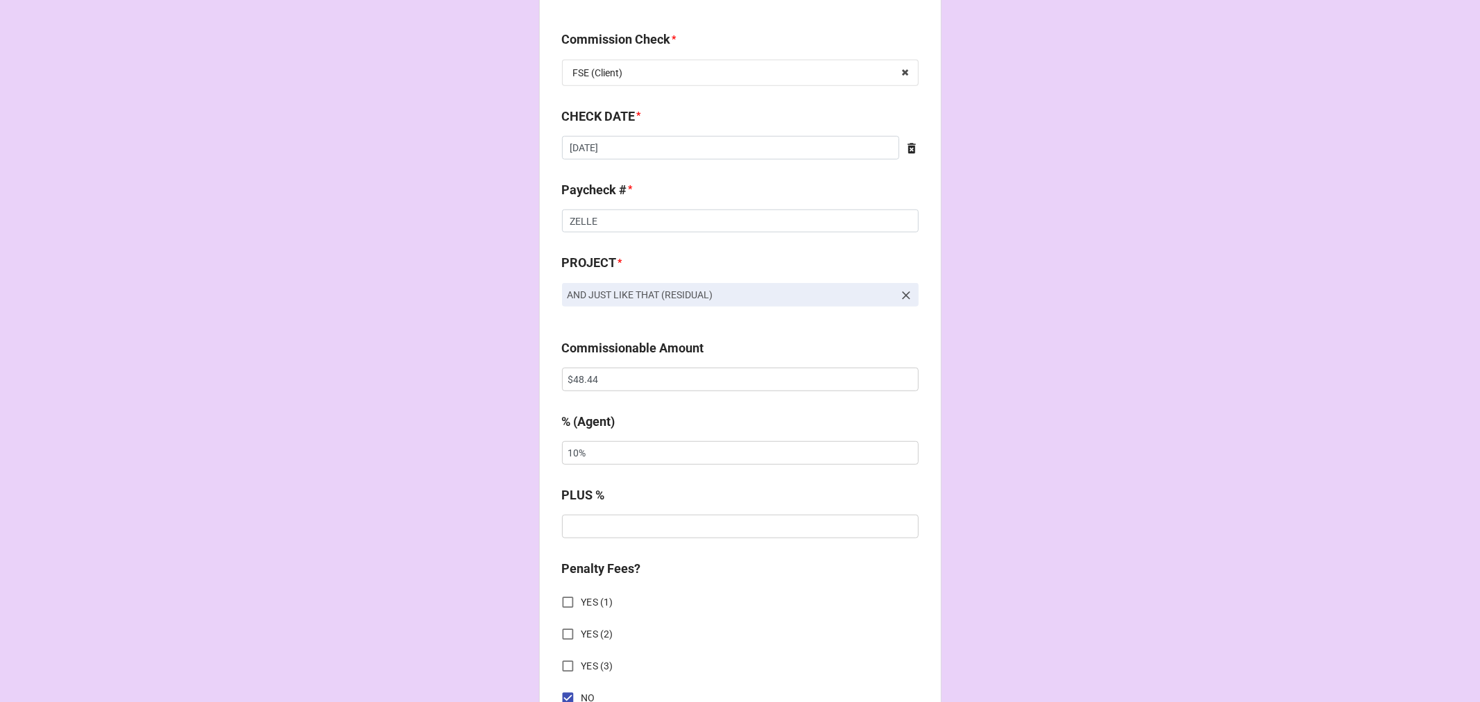
scroll to position [771, 0]
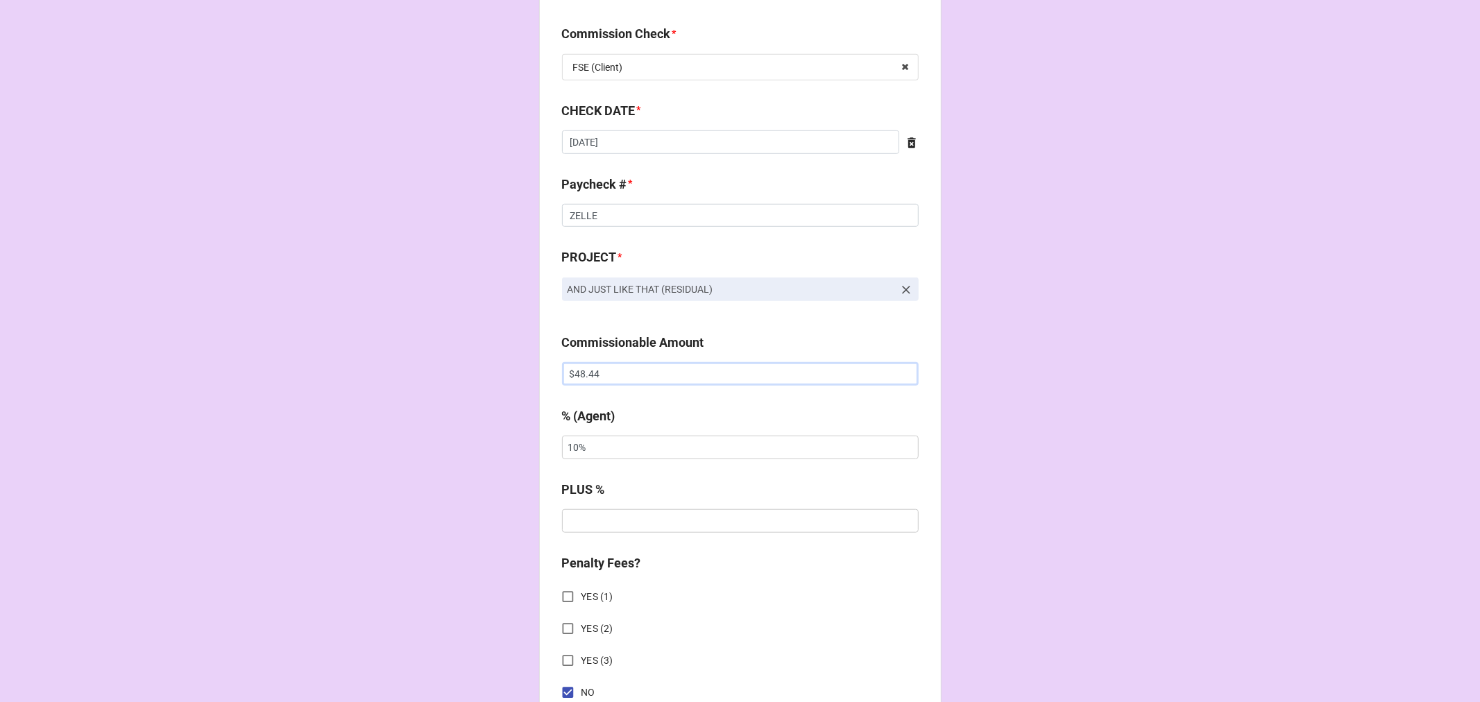
drag, startPoint x: 493, startPoint y: 357, endPoint x: 295, endPoint y: 266, distance: 217.6
click at [341, 341] on div "CHECK PROCESSING FORM Client * [PERSON_NAME] Agent (from Client) [PERSON_NAME] …" at bounding box center [740, 447] width 1480 height 2436
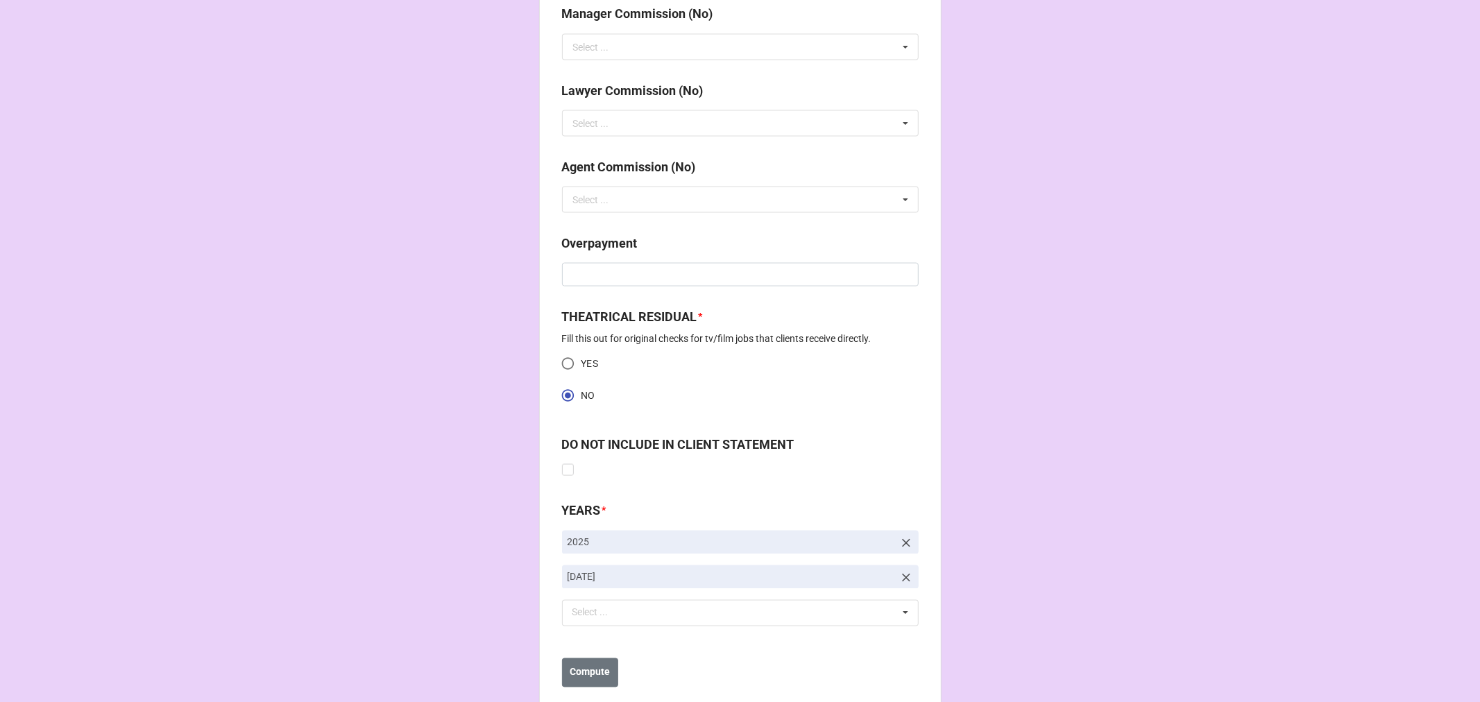
scroll to position [1733, 0]
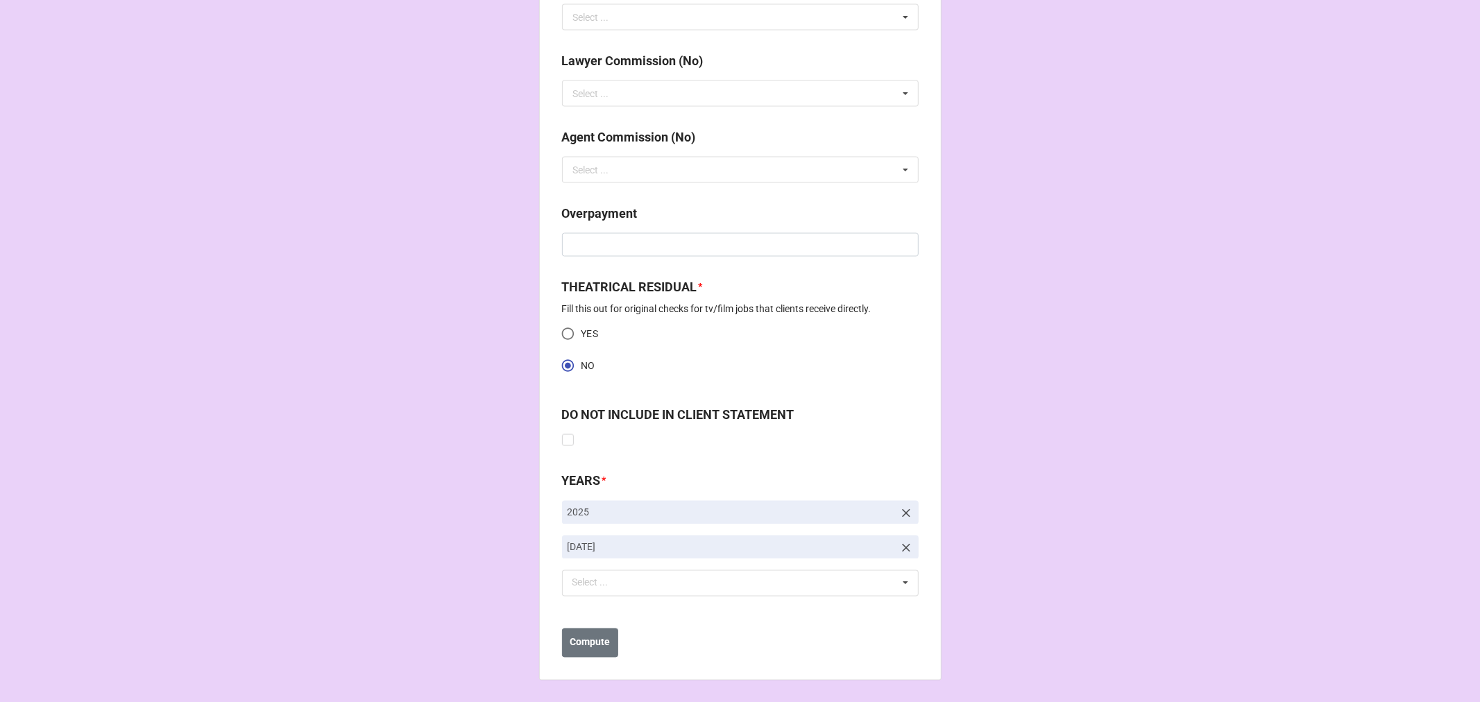
type input "$64.10"
click at [908, 545] on icon at bounding box center [906, 548] width 14 height 14
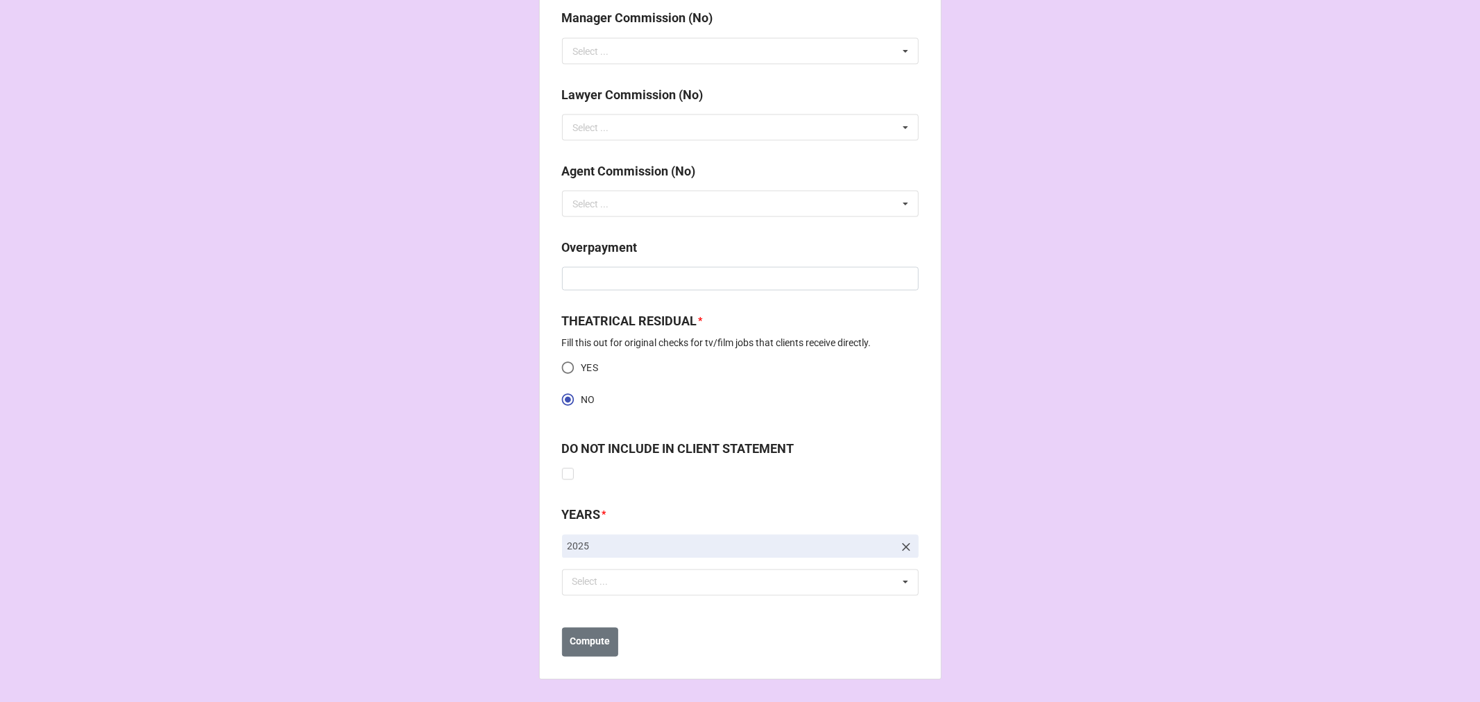
scroll to position [1699, 0]
click at [751, 586] on div "Select ... No results found." at bounding box center [740, 583] width 357 height 26
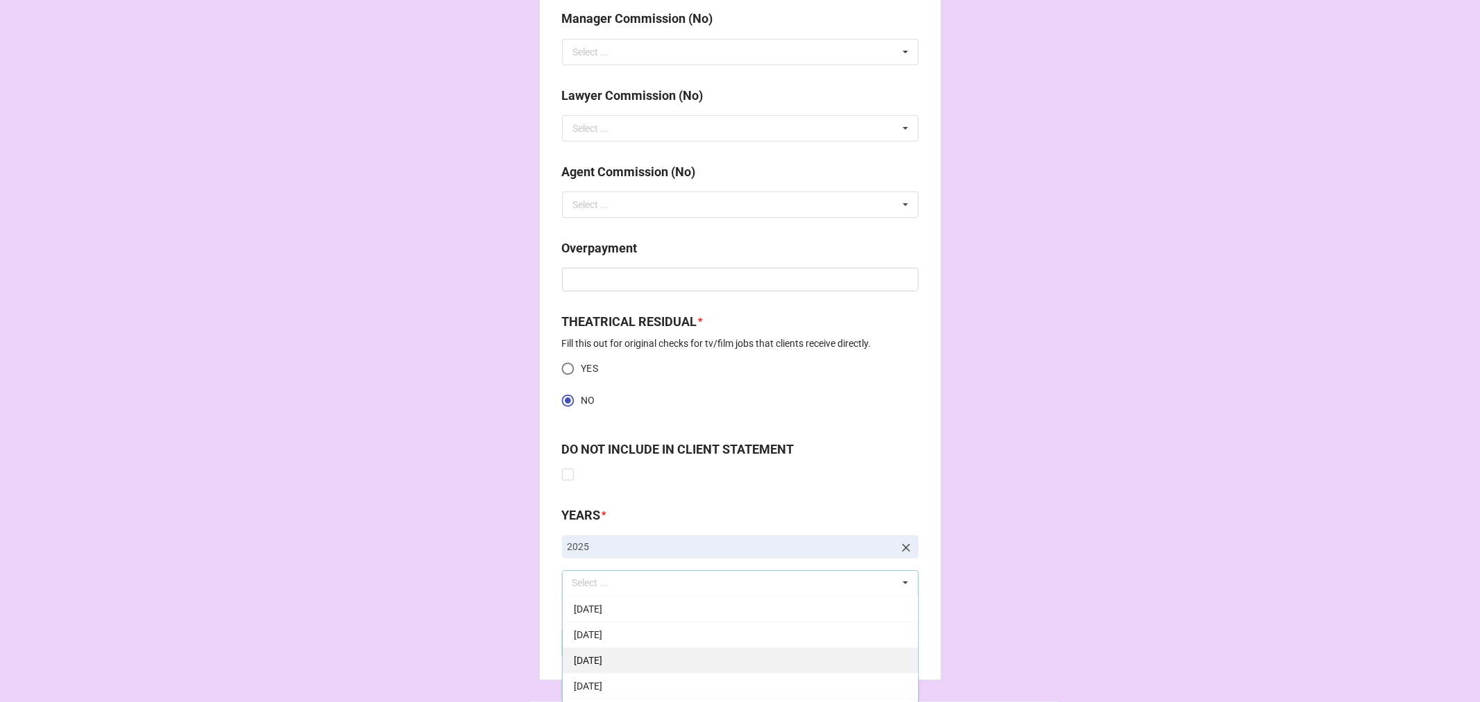
click at [688, 665] on div "[DATE]" at bounding box center [740, 660] width 355 height 26
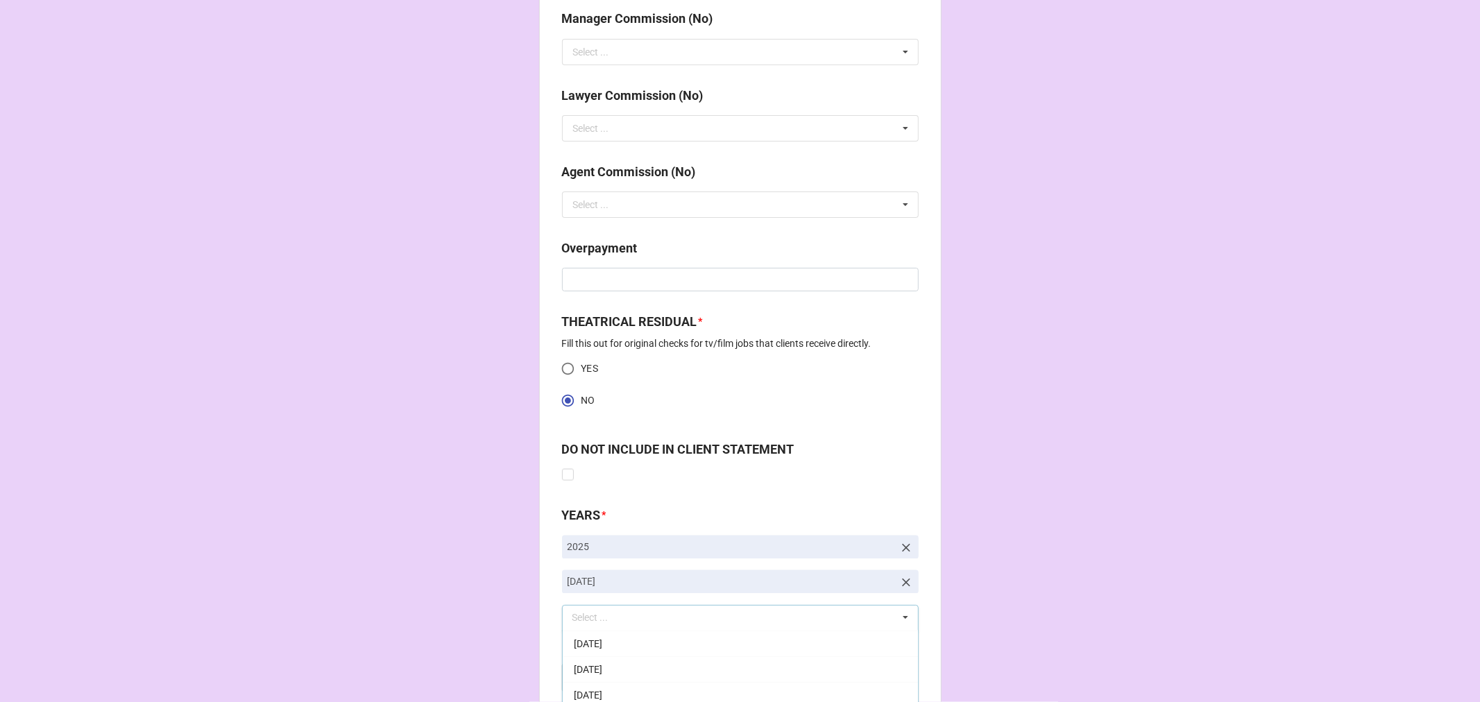
click at [604, 677] on b "Compute" at bounding box center [590, 677] width 40 height 15
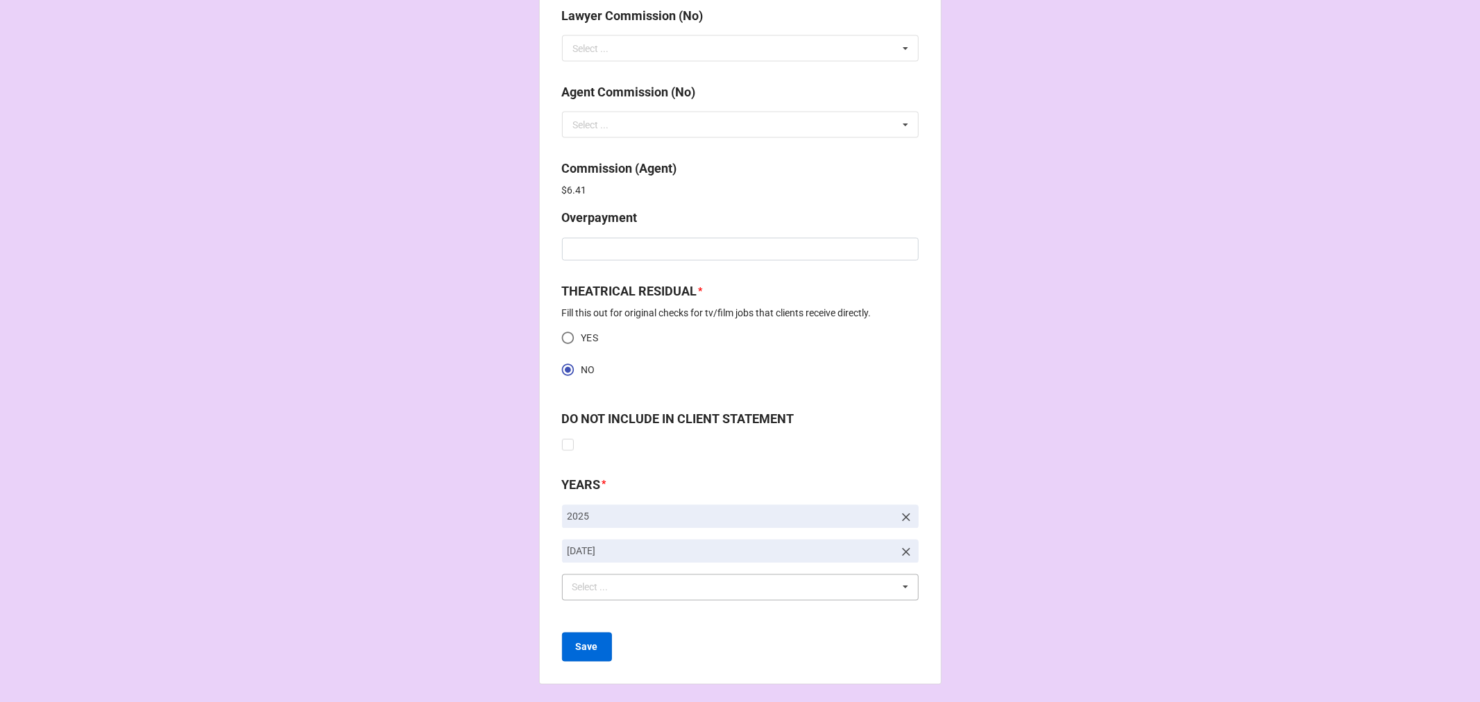
scroll to position [1783, 0]
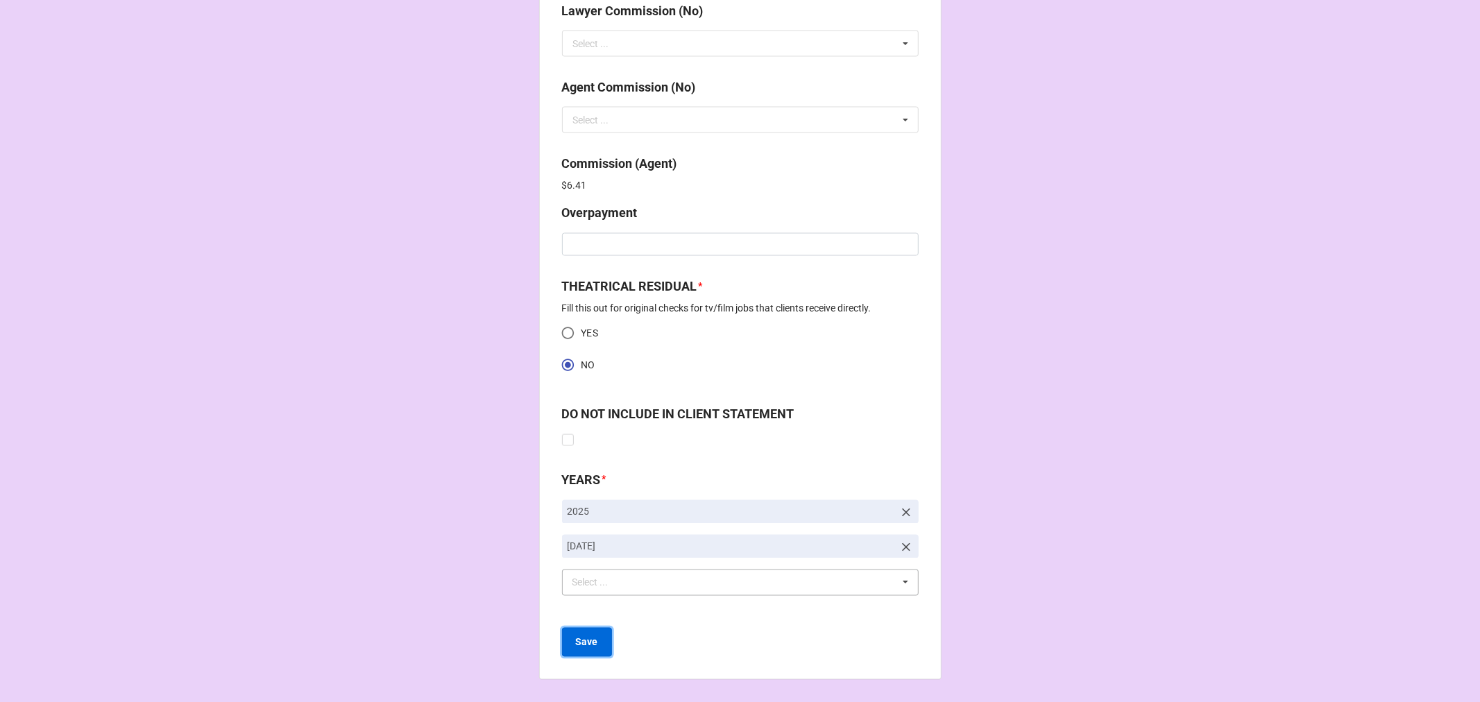
click at [593, 649] on b "Save" at bounding box center [587, 643] width 22 height 15
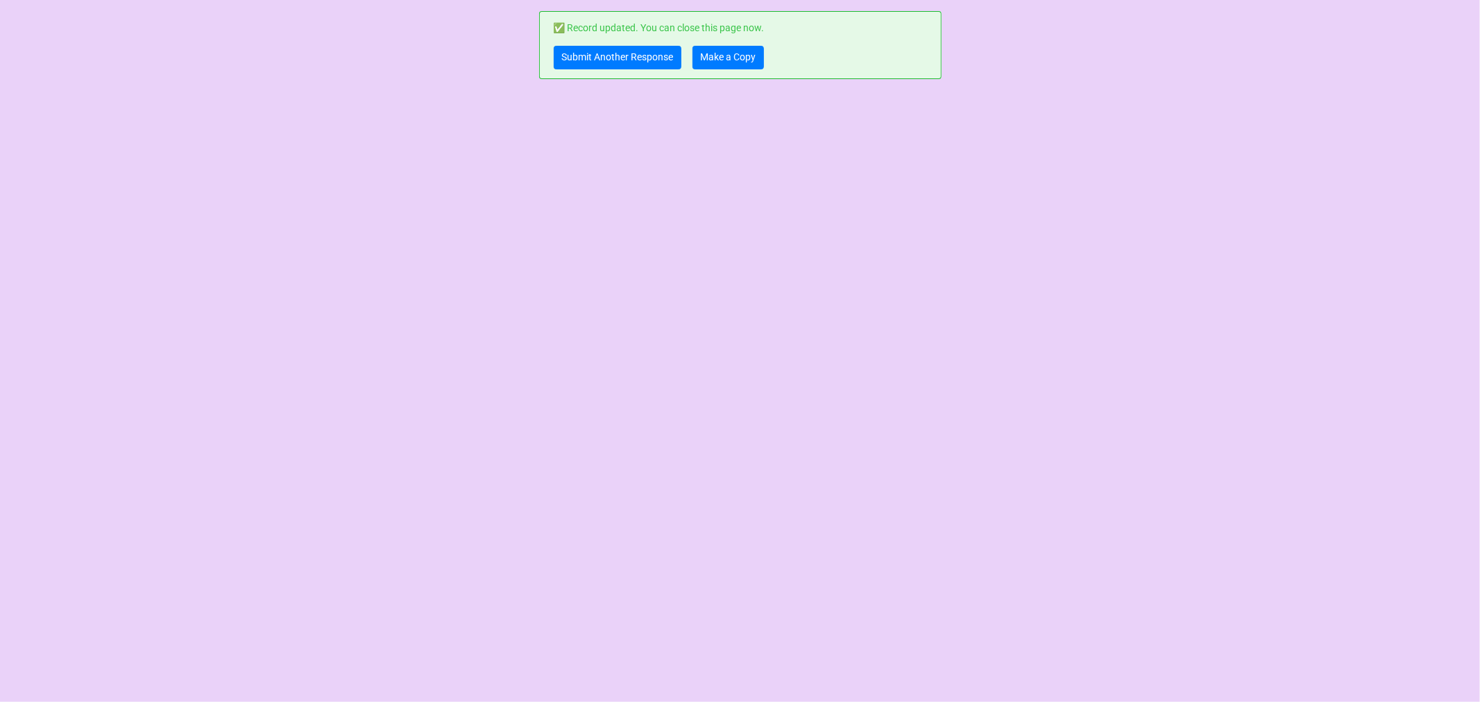
scroll to position [0, 0]
